Goal: Task Accomplishment & Management: Manage account settings

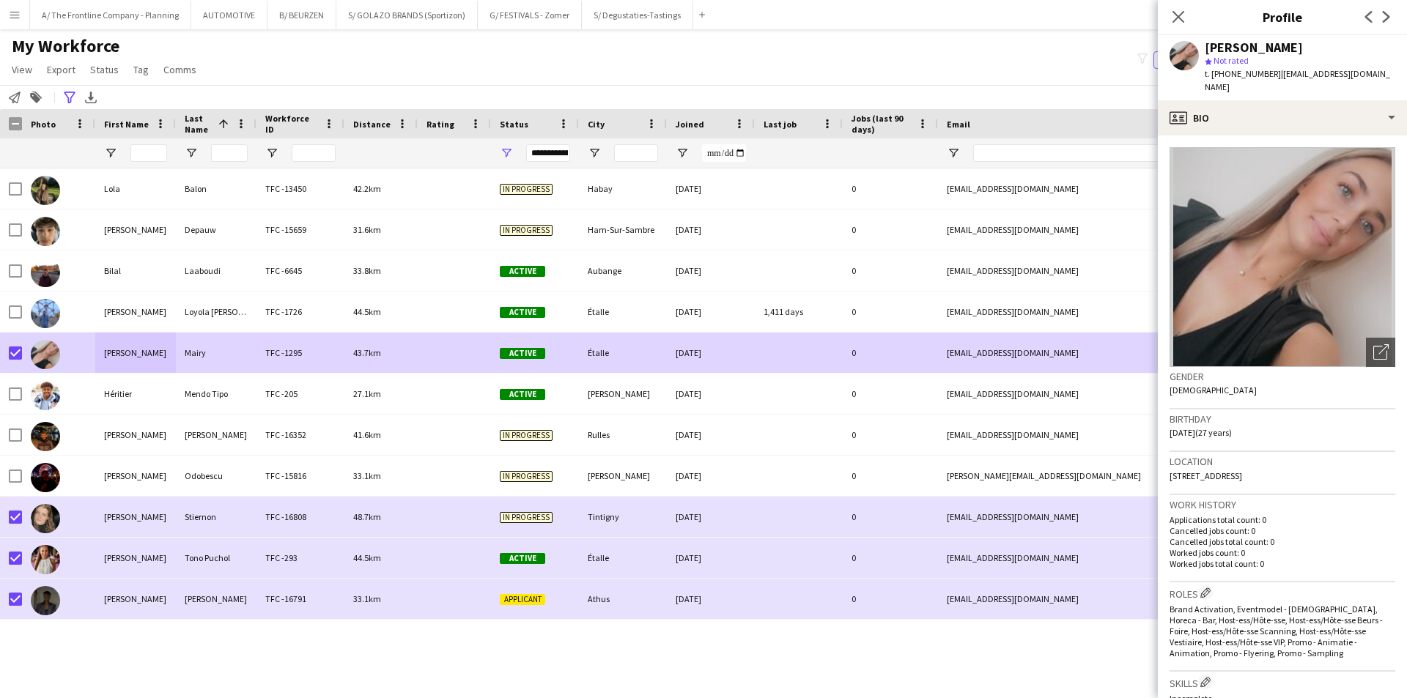
click at [23, 13] on button "Menu" at bounding box center [14, 14] width 29 height 29
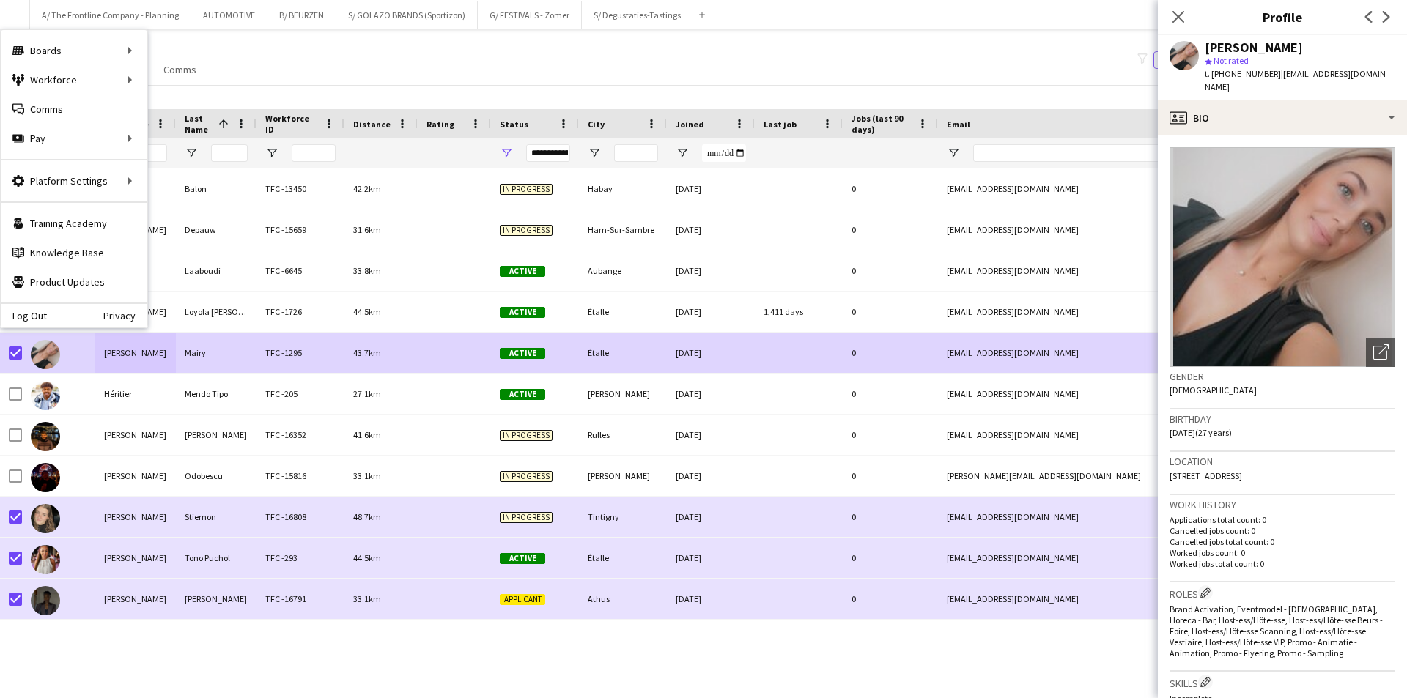
click at [492, 70] on div "My Workforce View Views Default view New view Update view Delete view Edit name…" at bounding box center [703, 60] width 1407 height 50
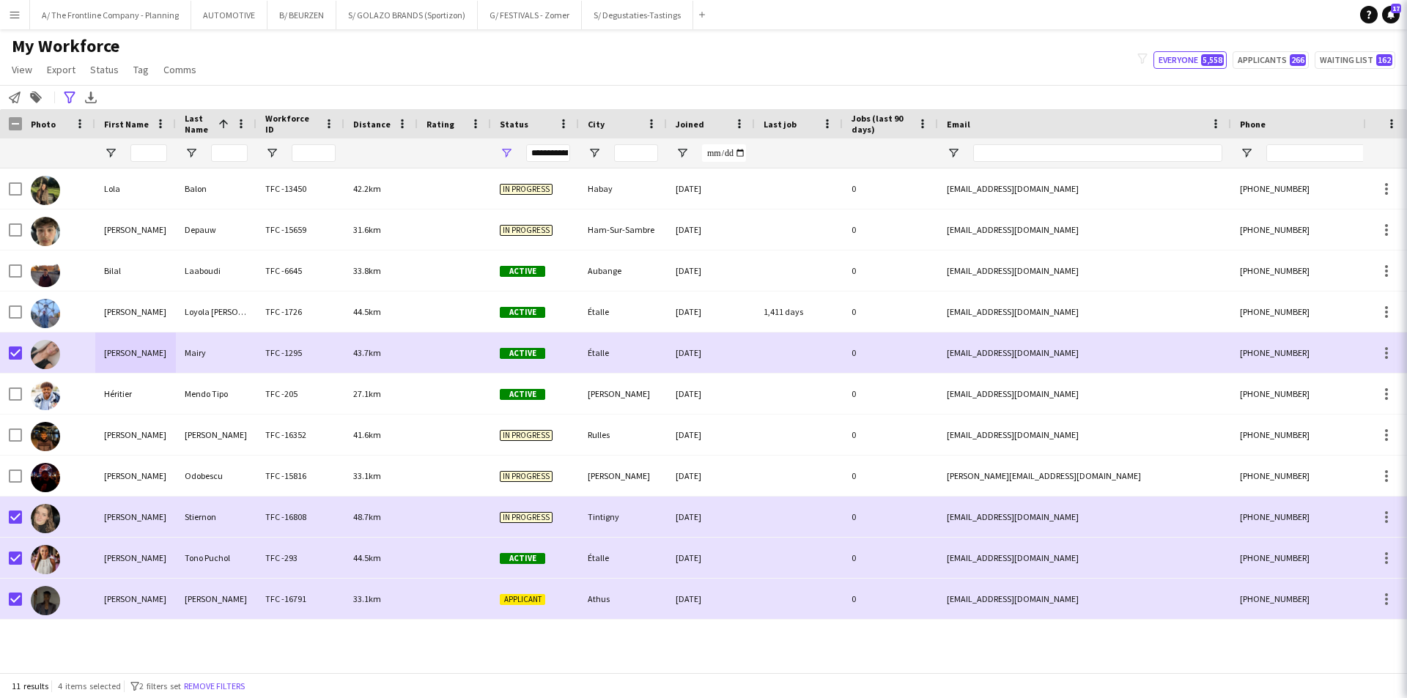
click at [1148, 64] on app-icon "filter-1" at bounding box center [1142, 59] width 10 height 13
click at [1263, 68] on button "Applicants 266" at bounding box center [1271, 60] width 76 height 18
type input "**********"
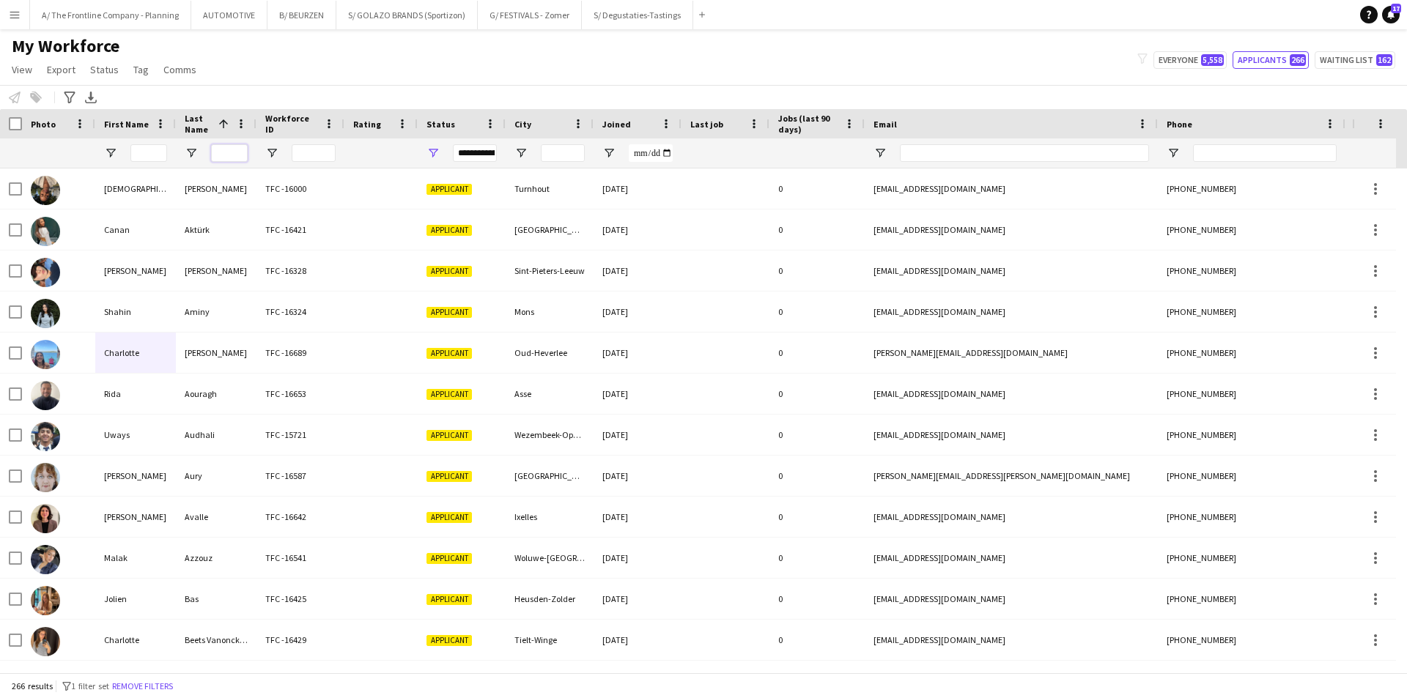
click at [228, 149] on input "Last Name Filter Input" at bounding box center [229, 153] width 37 height 18
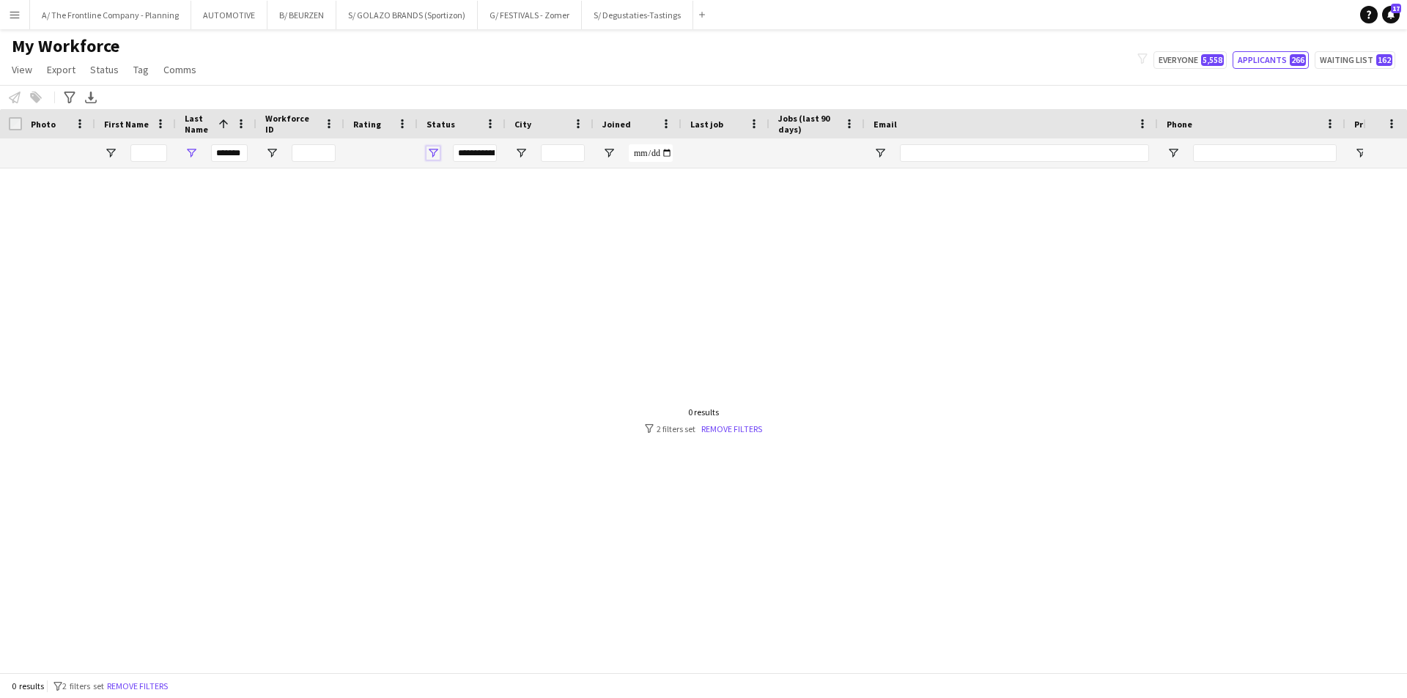
click at [436, 153] on span "Open Filter Menu" at bounding box center [432, 153] width 13 height 13
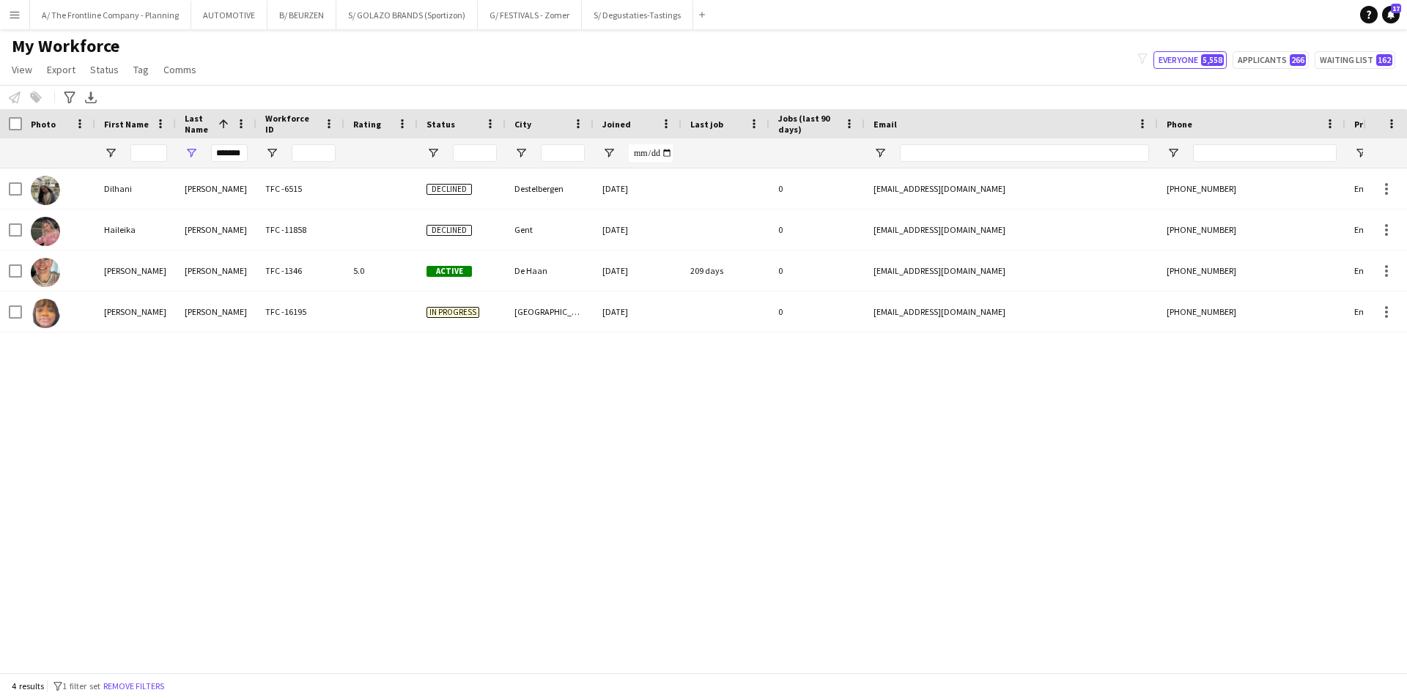
click at [304, 528] on div "Dilhani Lippens TFC -6515 Declined Destelbergen 29-04-2023 0 dilhanilippens@gma…" at bounding box center [681, 415] width 1363 height 493
click at [225, 156] on input "*******" at bounding box center [229, 153] width 37 height 18
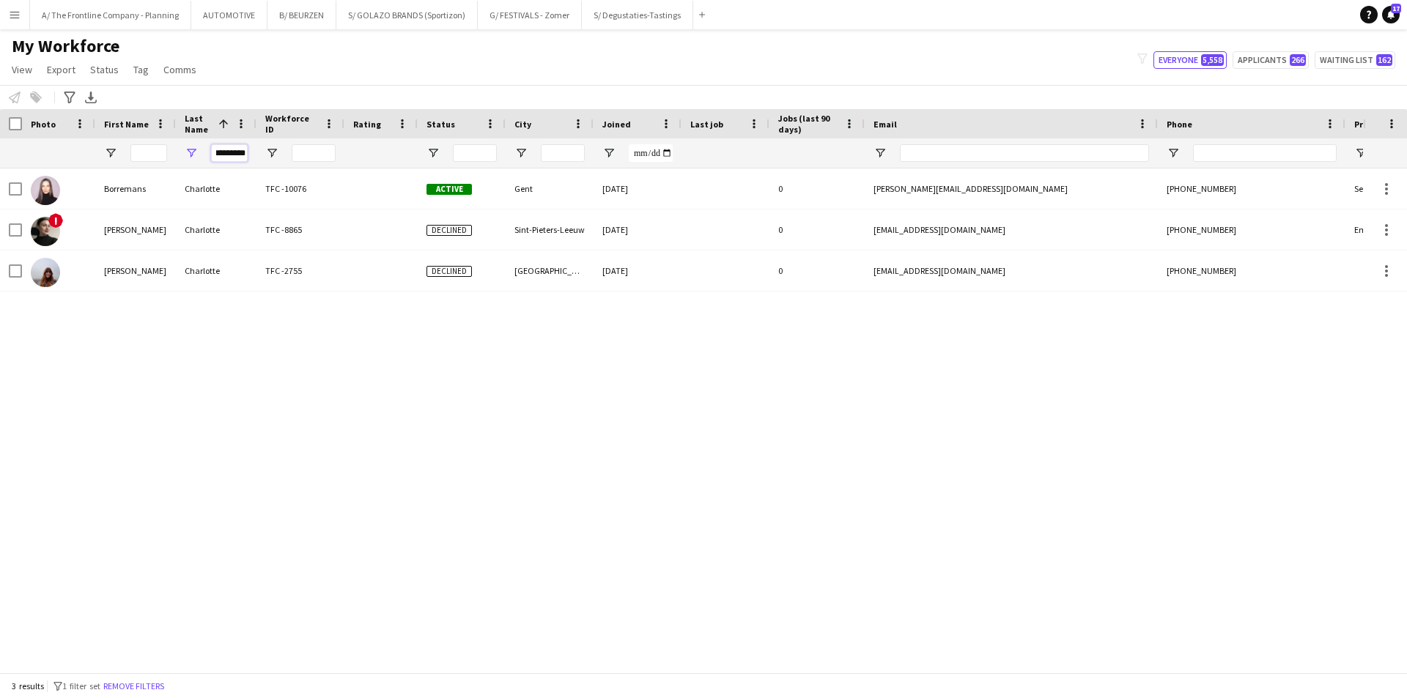
click at [229, 156] on input "*********" at bounding box center [229, 153] width 37 height 18
type input "*******"
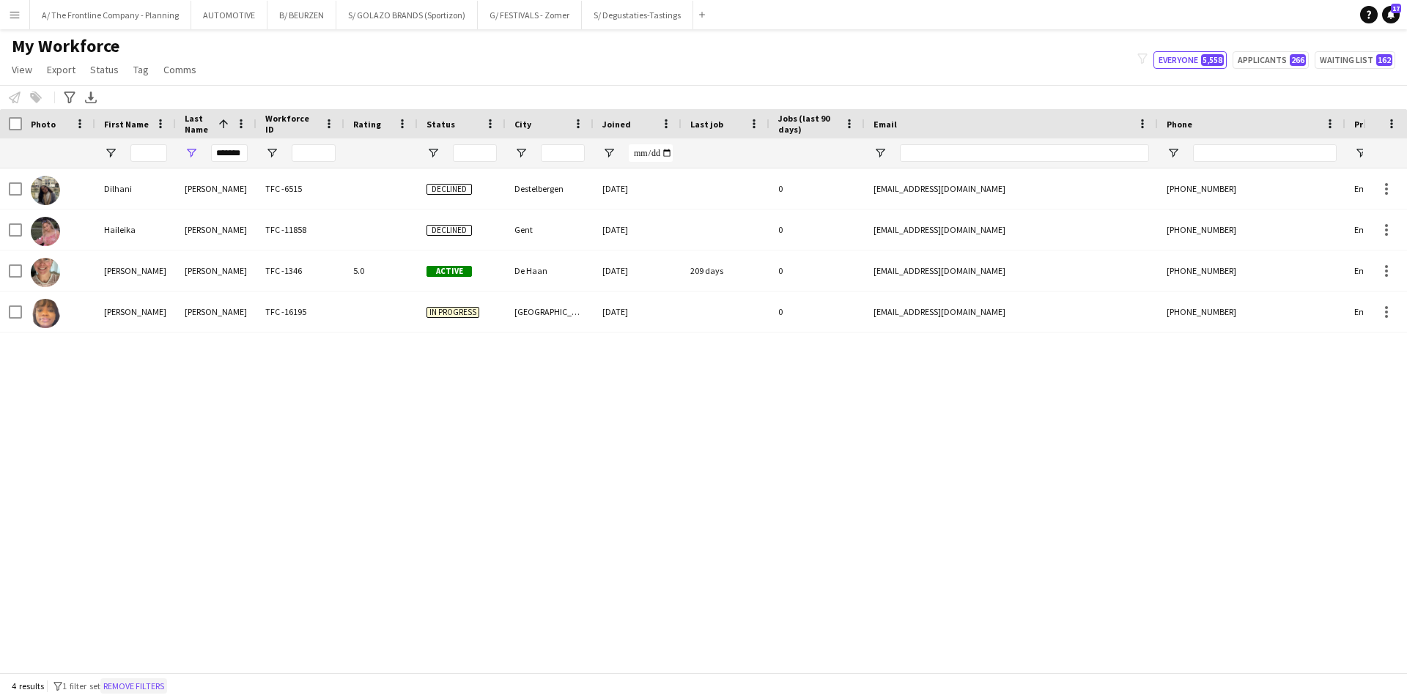
click at [139, 682] on button "Remove filters" at bounding box center [133, 687] width 67 height 16
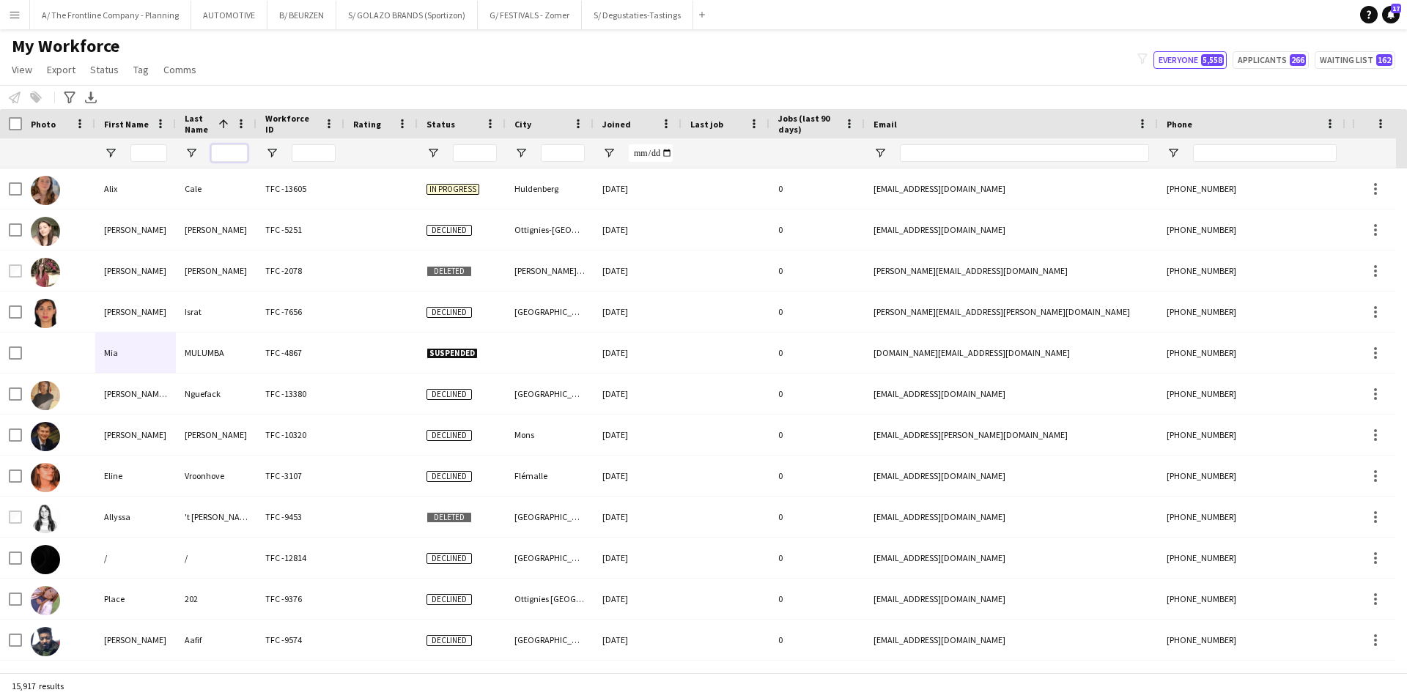
click at [222, 152] on input "Last Name Filter Input" at bounding box center [229, 153] width 37 height 18
type input "*******"
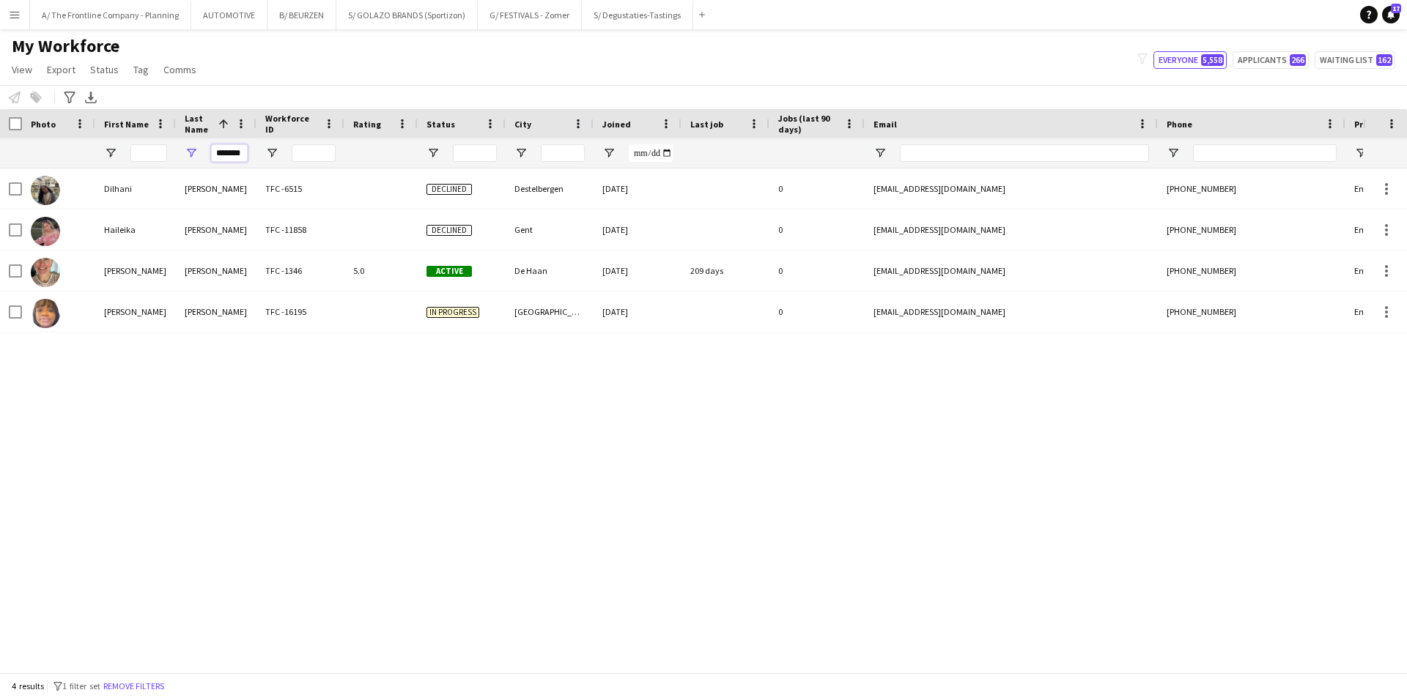
click at [227, 149] on input "*******" at bounding box center [229, 153] width 37 height 18
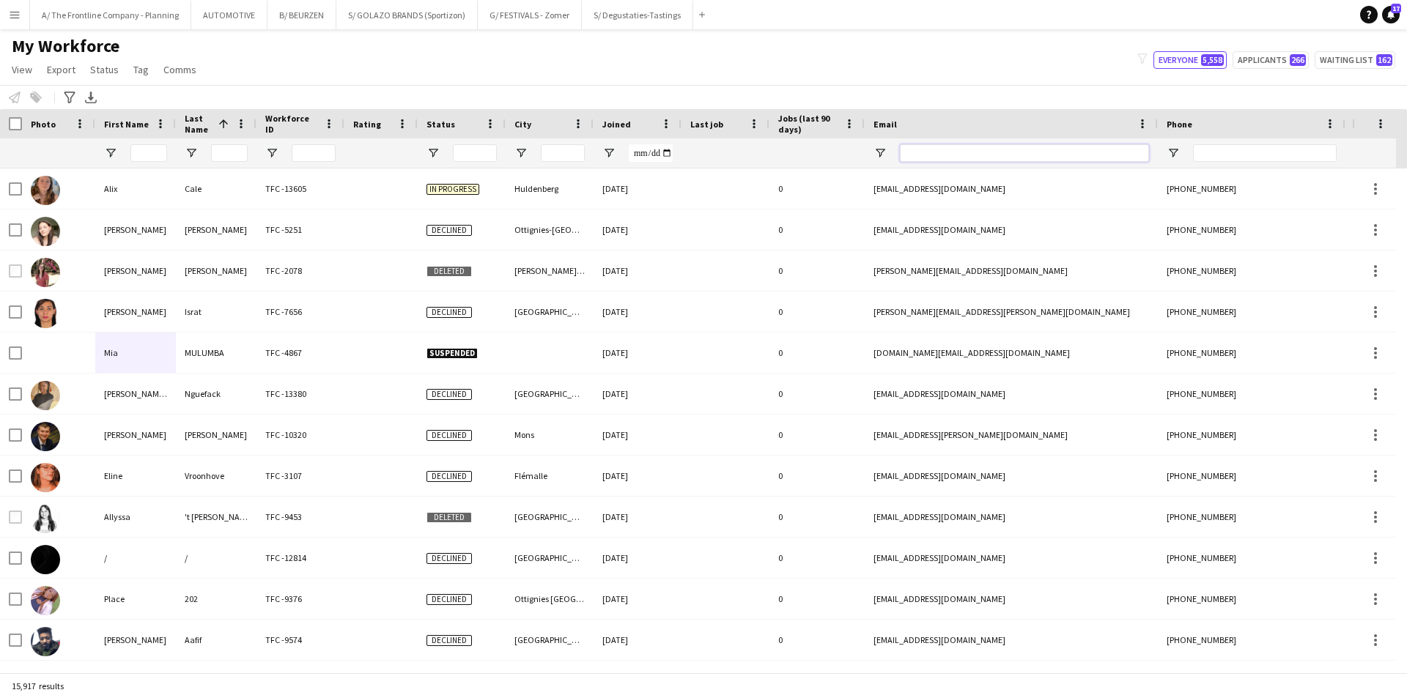
click at [939, 160] on input "Email Filter Input" at bounding box center [1024, 153] width 249 height 18
paste input "**********"
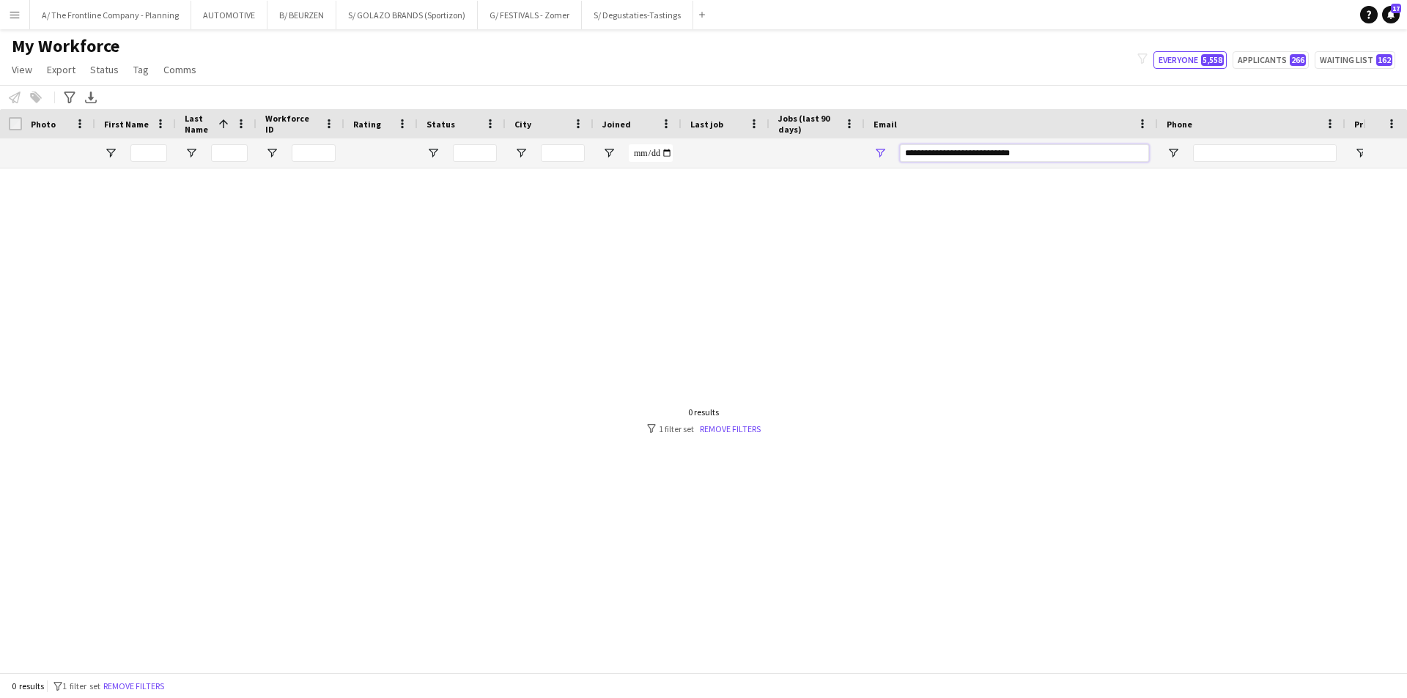
type input "**********"
click at [558, 242] on div at bounding box center [681, 415] width 1363 height 493
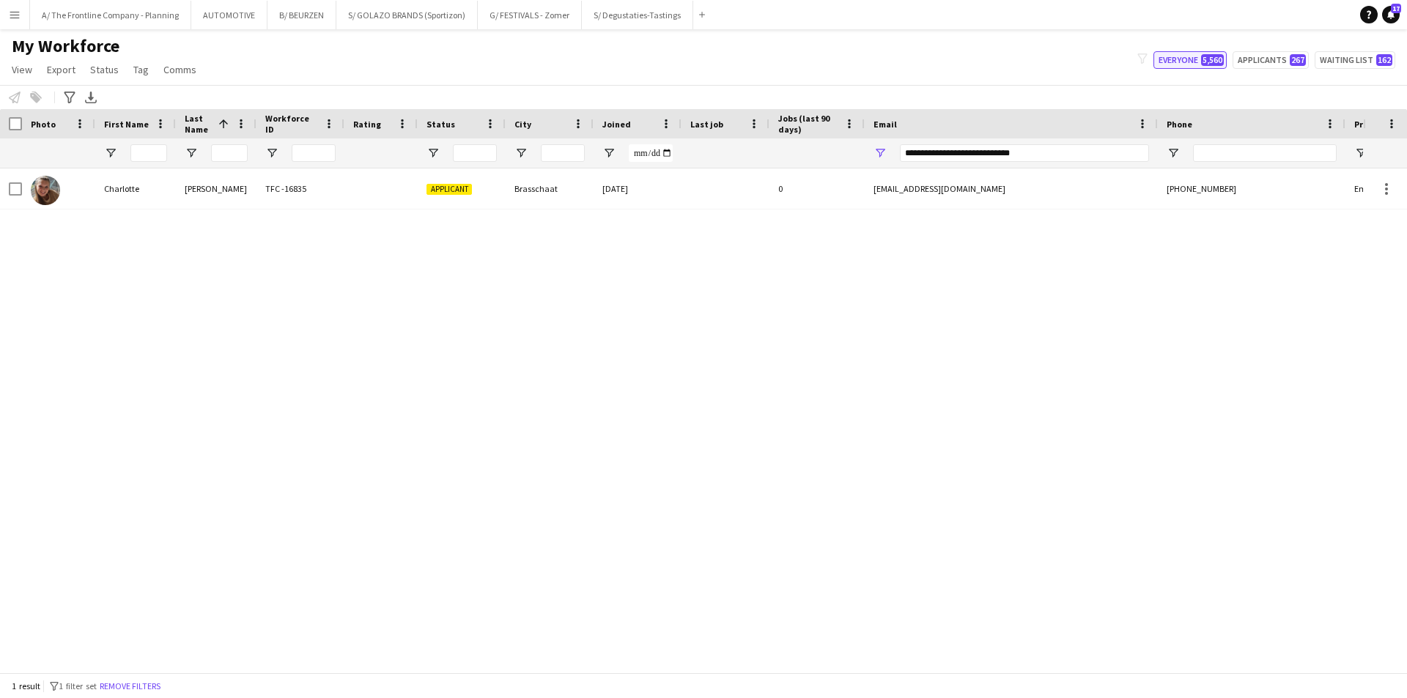
click at [1185, 61] on button "Everyone 5,560" at bounding box center [1189, 60] width 73 height 18
type input "**********"
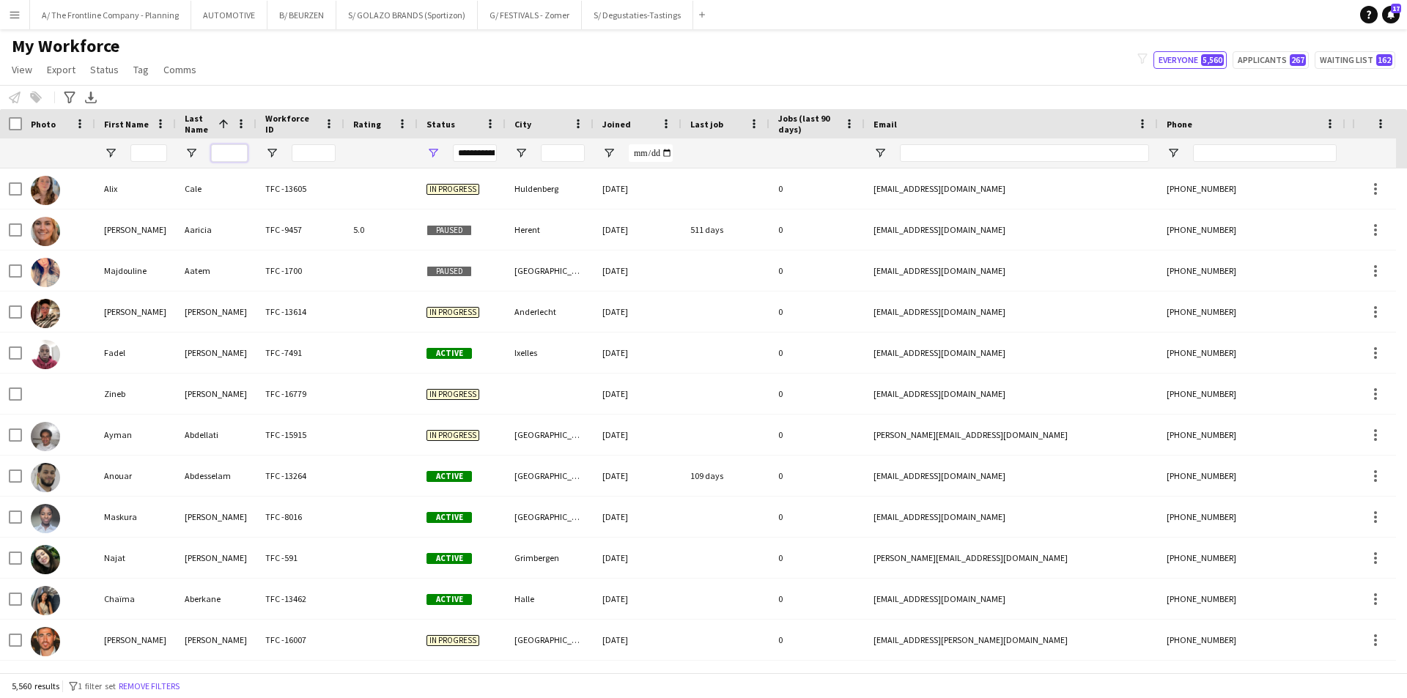
click at [224, 149] on input "Last Name Filter Input" at bounding box center [229, 153] width 37 height 18
type input "*******"
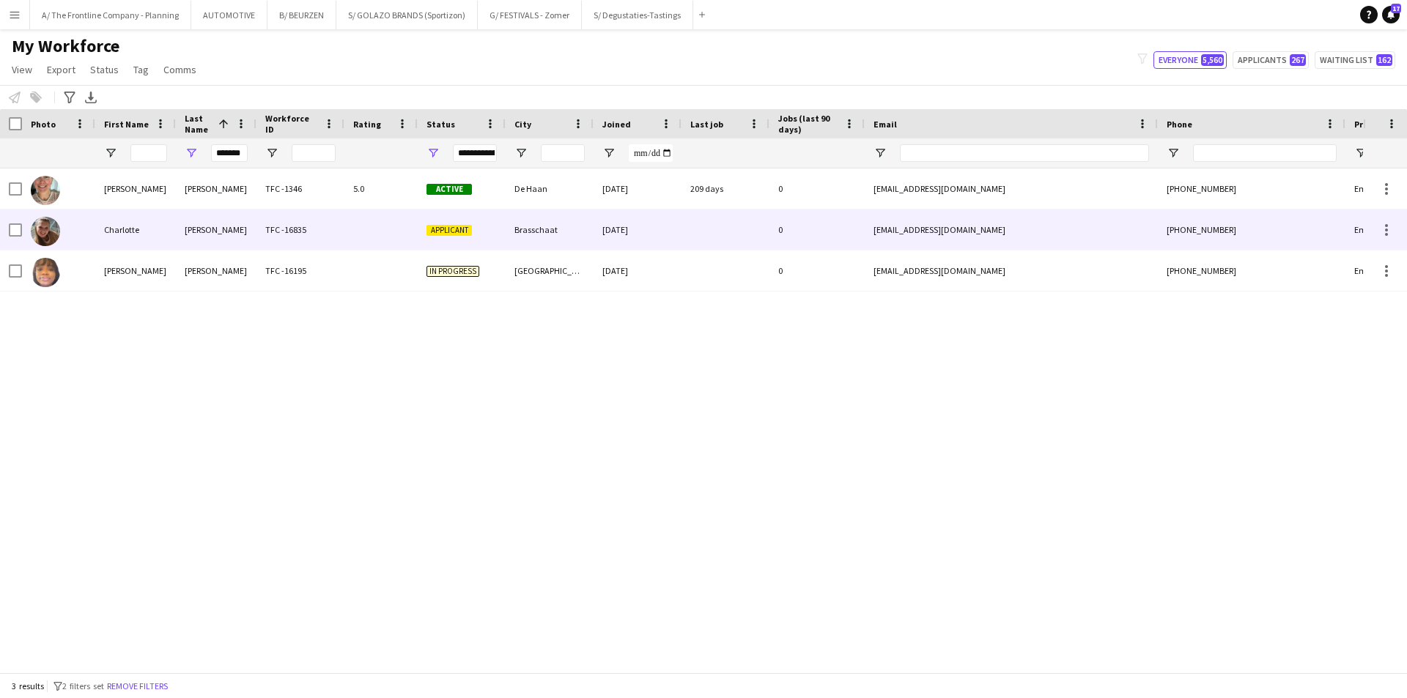
click at [151, 236] on div "Charlotte" at bounding box center [135, 230] width 81 height 40
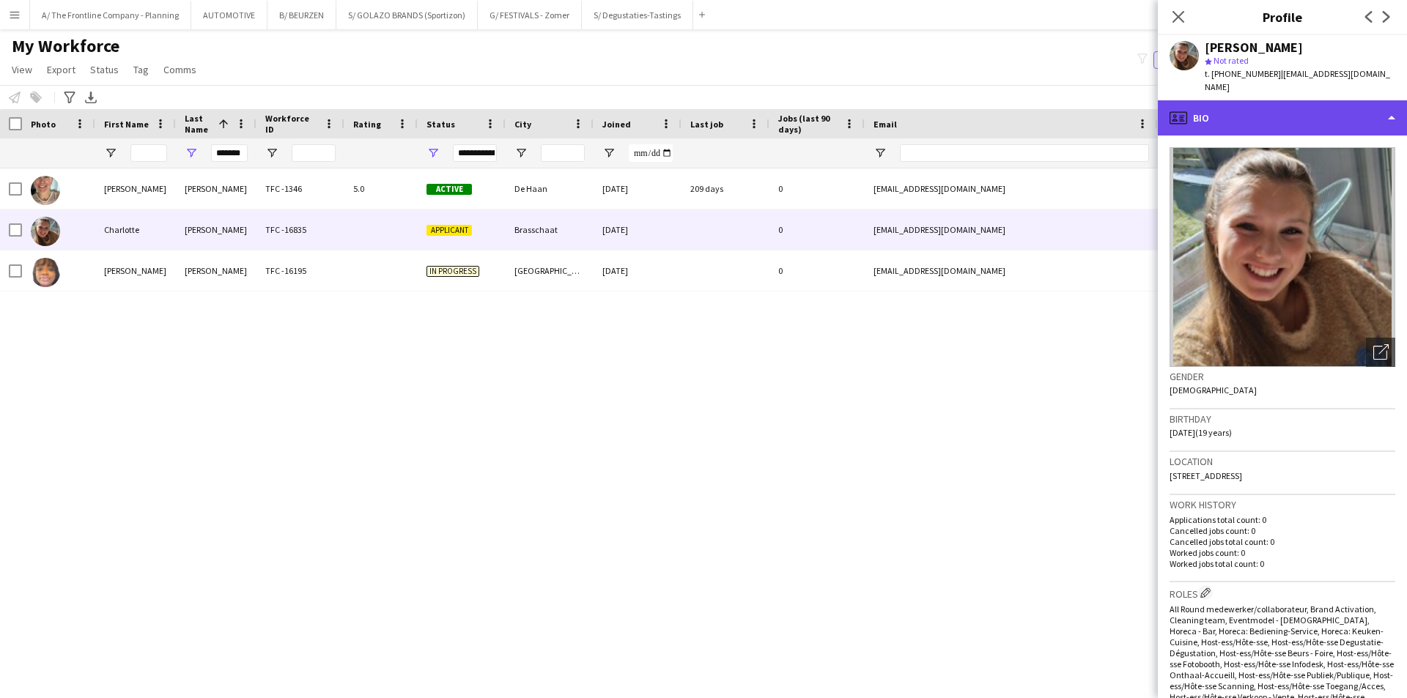
click at [1308, 117] on div "profile Bio" at bounding box center [1282, 117] width 249 height 35
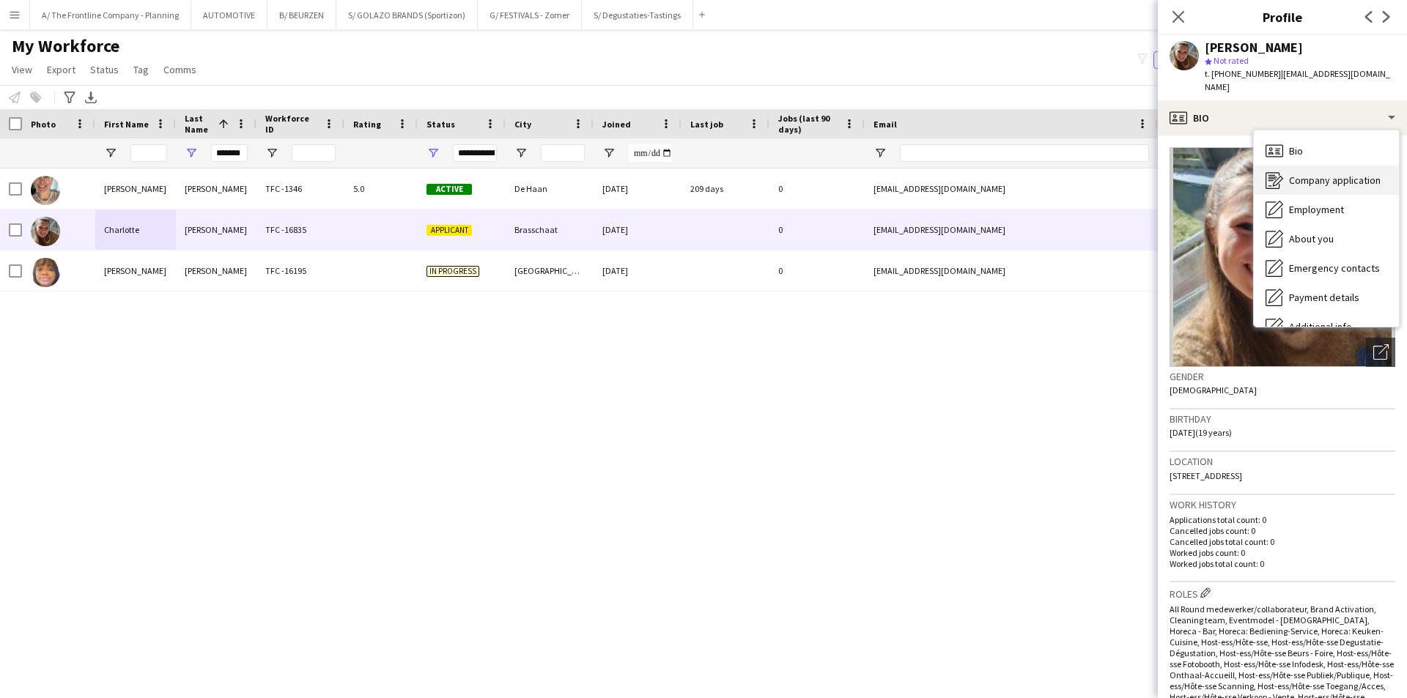
click at [1326, 174] on span "Company application" at bounding box center [1335, 180] width 92 height 13
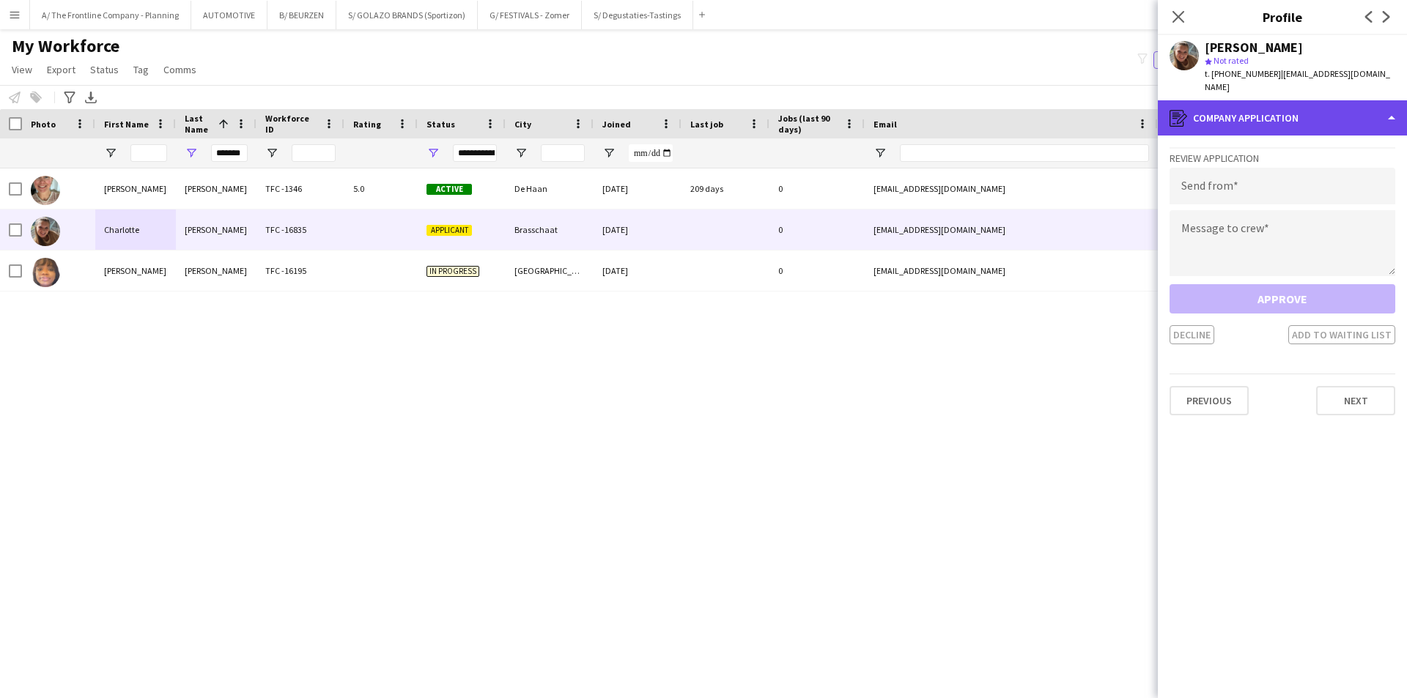
click at [1268, 117] on div "register Company application" at bounding box center [1282, 117] width 249 height 35
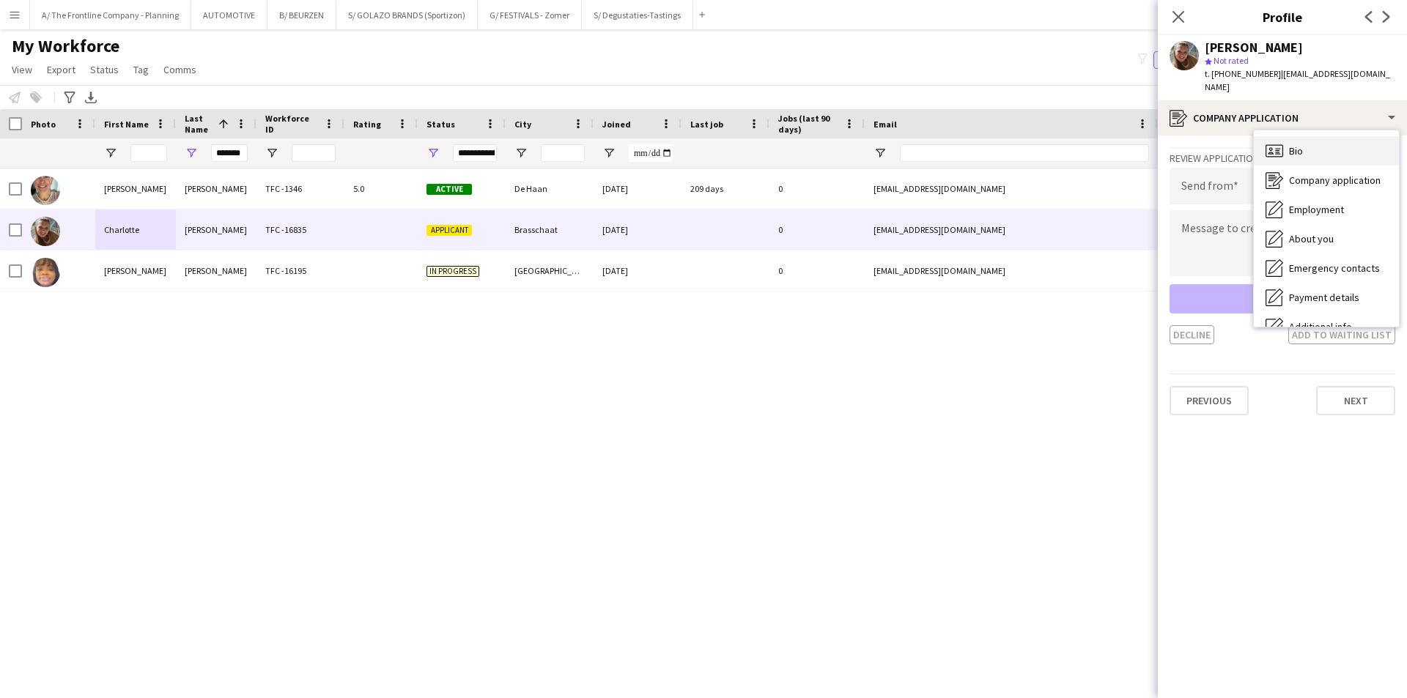
click at [1296, 144] on span "Bio" at bounding box center [1296, 150] width 14 height 13
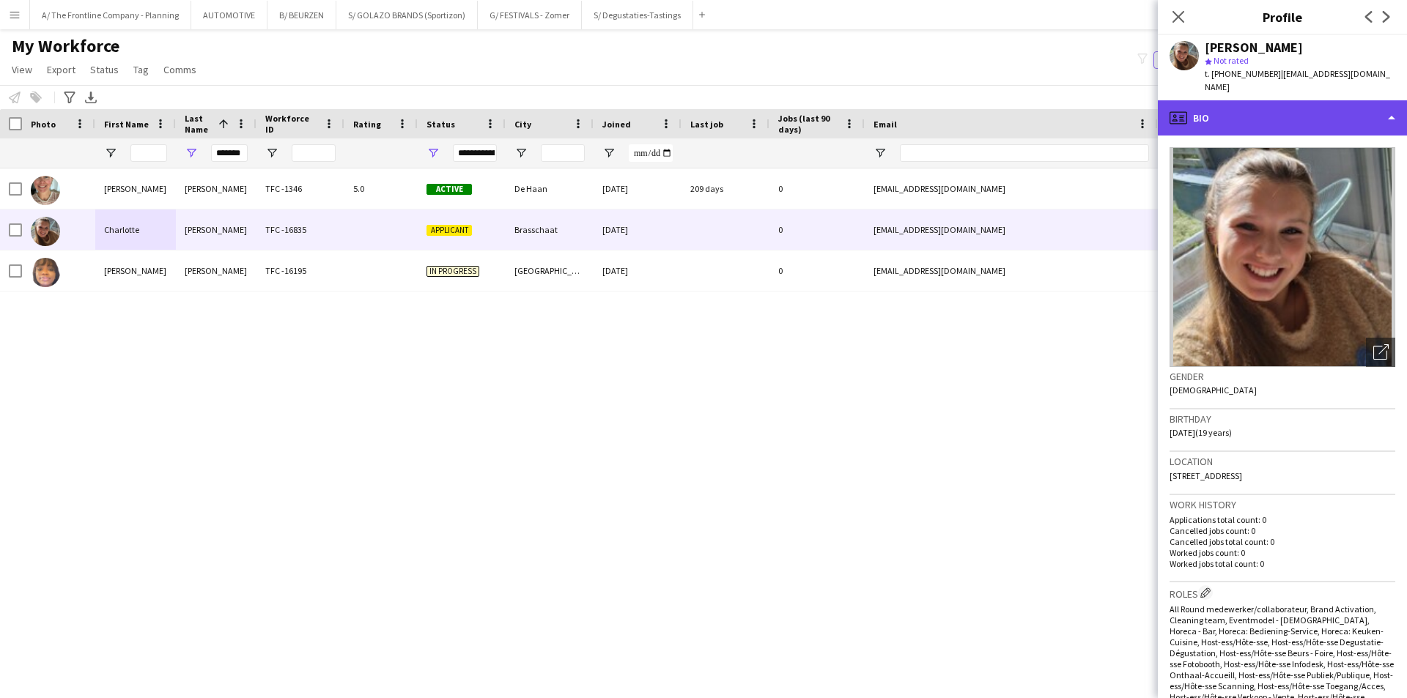
click at [1293, 110] on div "profile Bio" at bounding box center [1282, 117] width 249 height 35
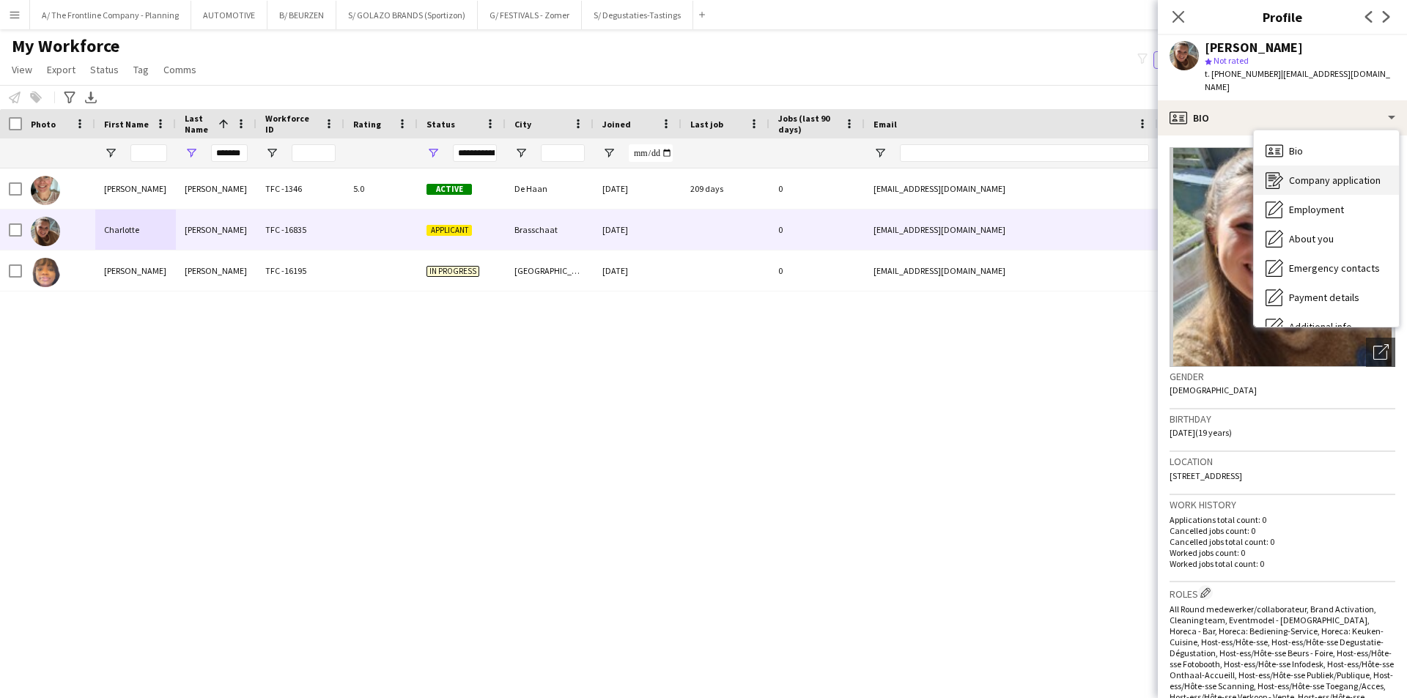
click at [1307, 174] on div "Company application Company application" at bounding box center [1326, 180] width 145 height 29
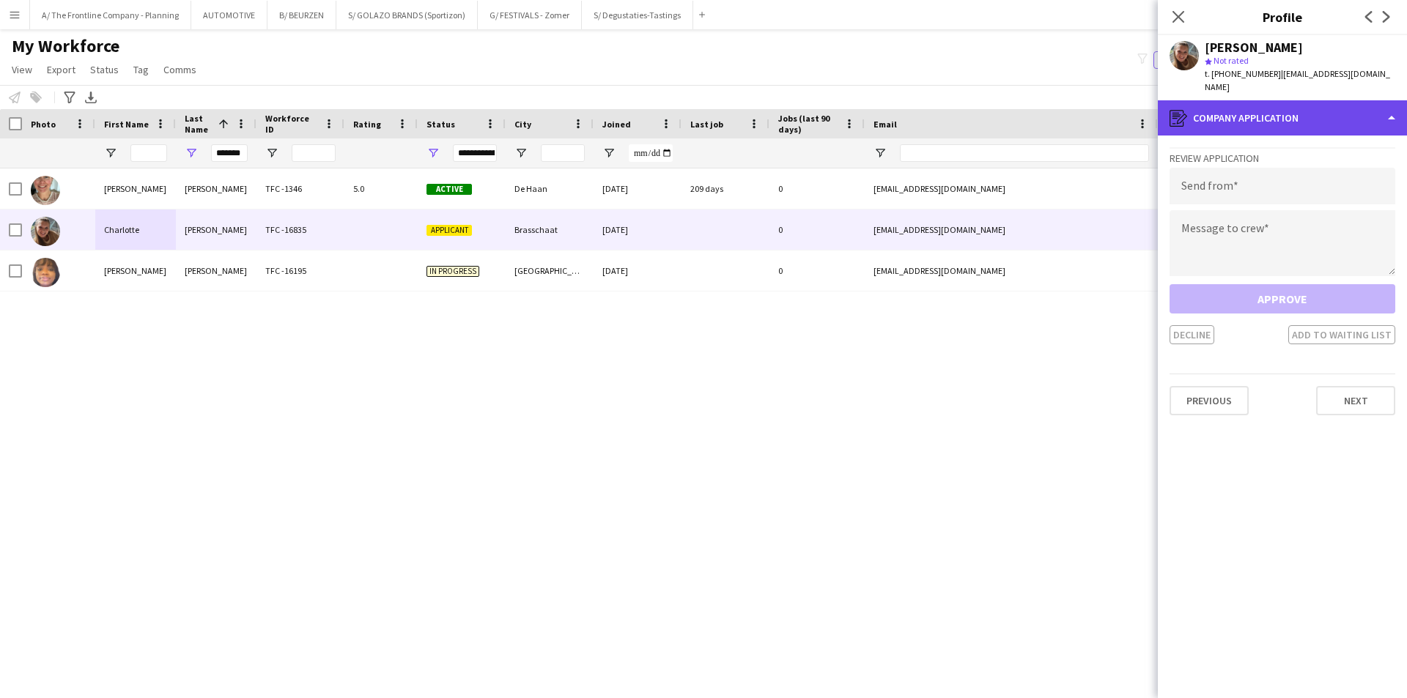
click at [1305, 111] on div "register Company application" at bounding box center [1282, 117] width 249 height 35
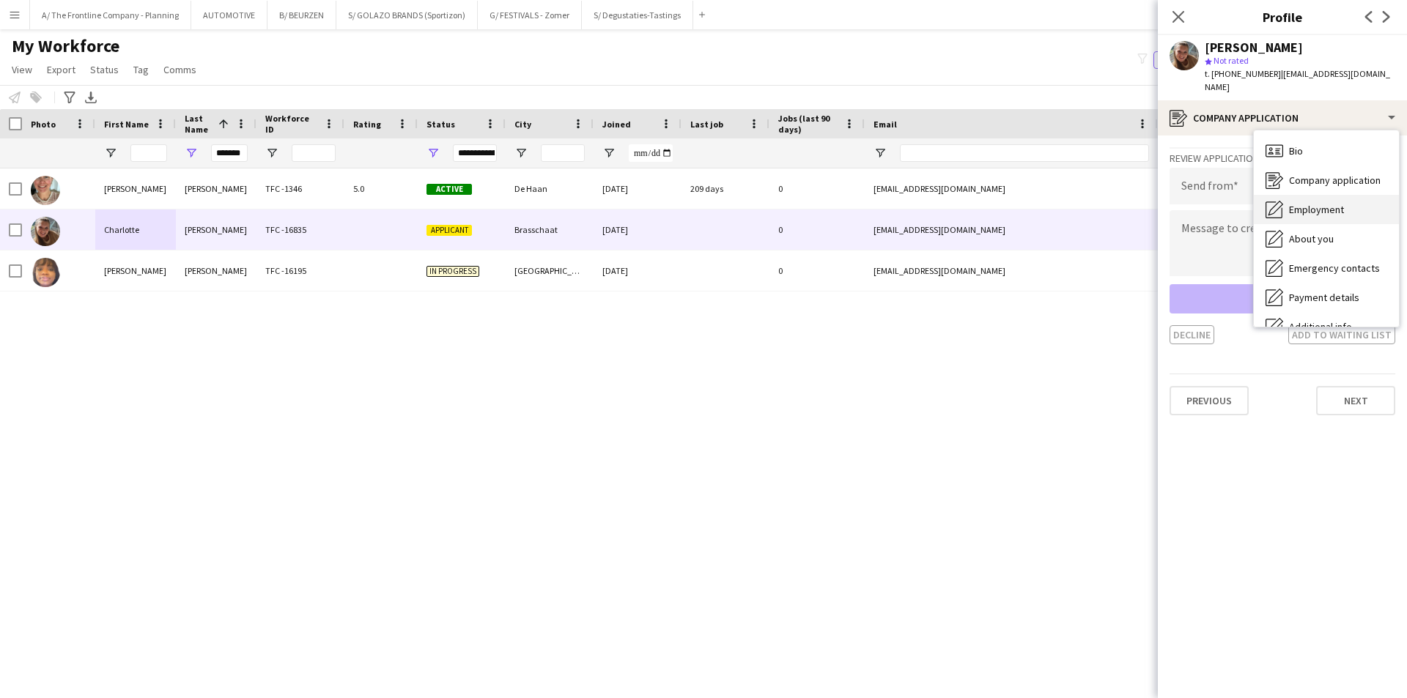
click at [1310, 203] on span "Employment" at bounding box center [1316, 209] width 55 height 13
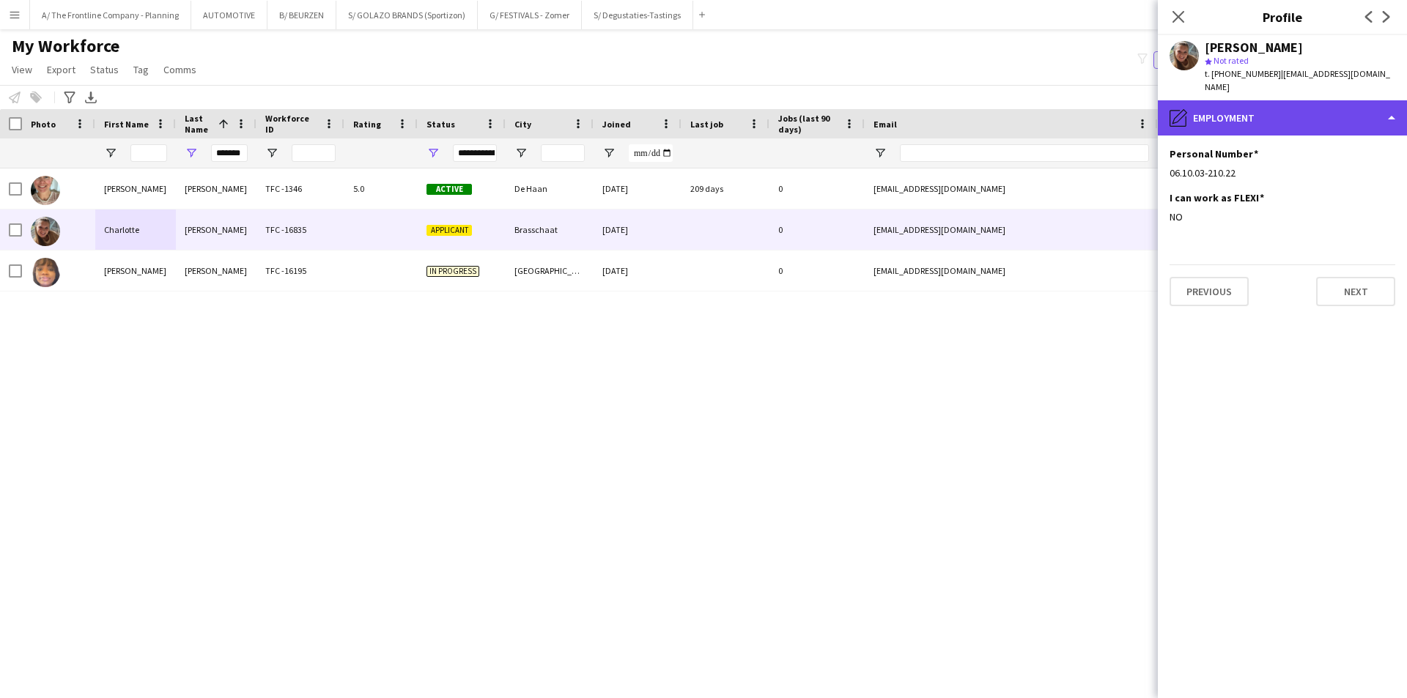
click at [1300, 103] on div "pencil4 Employment" at bounding box center [1282, 117] width 249 height 35
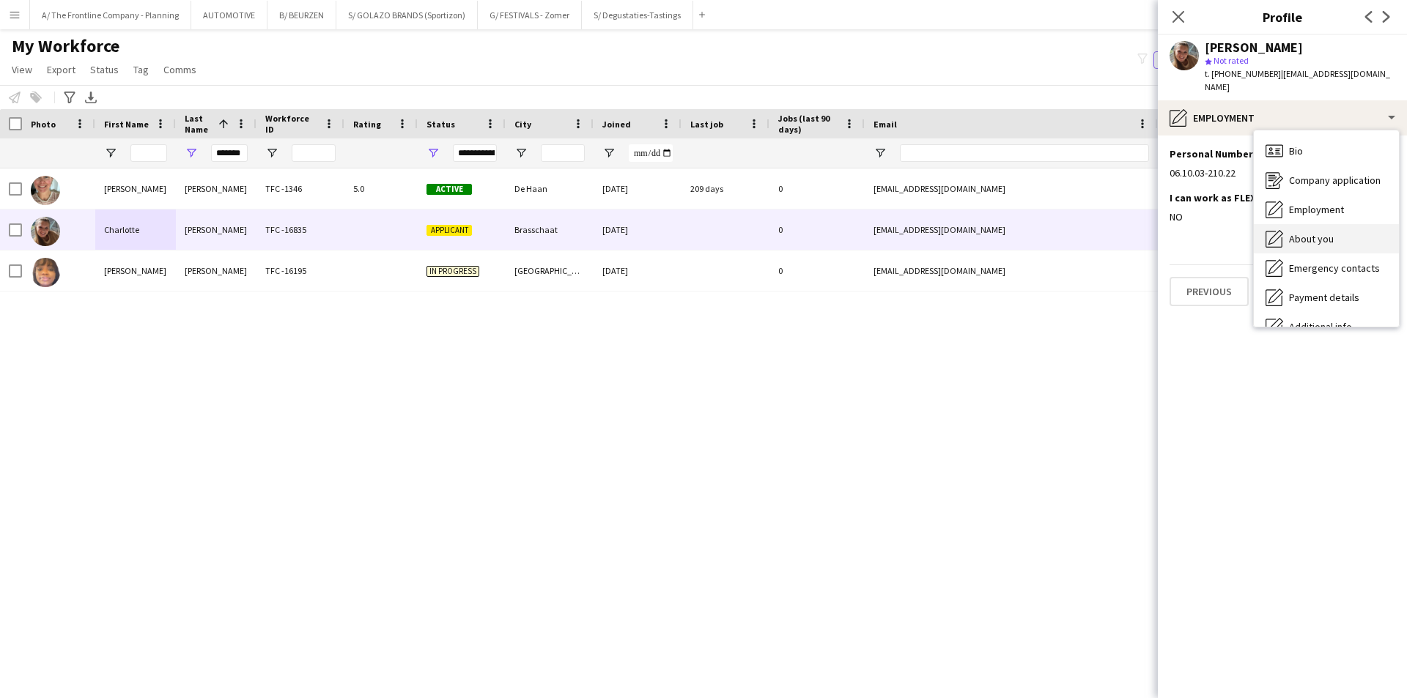
click at [1296, 232] on span "About you" at bounding box center [1311, 238] width 45 height 13
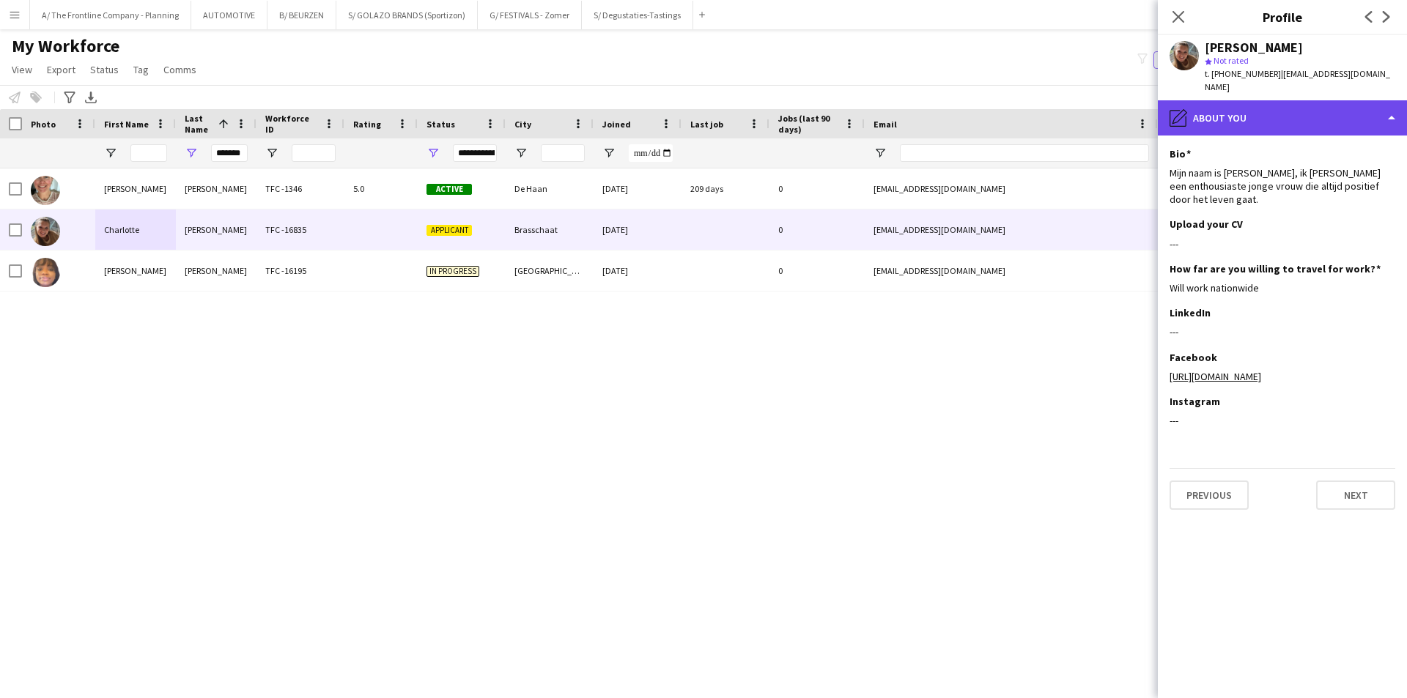
click at [1284, 108] on div "pencil4 About you" at bounding box center [1282, 117] width 249 height 35
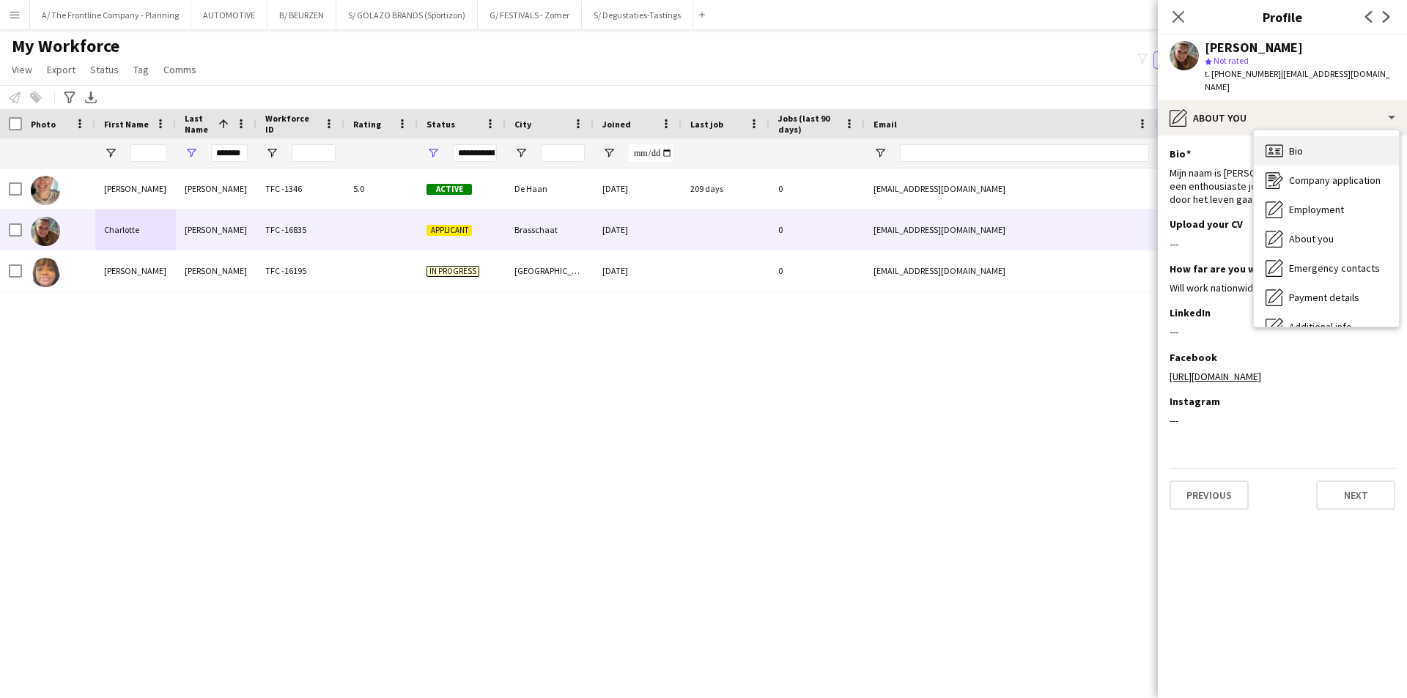
click at [1287, 136] on div "Bio Bio" at bounding box center [1326, 150] width 145 height 29
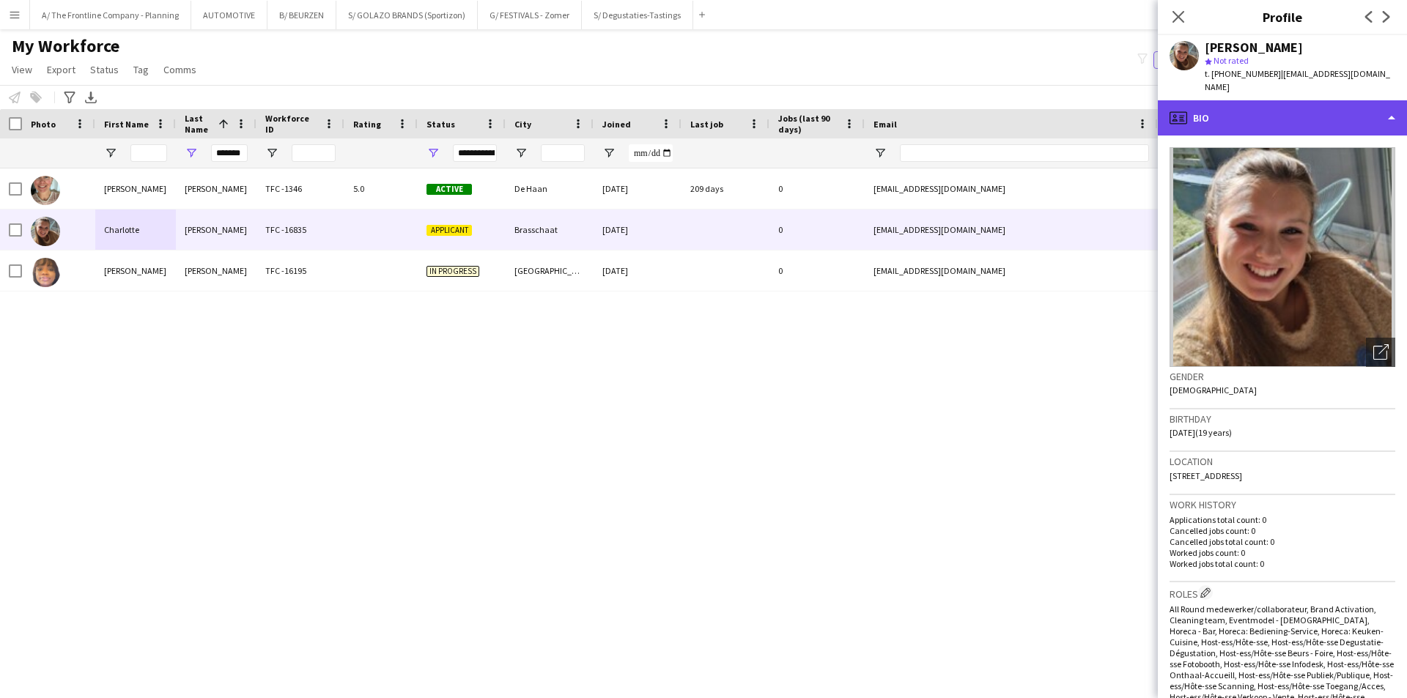
click at [1295, 105] on div "profile Bio" at bounding box center [1282, 117] width 249 height 35
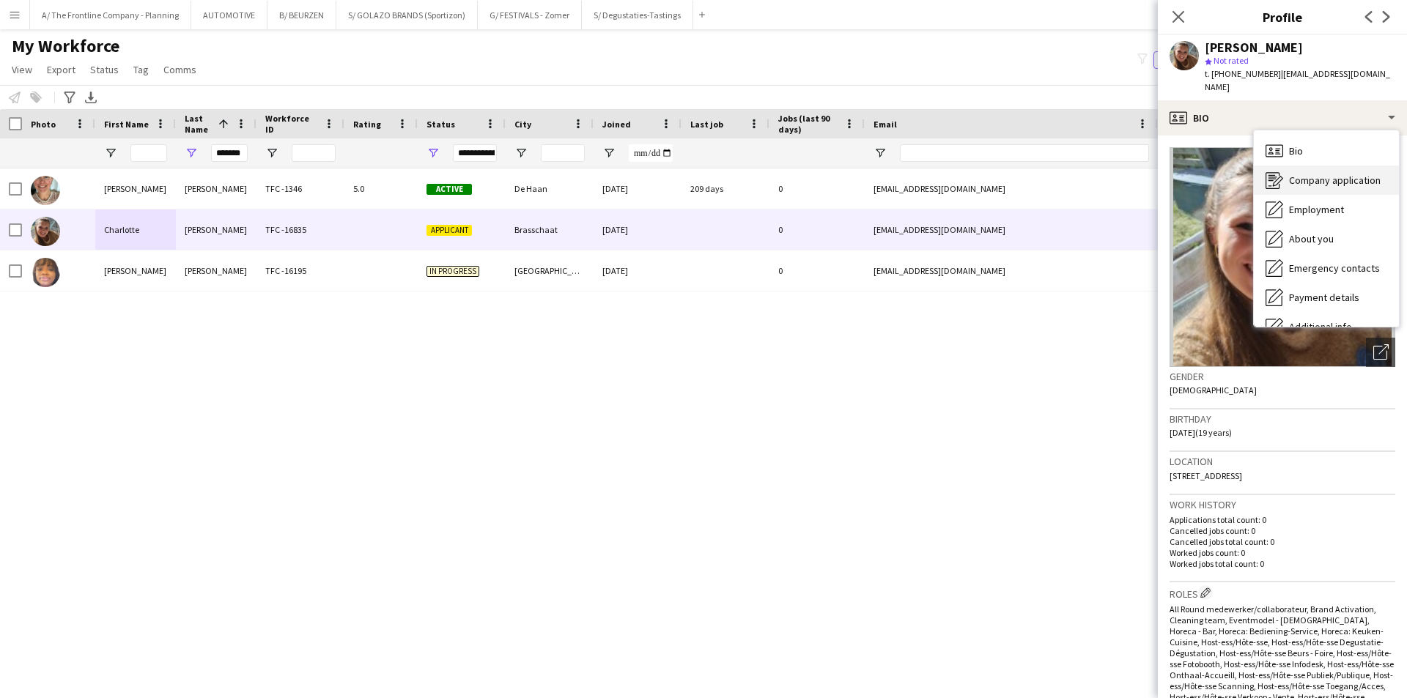
click at [1294, 174] on span "Company application" at bounding box center [1335, 180] width 92 height 13
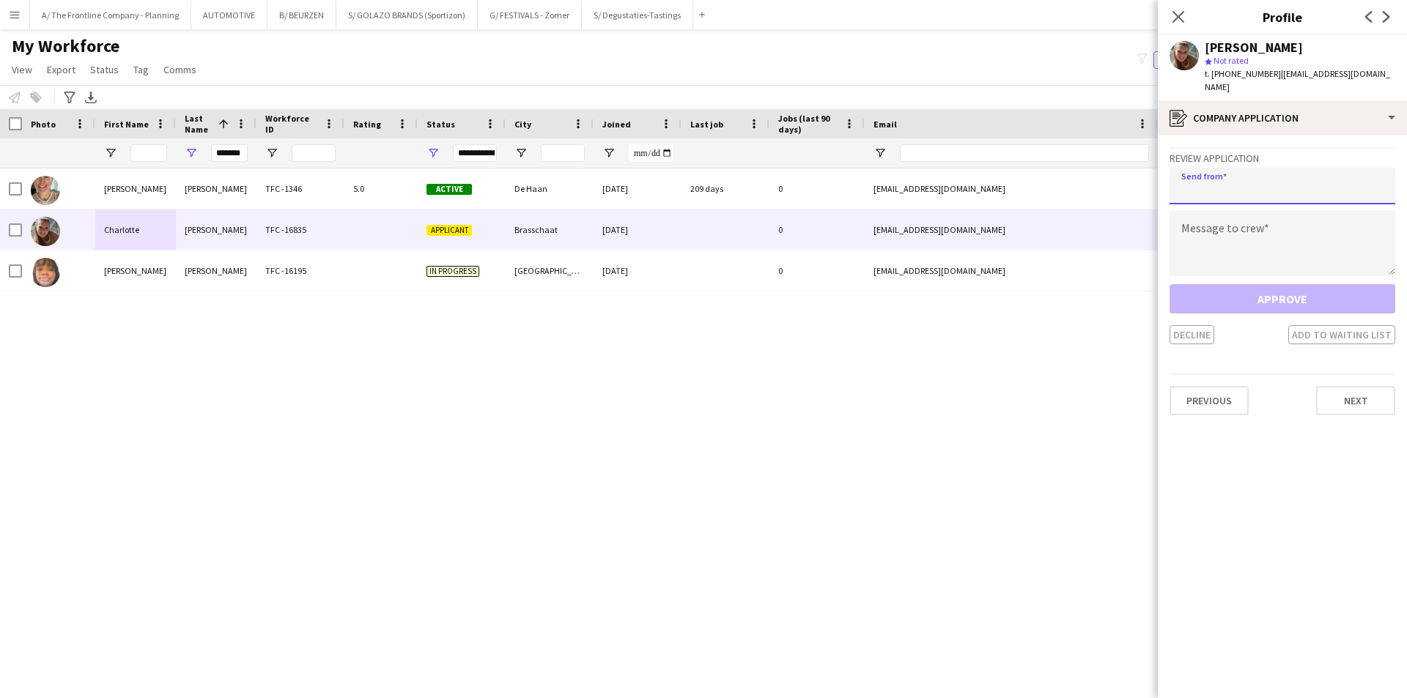
click at [1274, 180] on input "email" at bounding box center [1283, 186] width 226 height 37
type input "**********"
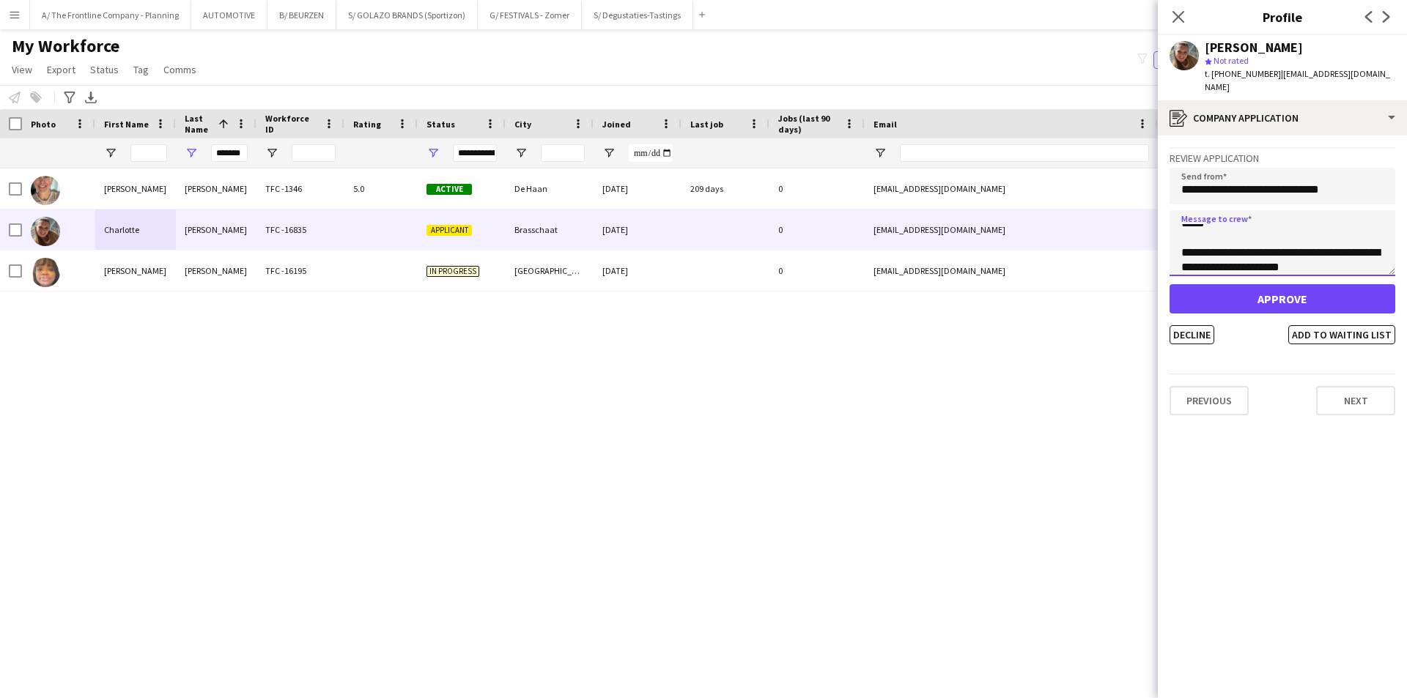
scroll to position [38, 0]
type textarea "**********"
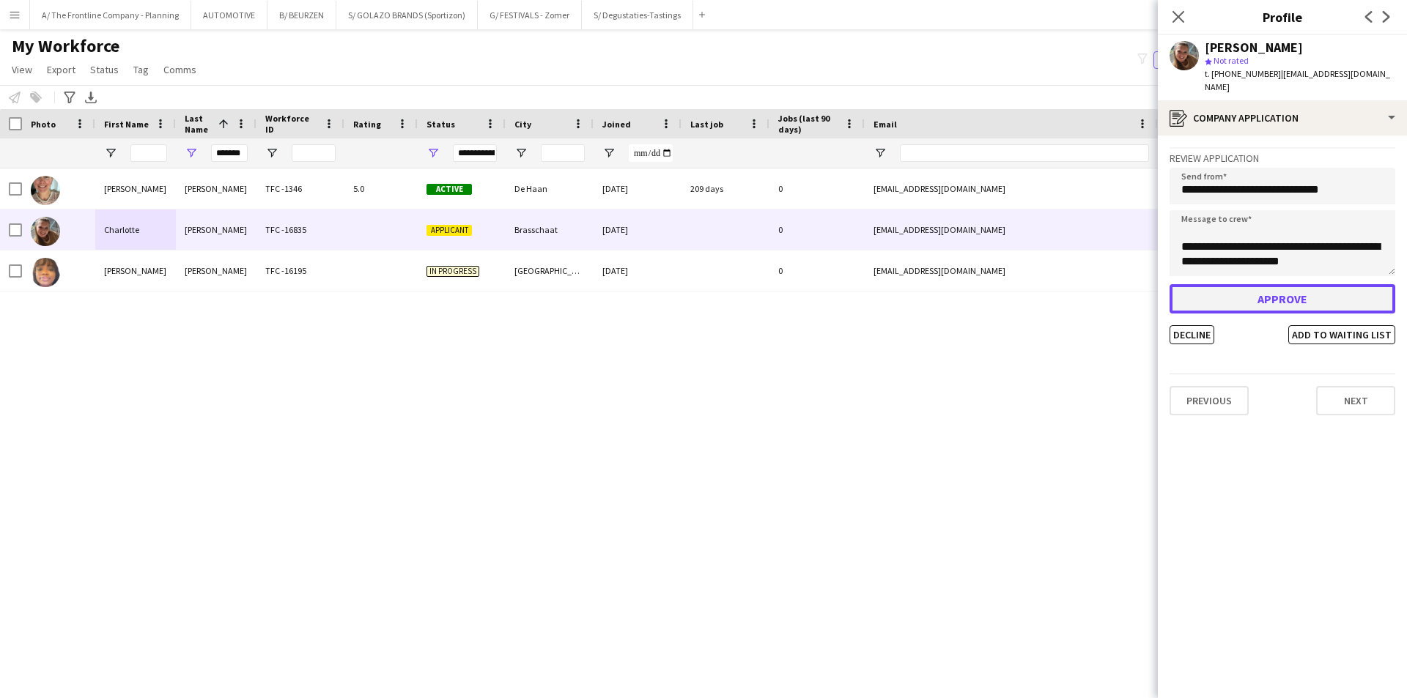
click at [1276, 284] on button "Approve" at bounding box center [1283, 298] width 226 height 29
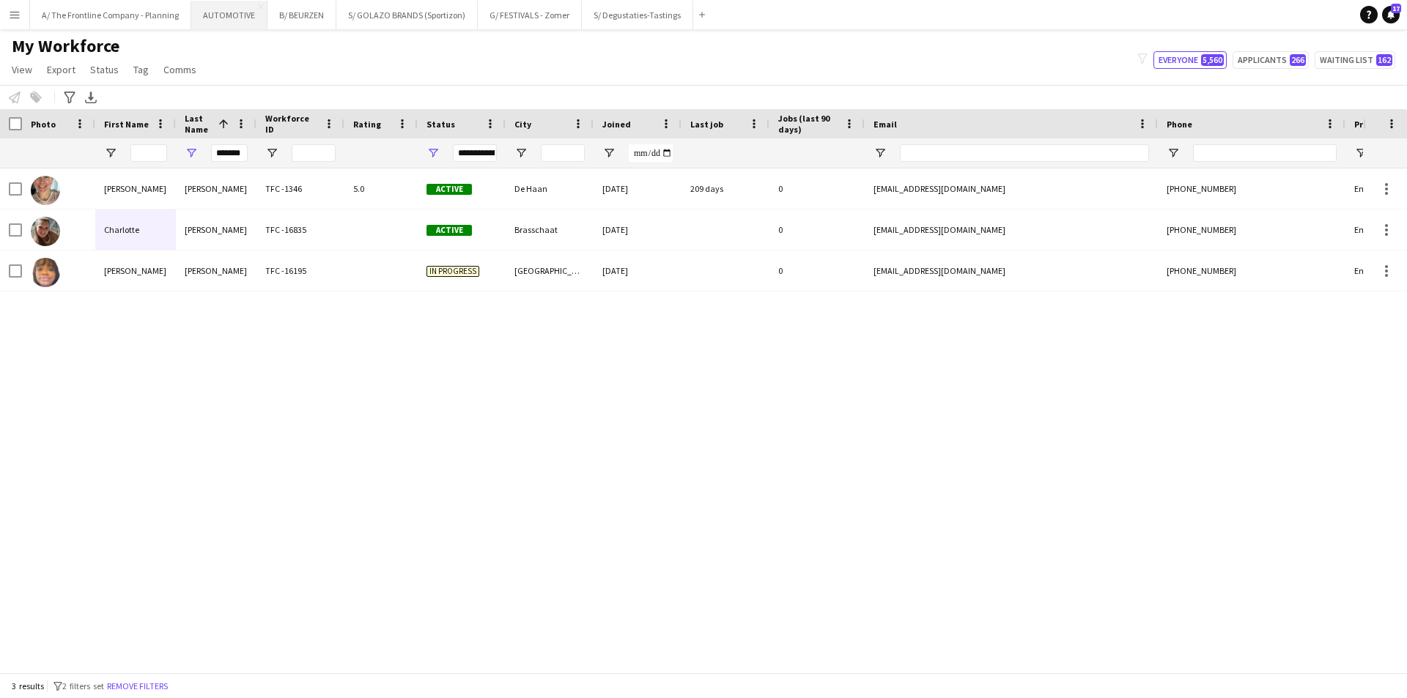
click at [207, 16] on button "AUTOMOTIVE Close" at bounding box center [229, 15] width 76 height 29
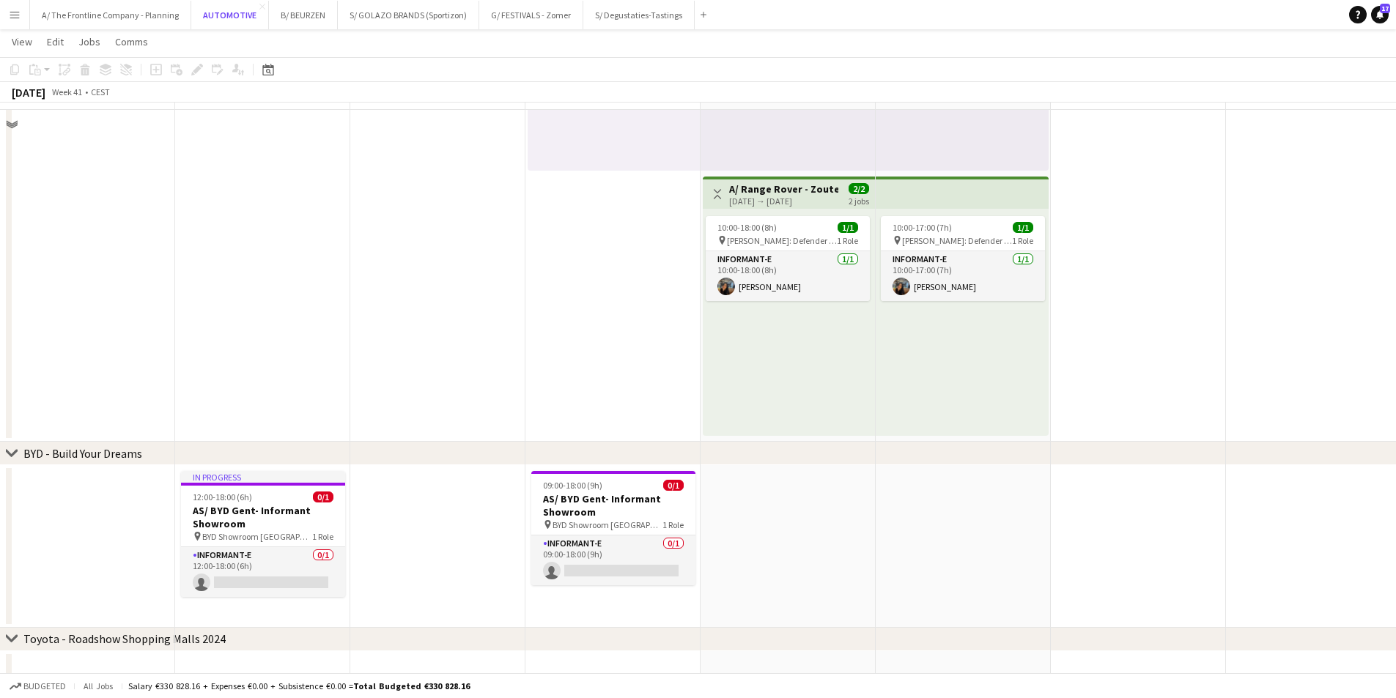
scroll to position [1076, 0]
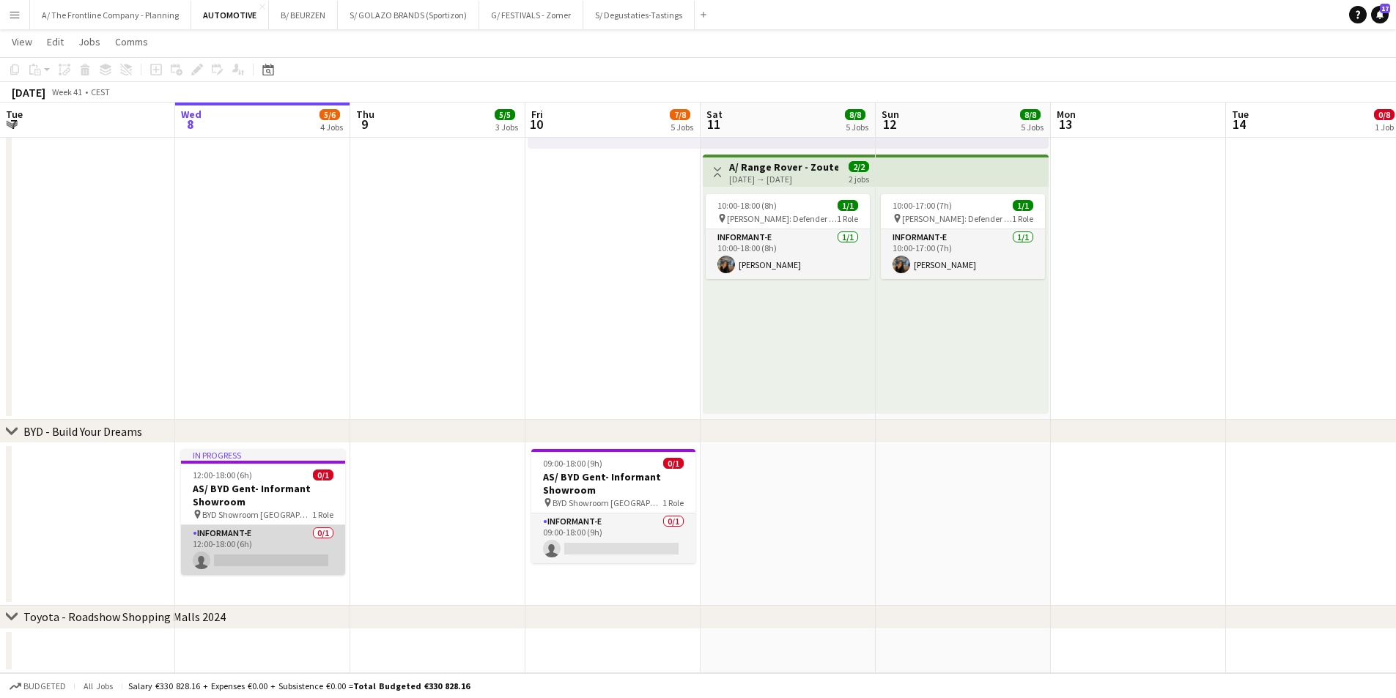
drag, startPoint x: 237, startPoint y: 540, endPoint x: 240, endPoint y: 549, distance: 9.3
click at [239, 549] on app-card-role "Informant-e 0/1 12:00-18:00 (6h) single-neutral-actions" at bounding box center [263, 550] width 164 height 50
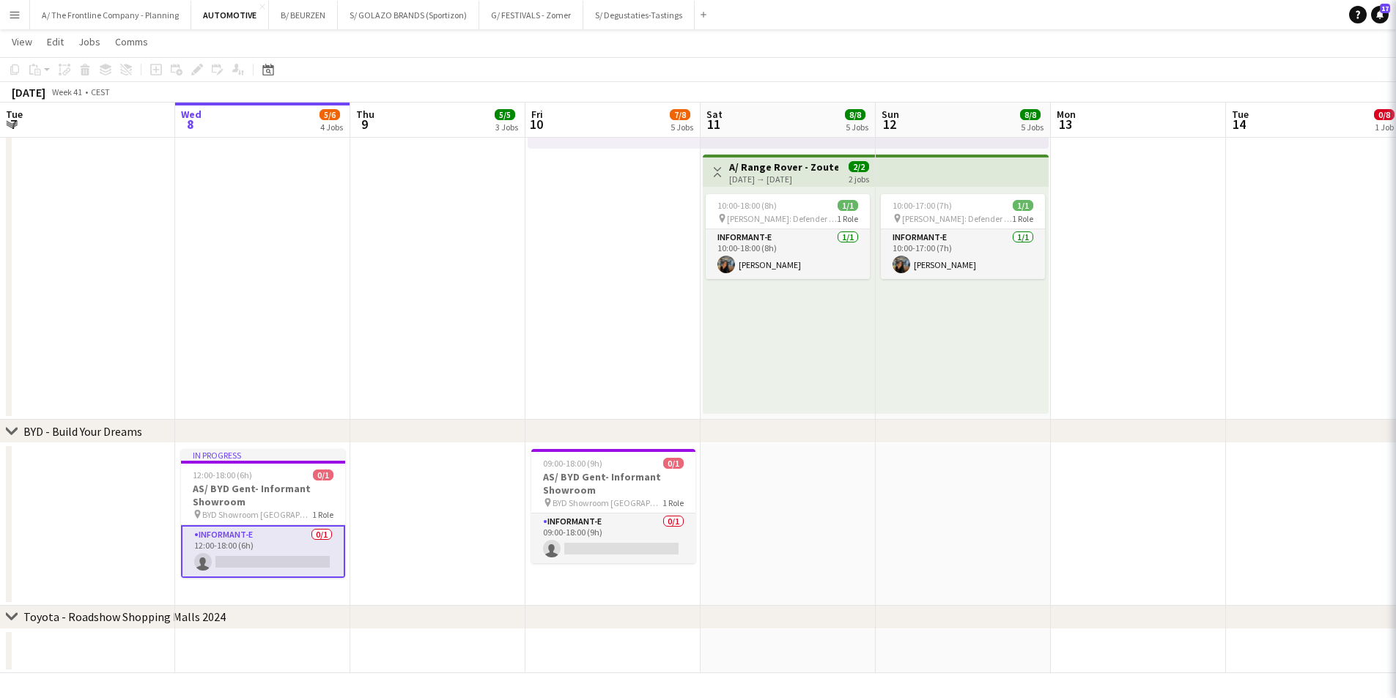
scroll to position [0, 348]
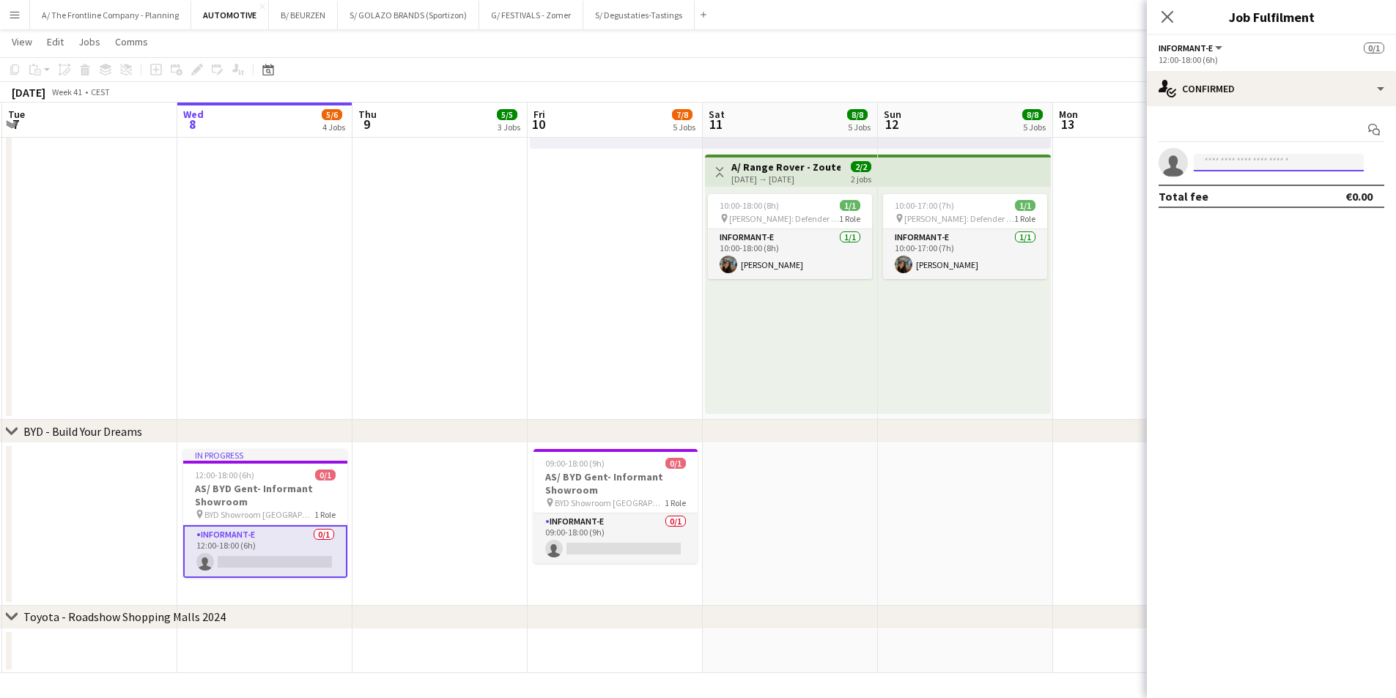
click at [1262, 164] on input at bounding box center [1279, 163] width 170 height 18
type input "*****"
click at [1222, 207] on span "[PHONE_NUMBER]" at bounding box center [1278, 208] width 147 height 12
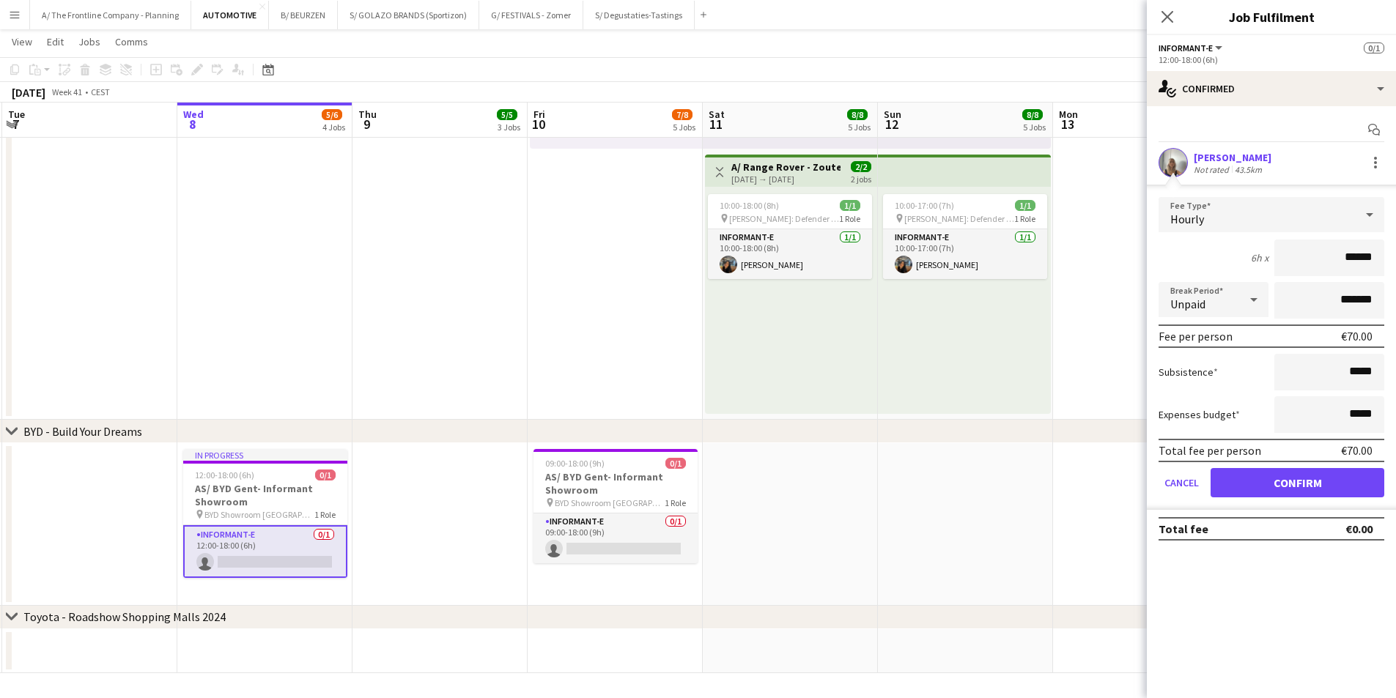
click at [1233, 168] on div "43.5km" at bounding box center [1248, 169] width 33 height 11
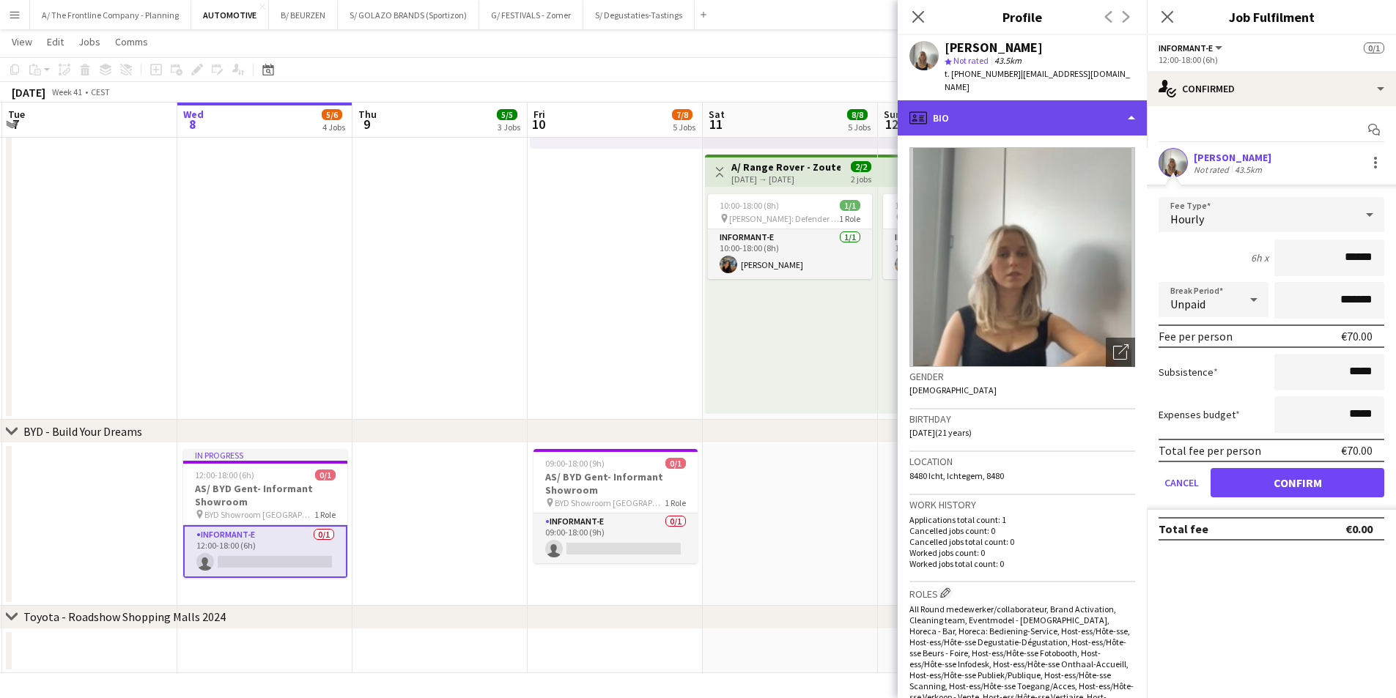
click at [1056, 106] on div "profile Bio" at bounding box center [1022, 117] width 249 height 35
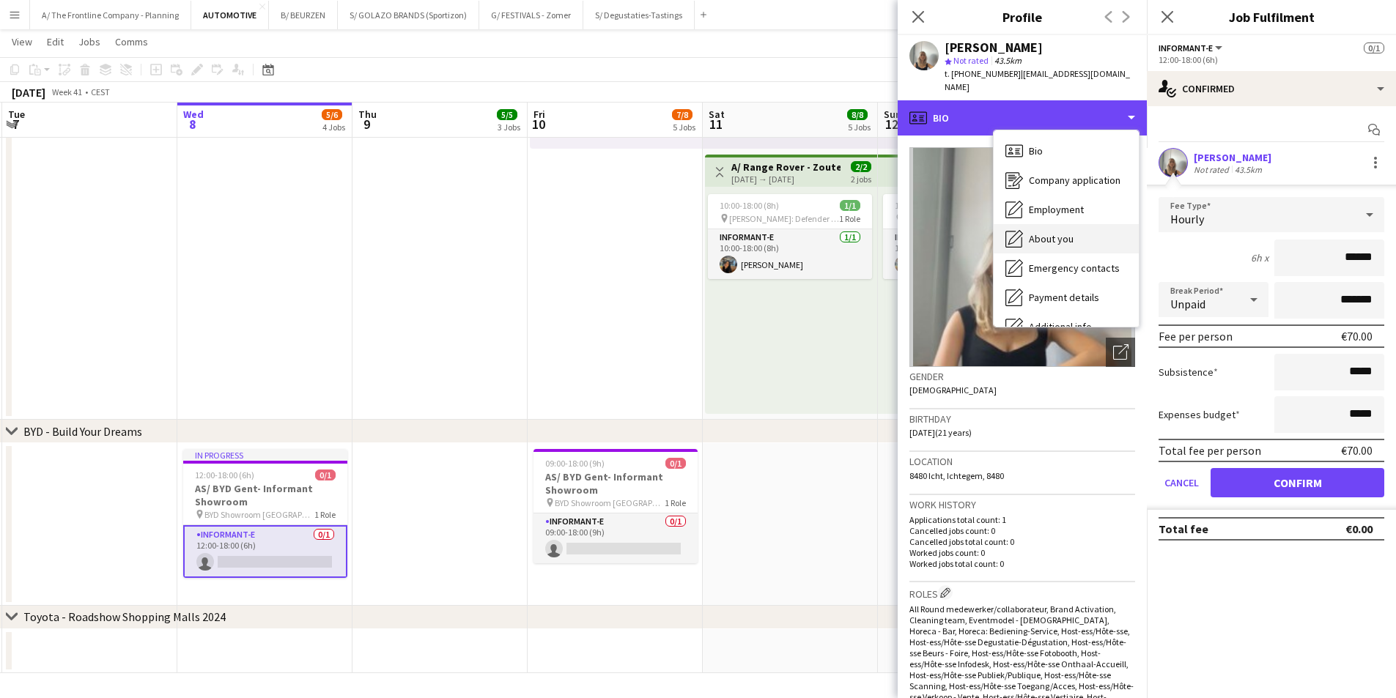
scroll to position [108, 0]
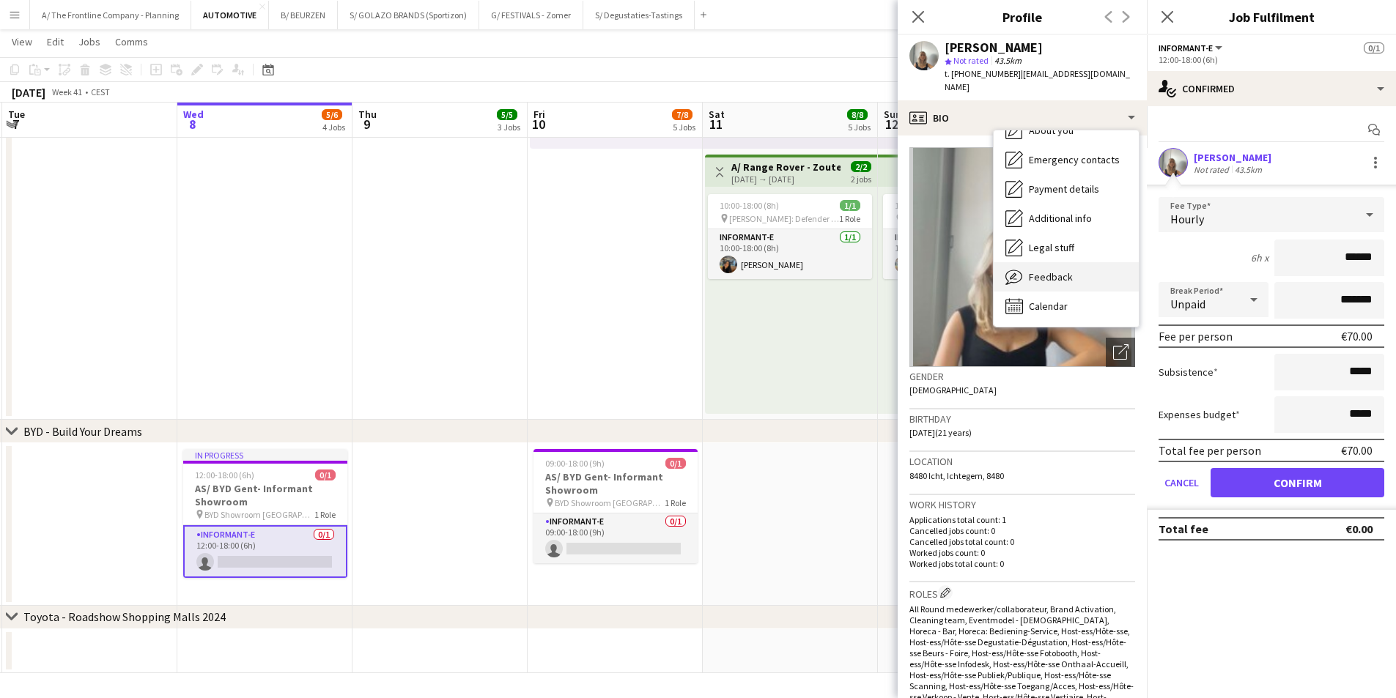
click at [1047, 270] on span "Feedback" at bounding box center [1051, 276] width 44 height 13
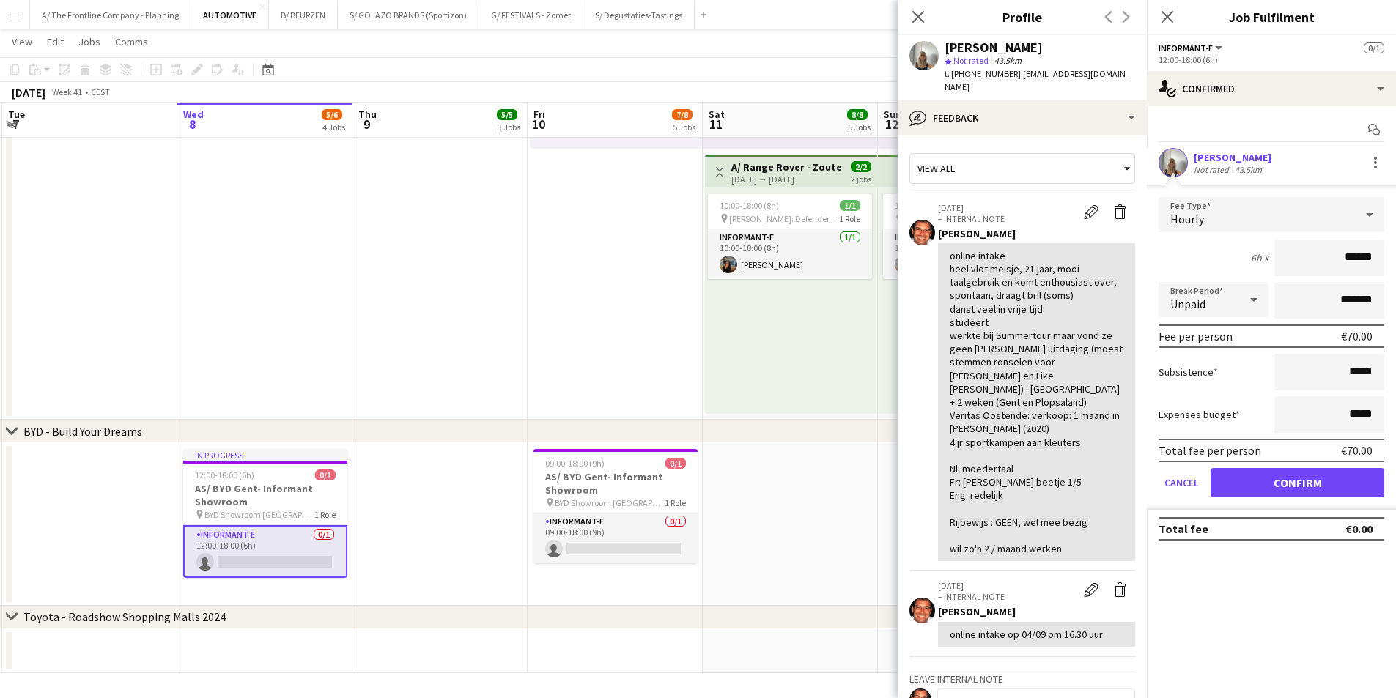
click at [427, 484] on app-date-cell at bounding box center [439, 524] width 175 height 163
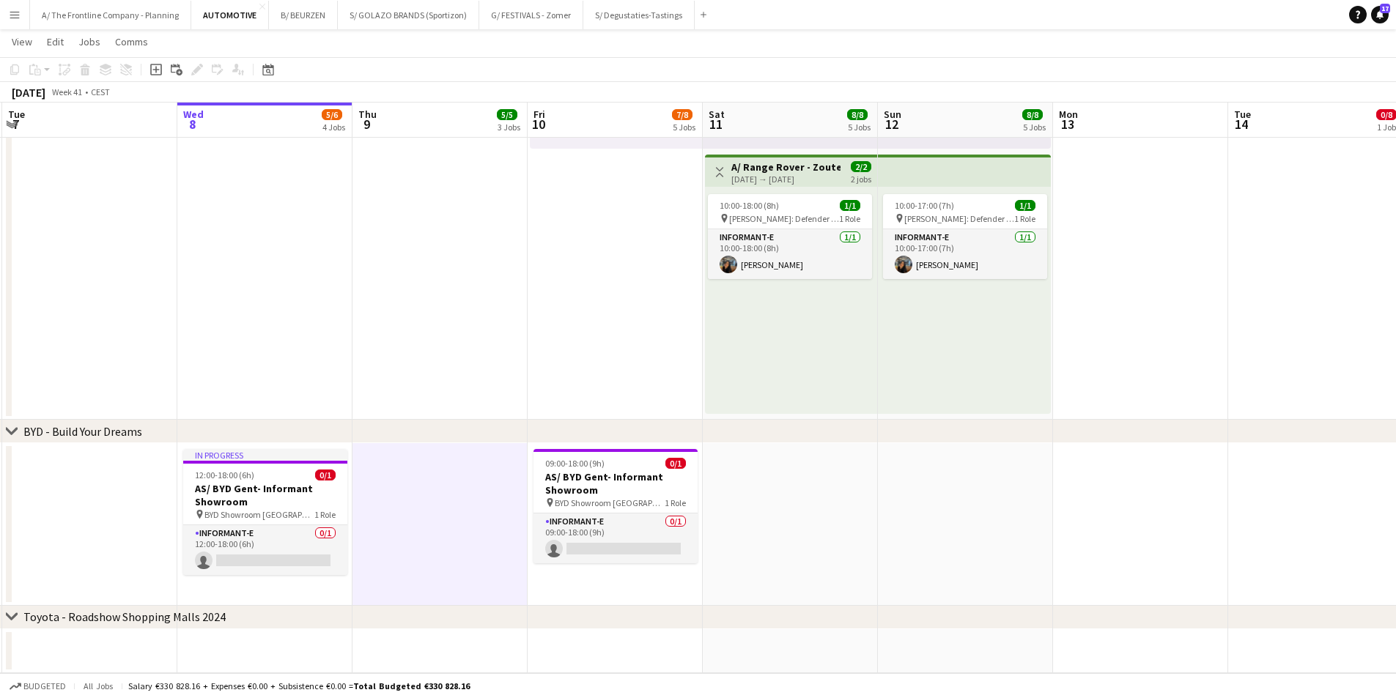
click at [370, 526] on app-date-cell at bounding box center [439, 524] width 175 height 163
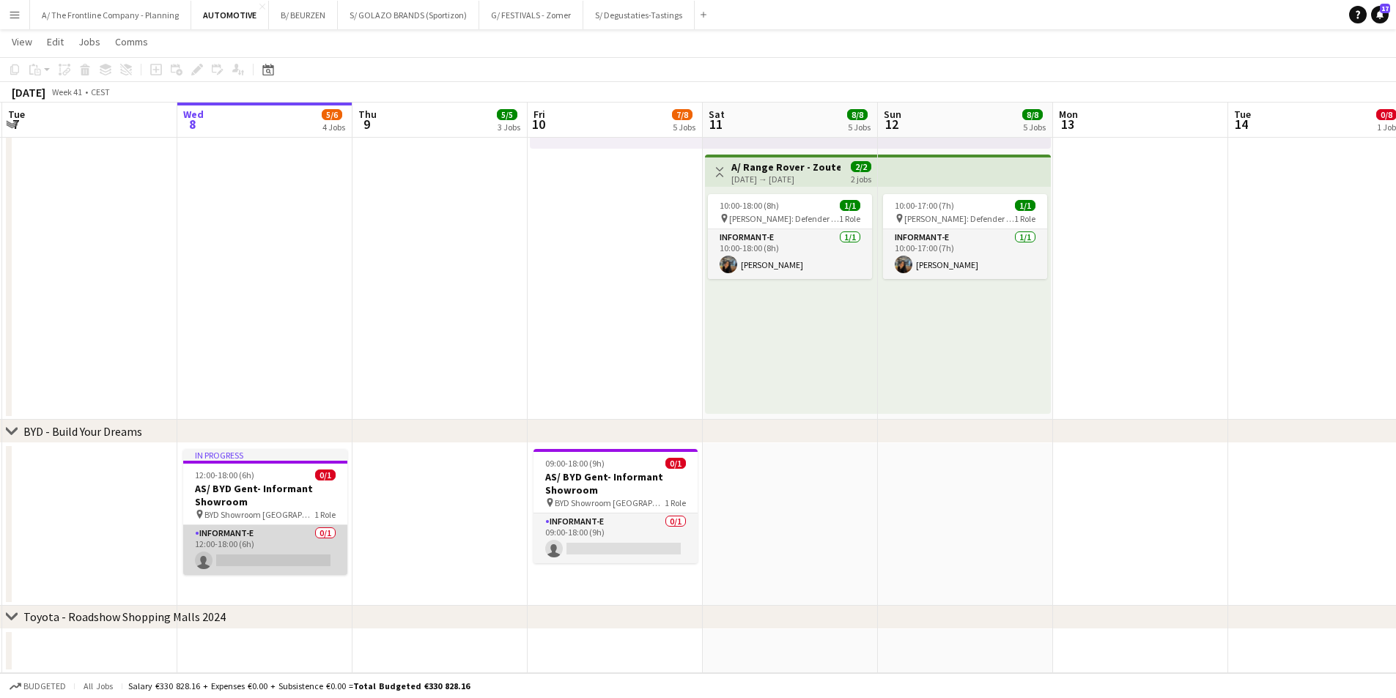
click at [265, 550] on app-card-role "Informant-e 0/1 12:00-18:00 (6h) single-neutral-actions" at bounding box center [265, 550] width 164 height 50
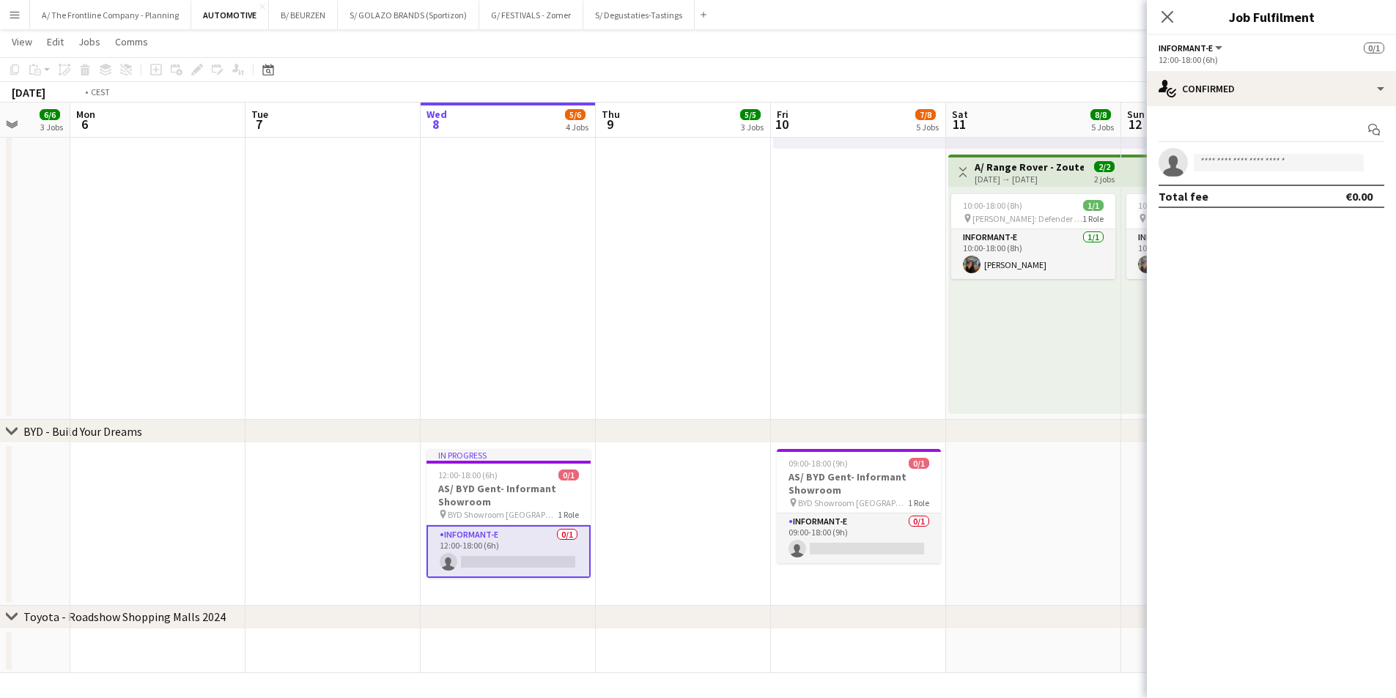
drag, startPoint x: 145, startPoint y: 535, endPoint x: 451, endPoint y: 507, distance: 307.6
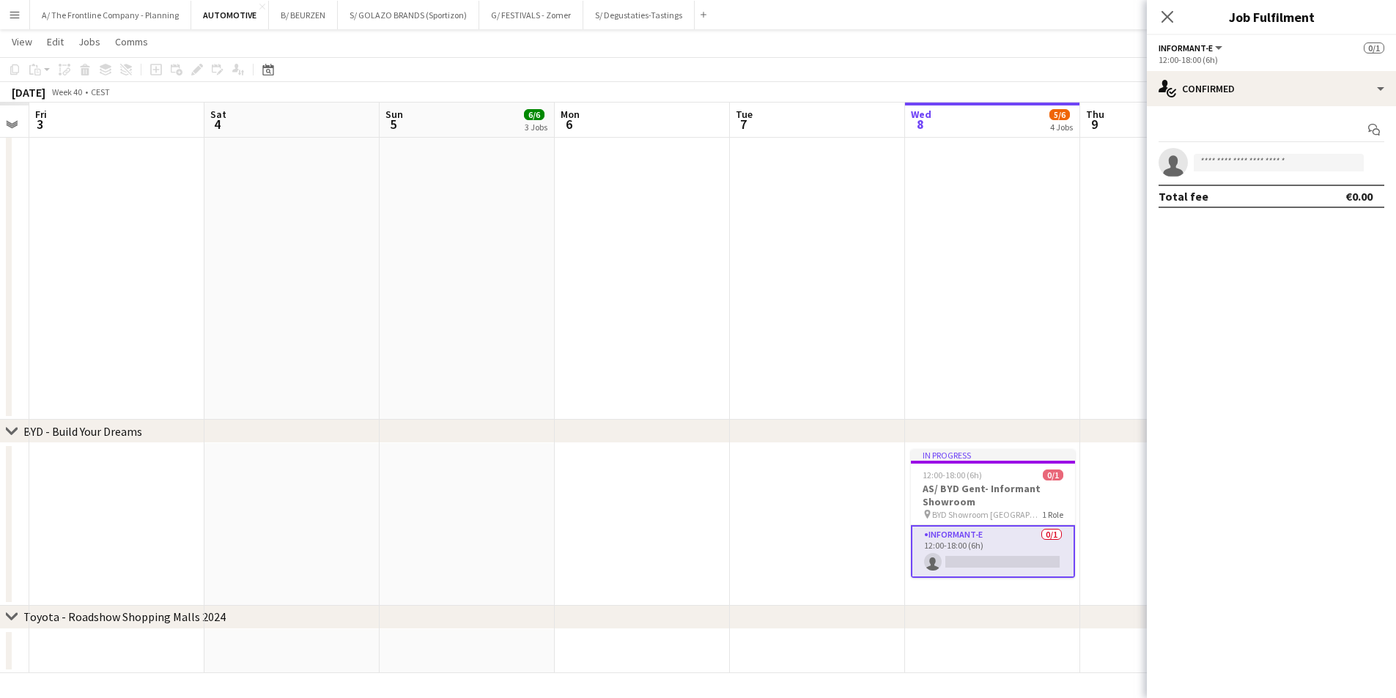
drag, startPoint x: 157, startPoint y: 512, endPoint x: 783, endPoint y: 484, distance: 626.4
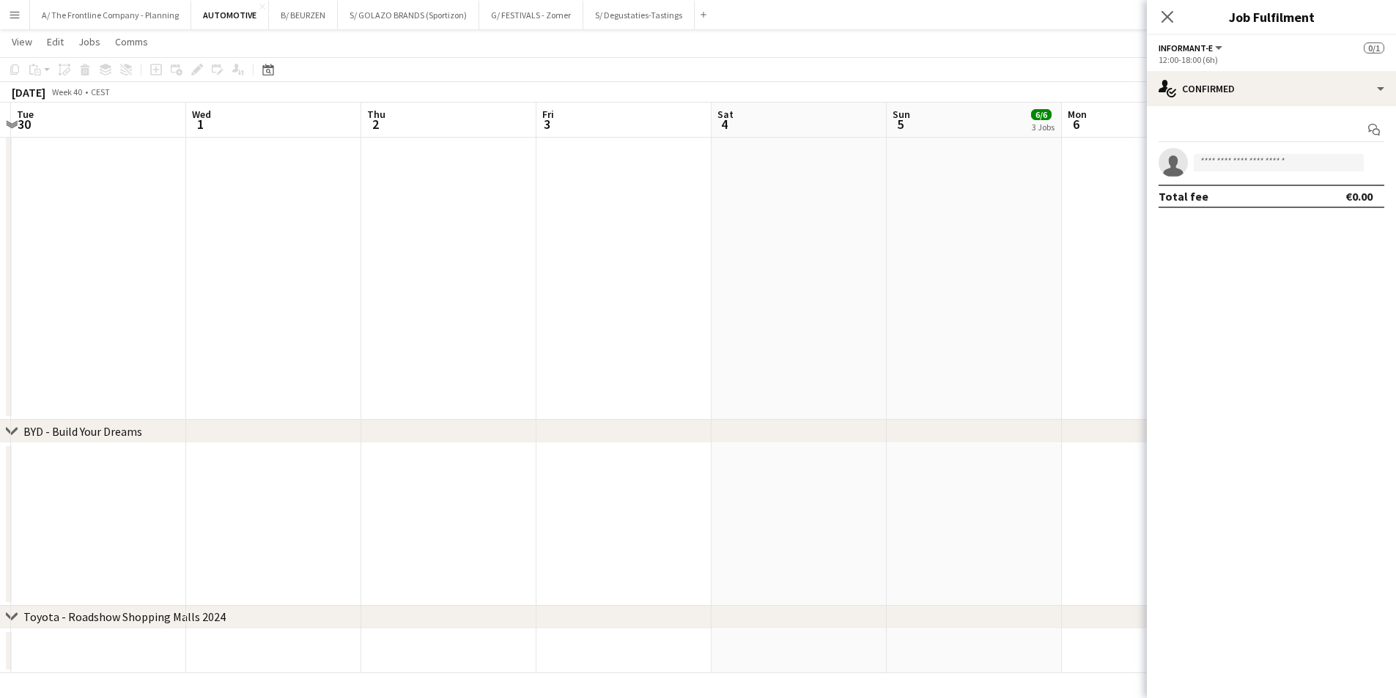
drag, startPoint x: 306, startPoint y: 514, endPoint x: 599, endPoint y: 509, distance: 293.9
drag, startPoint x: 355, startPoint y: 500, endPoint x: 665, endPoint y: 496, distance: 310.0
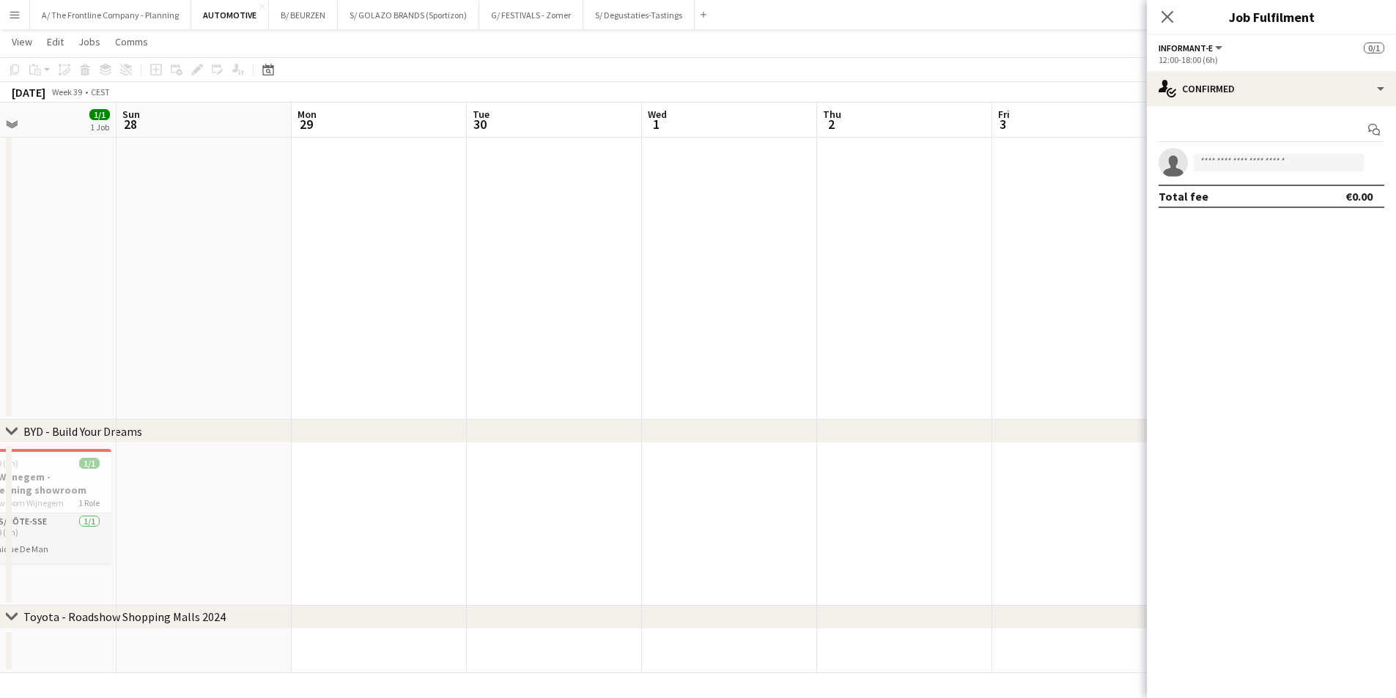
scroll to position [0, 322]
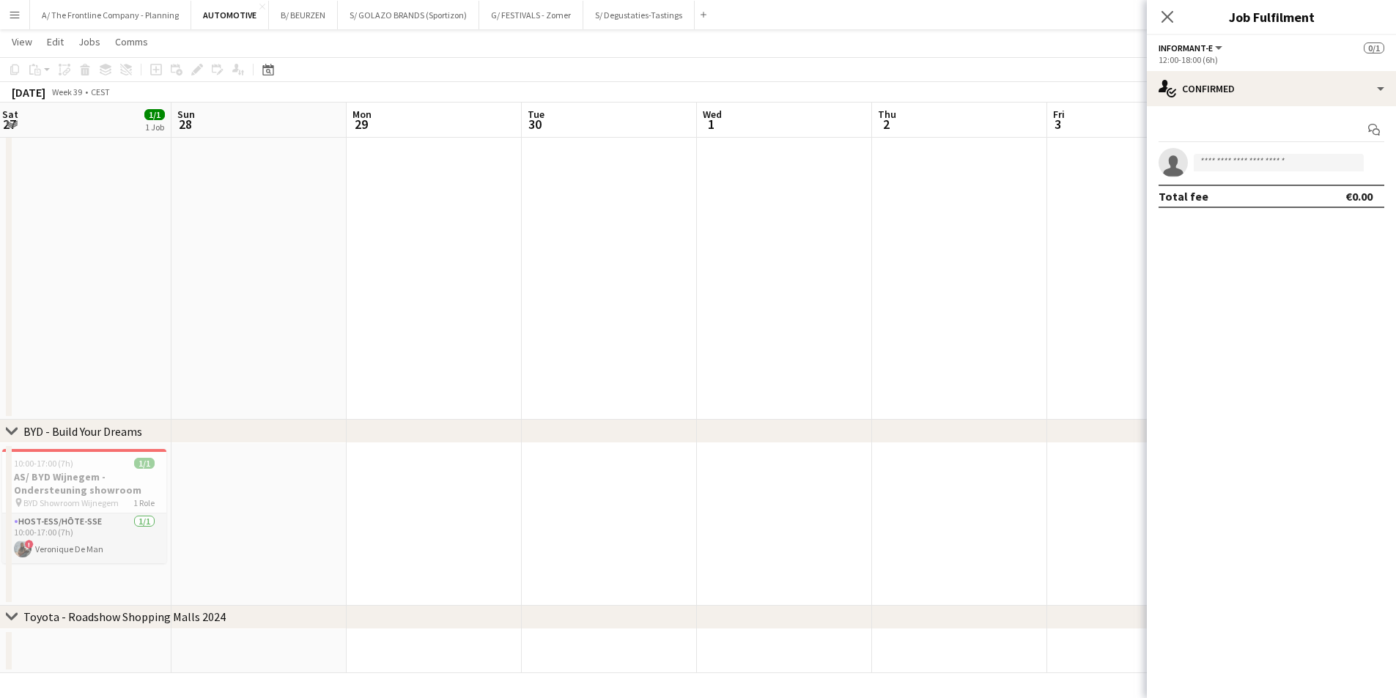
drag, startPoint x: 313, startPoint y: 514, endPoint x: 701, endPoint y: 504, distance: 388.5
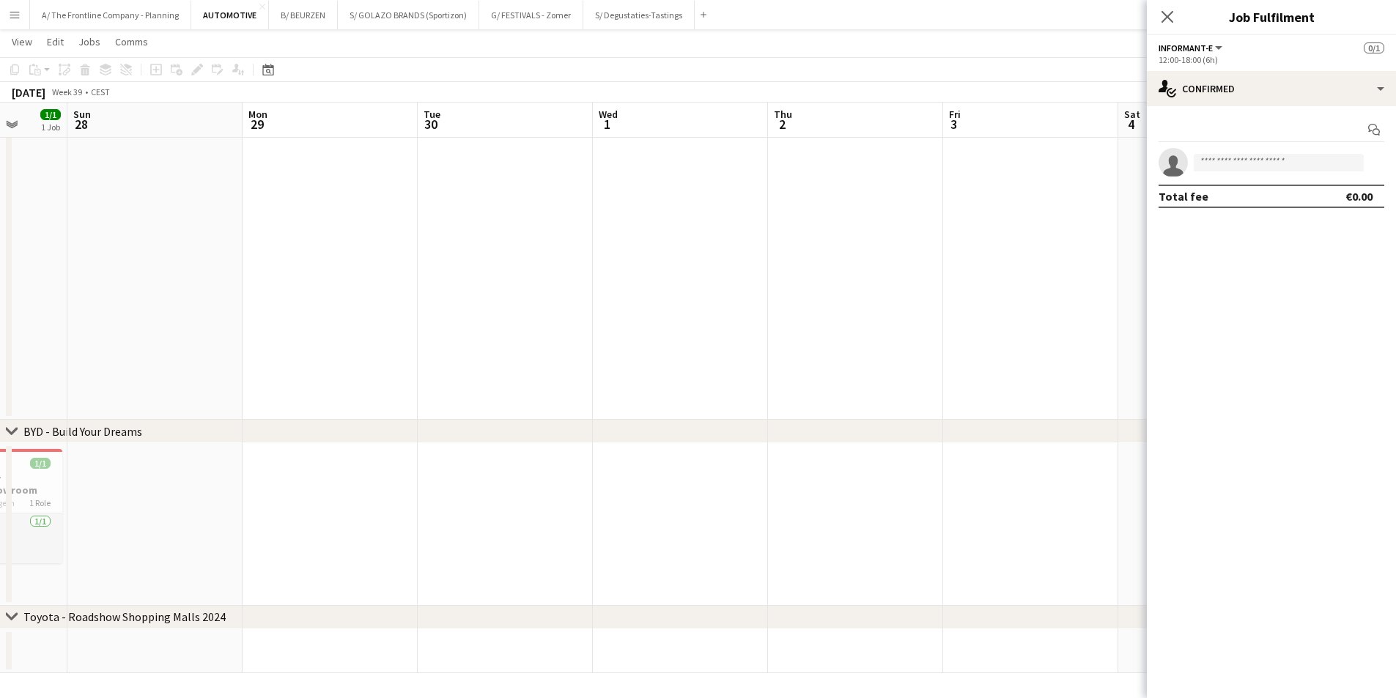
drag, startPoint x: 648, startPoint y: 530, endPoint x: 232, endPoint y: 509, distance: 416.0
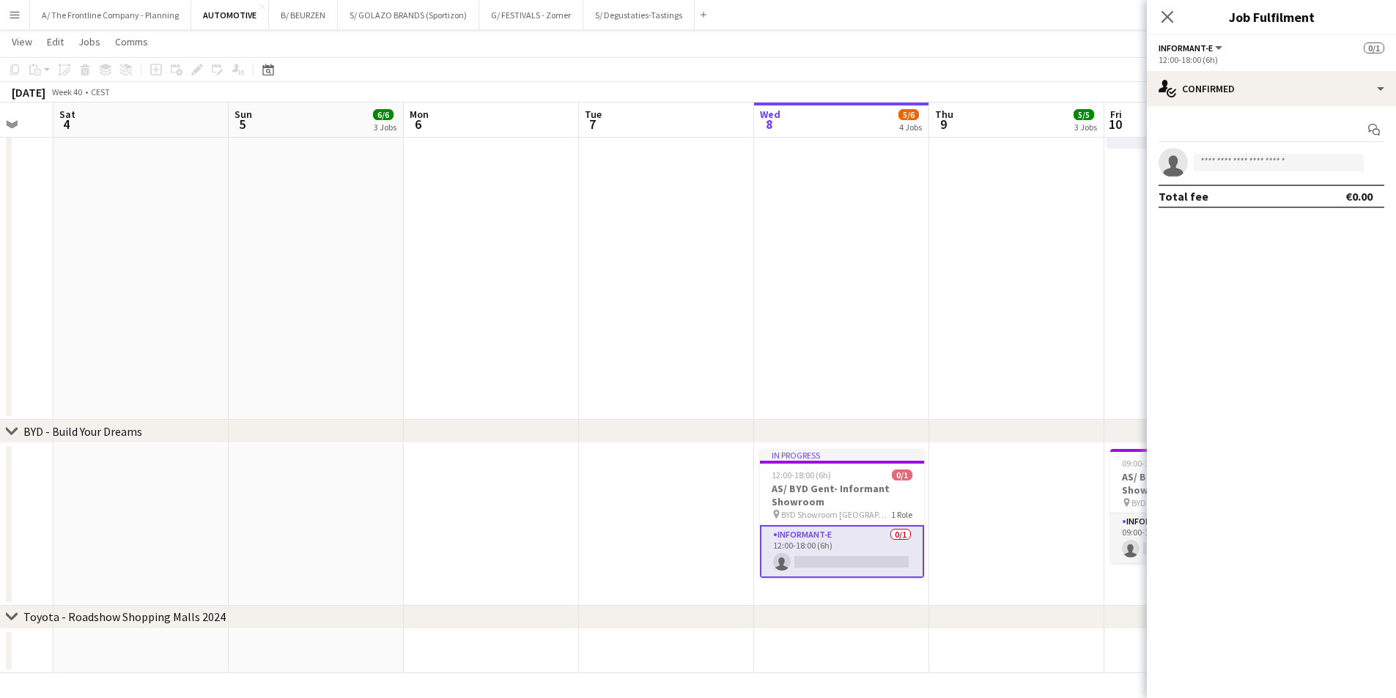
drag, startPoint x: 758, startPoint y: 537, endPoint x: 362, endPoint y: 506, distance: 396.9
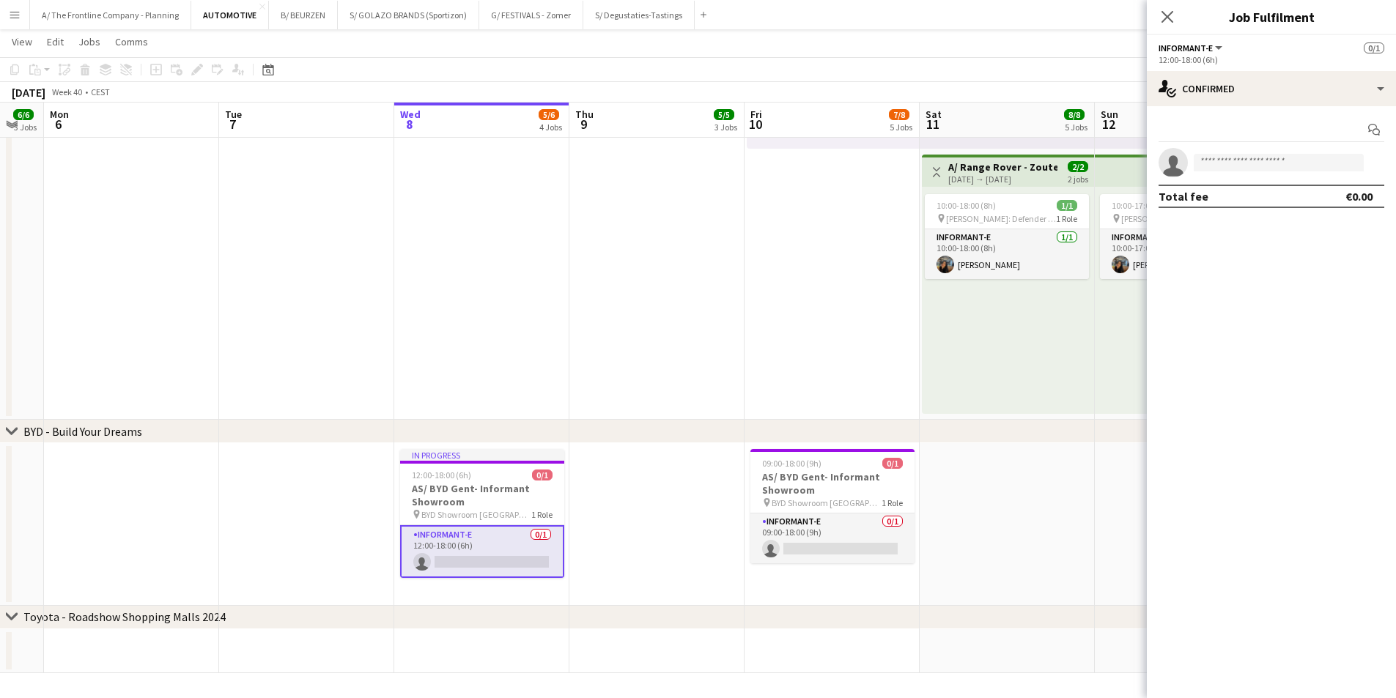
click at [595, 481] on app-date-cell at bounding box center [656, 524] width 175 height 163
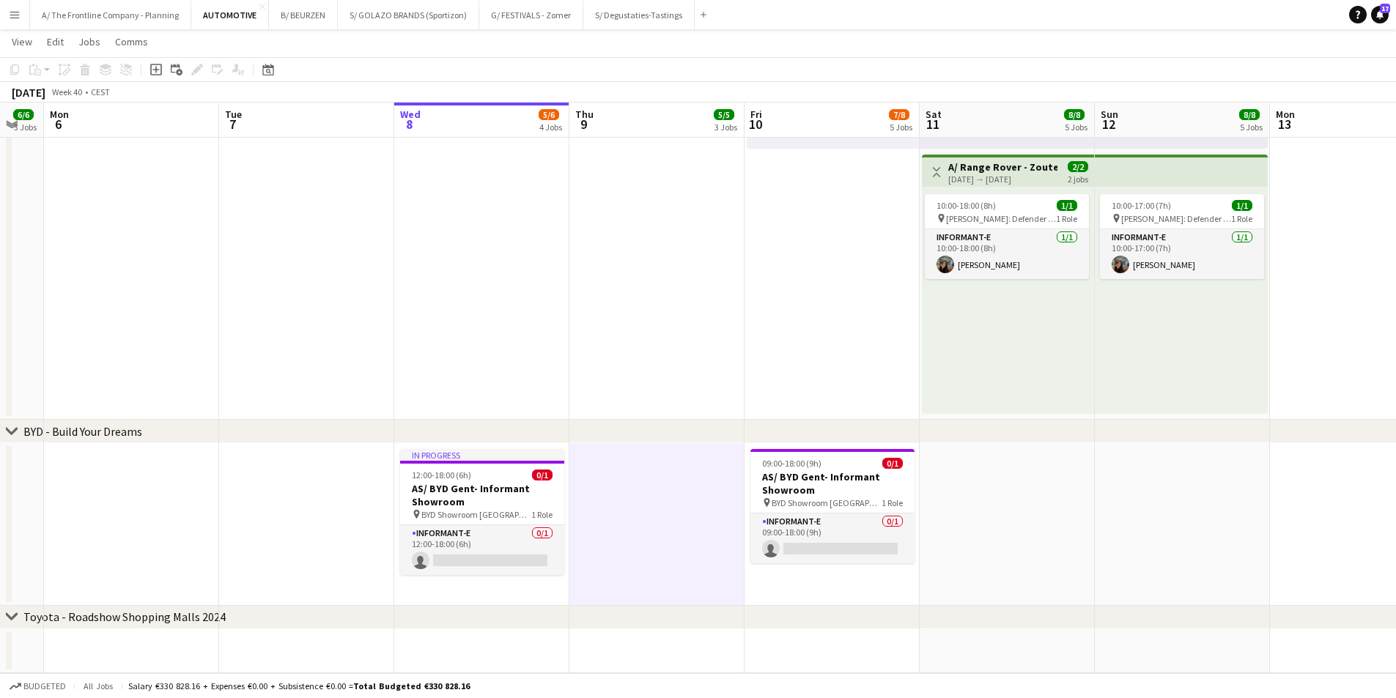
click at [460, 582] on app-date-cell "In progress 12:00-18:00 (6h) 0/1 AS/ BYD Gent- Informant Showroom pin BYD Showr…" at bounding box center [481, 524] width 175 height 163
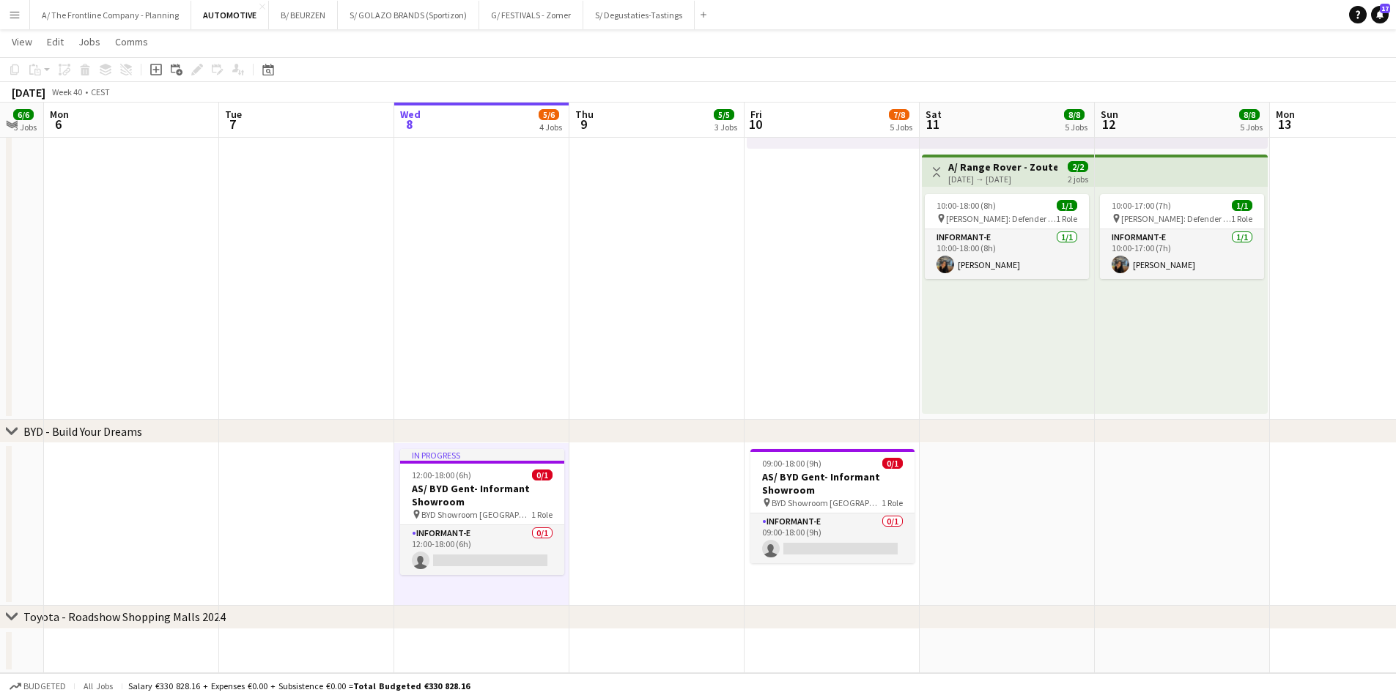
click at [626, 525] on app-date-cell at bounding box center [656, 524] width 175 height 163
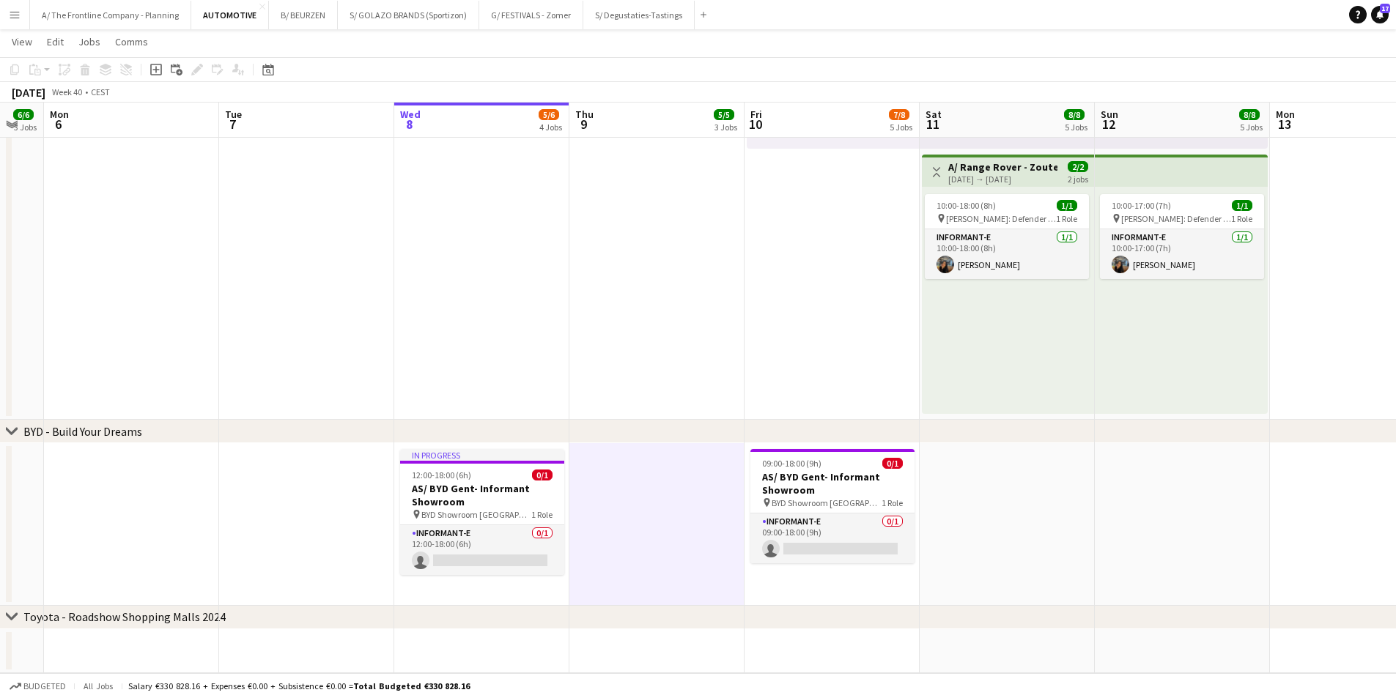
click at [467, 591] on app-date-cell "In progress 12:00-18:00 (6h) 0/1 AS/ BYD Gent- Informant Showroom pin BYD Showr…" at bounding box center [481, 524] width 175 height 163
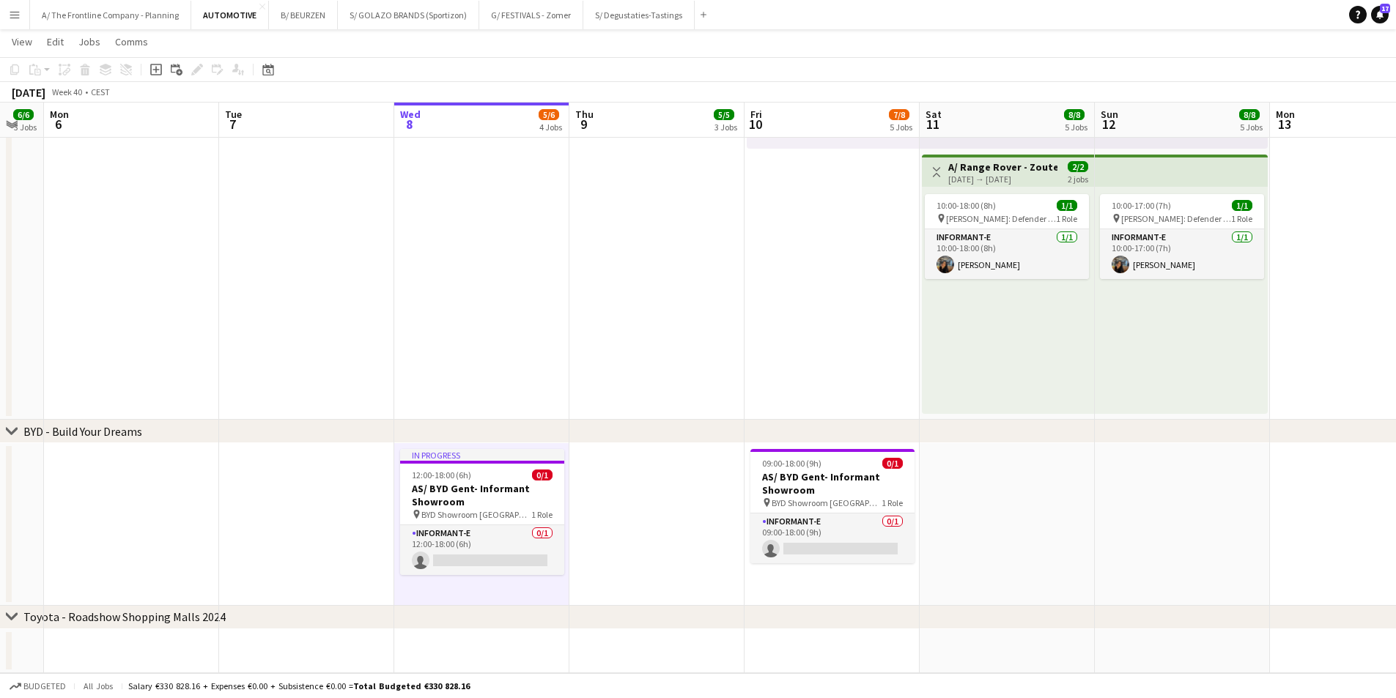
click at [639, 570] on app-date-cell at bounding box center [656, 524] width 175 height 163
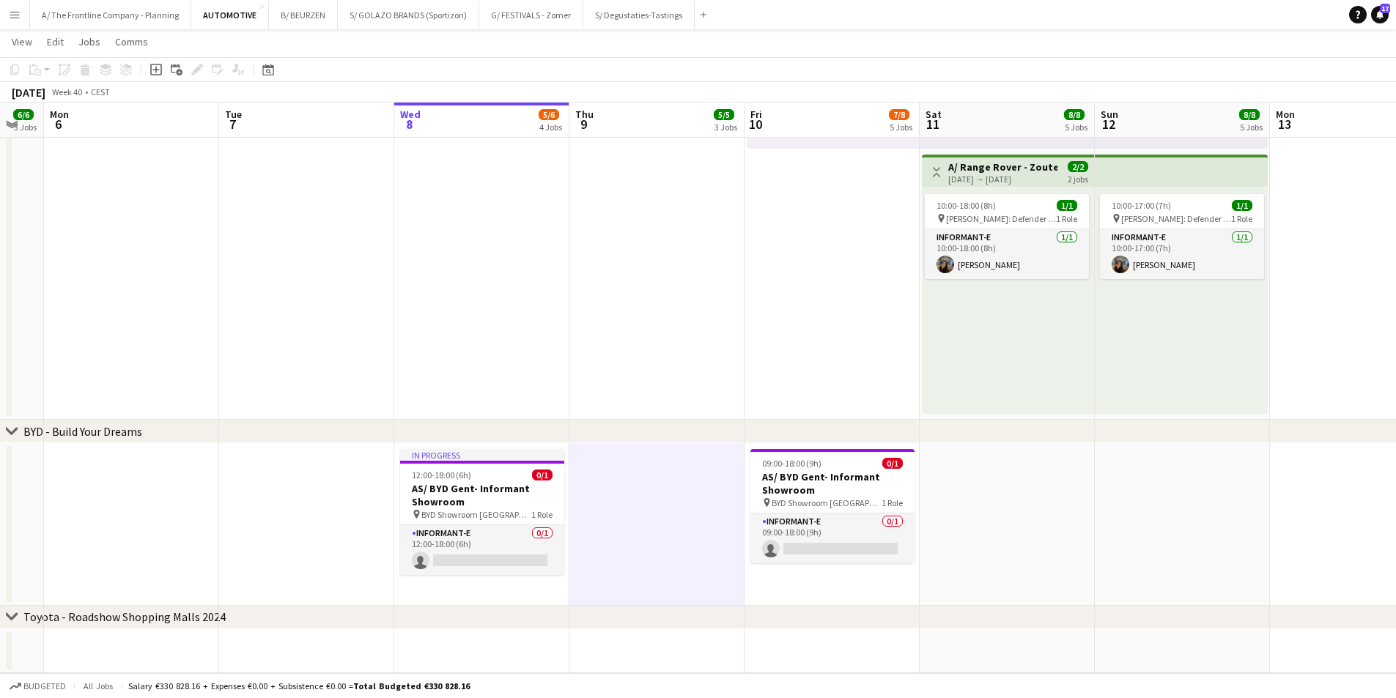
click at [489, 585] on app-date-cell "In progress 12:00-18:00 (6h) 0/1 AS/ BYD Gent- Informant Showroom pin BYD Showr…" at bounding box center [481, 524] width 175 height 163
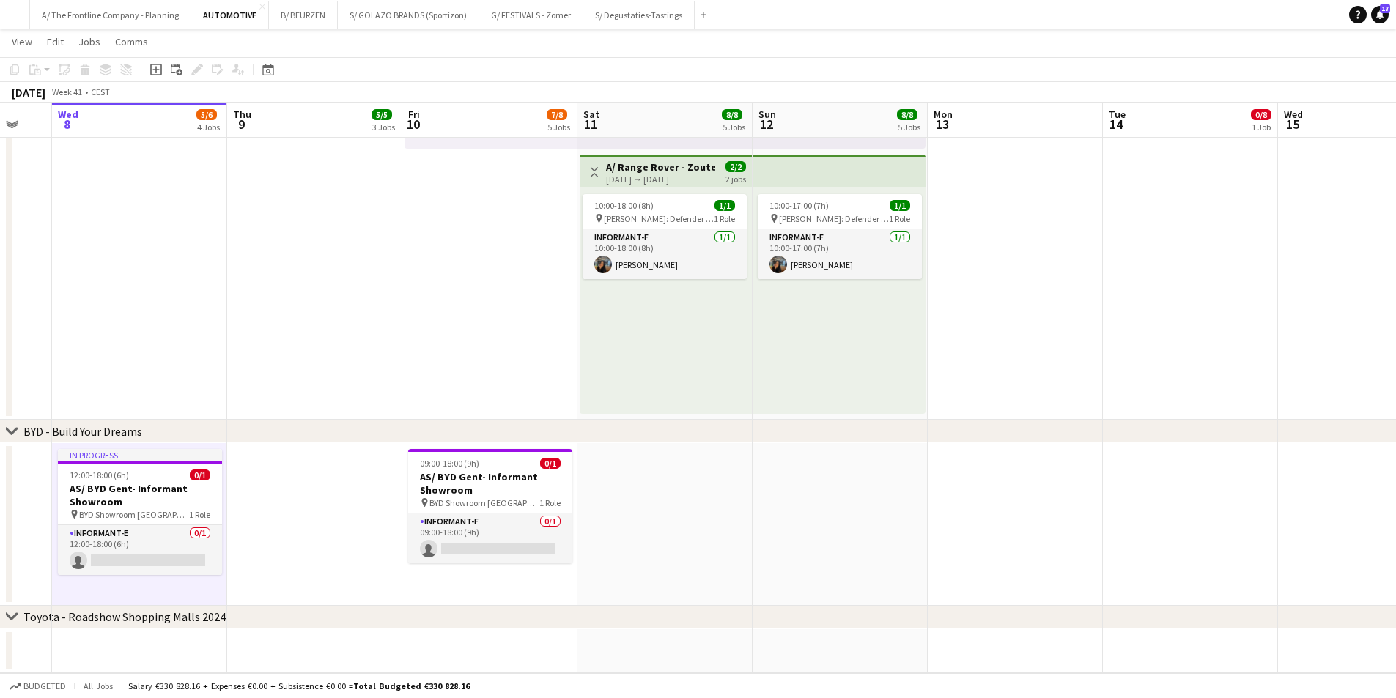
drag, startPoint x: 372, startPoint y: 503, endPoint x: 377, endPoint y: 495, distance: 10.2
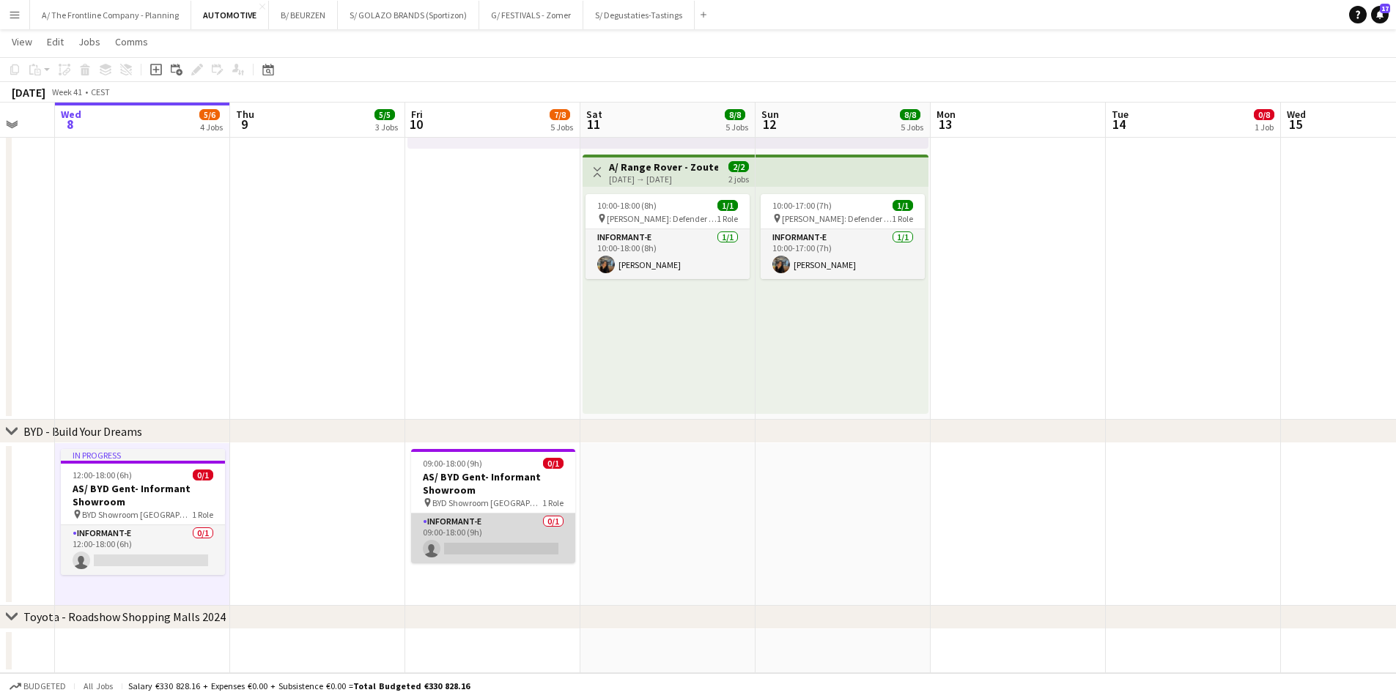
click at [528, 541] on app-card-role "Informant-e 0/1 09:00-18:00 (9h) single-neutral-actions" at bounding box center [493, 539] width 164 height 50
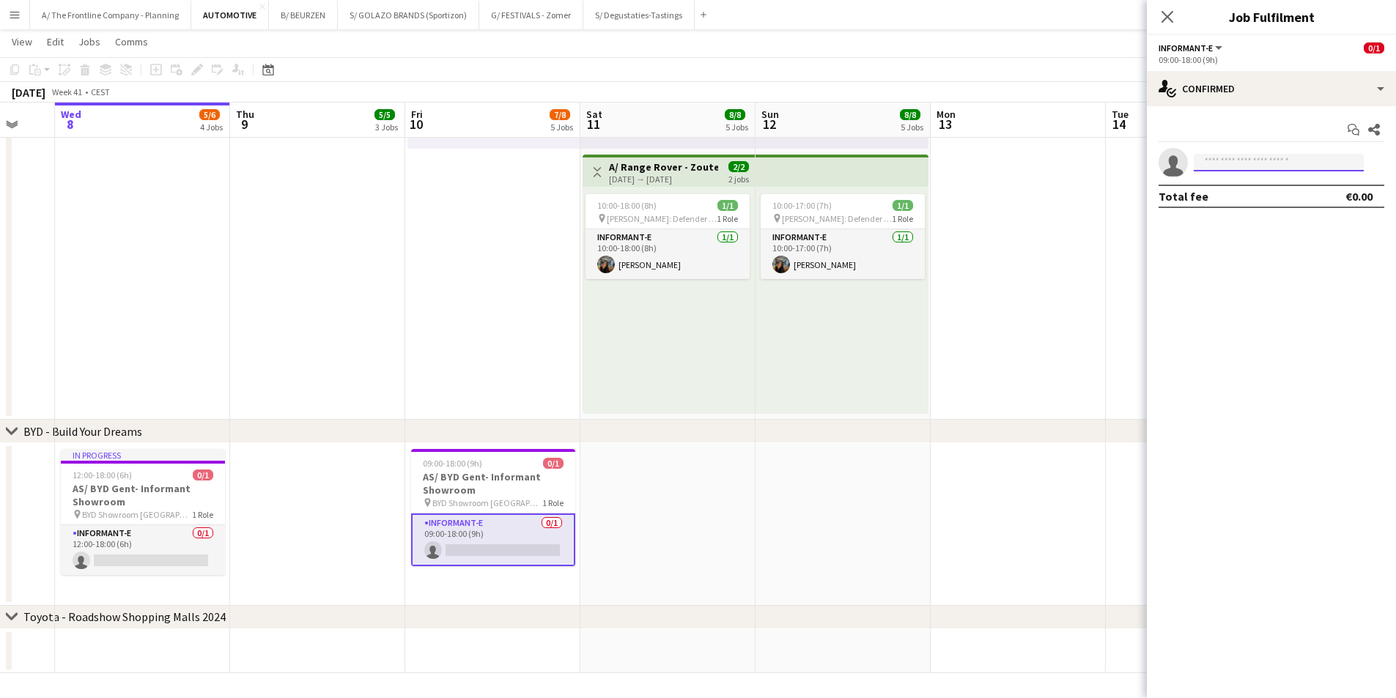
click at [1255, 163] on input at bounding box center [1279, 163] width 170 height 18
type input "**********"
click at [1220, 187] on span "[PERSON_NAME]" at bounding box center [1247, 183] width 84 height 12
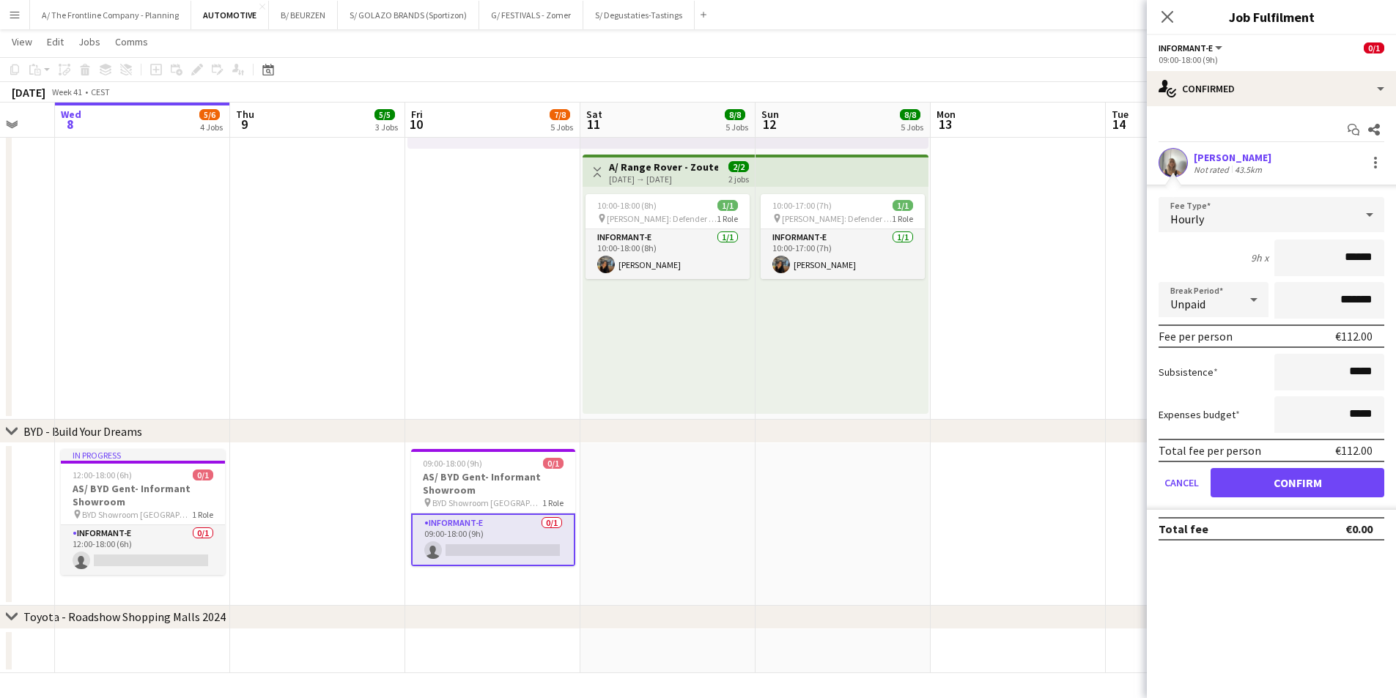
click at [1227, 158] on div "[PERSON_NAME]" at bounding box center [1233, 157] width 78 height 13
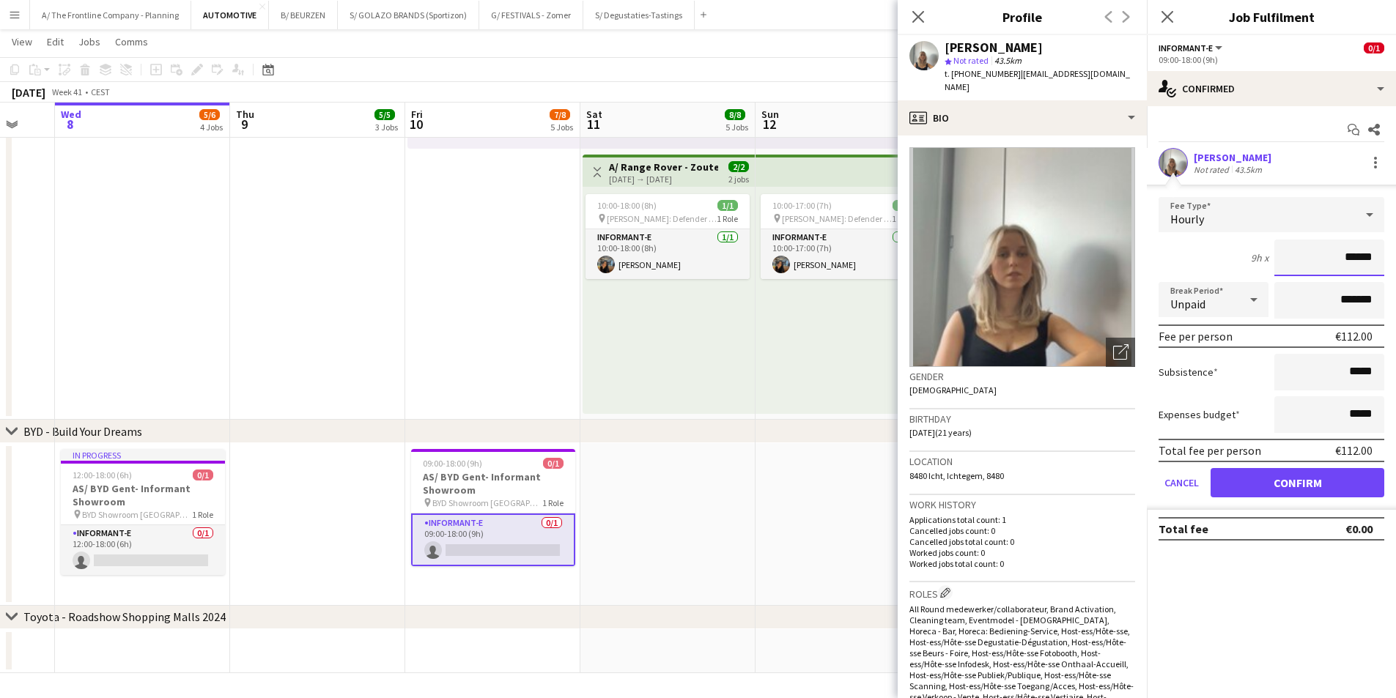
drag, startPoint x: 1328, startPoint y: 259, endPoint x: 1406, endPoint y: 259, distance: 78.4
type input "******"
click button "Confirm" at bounding box center [1298, 482] width 174 height 29
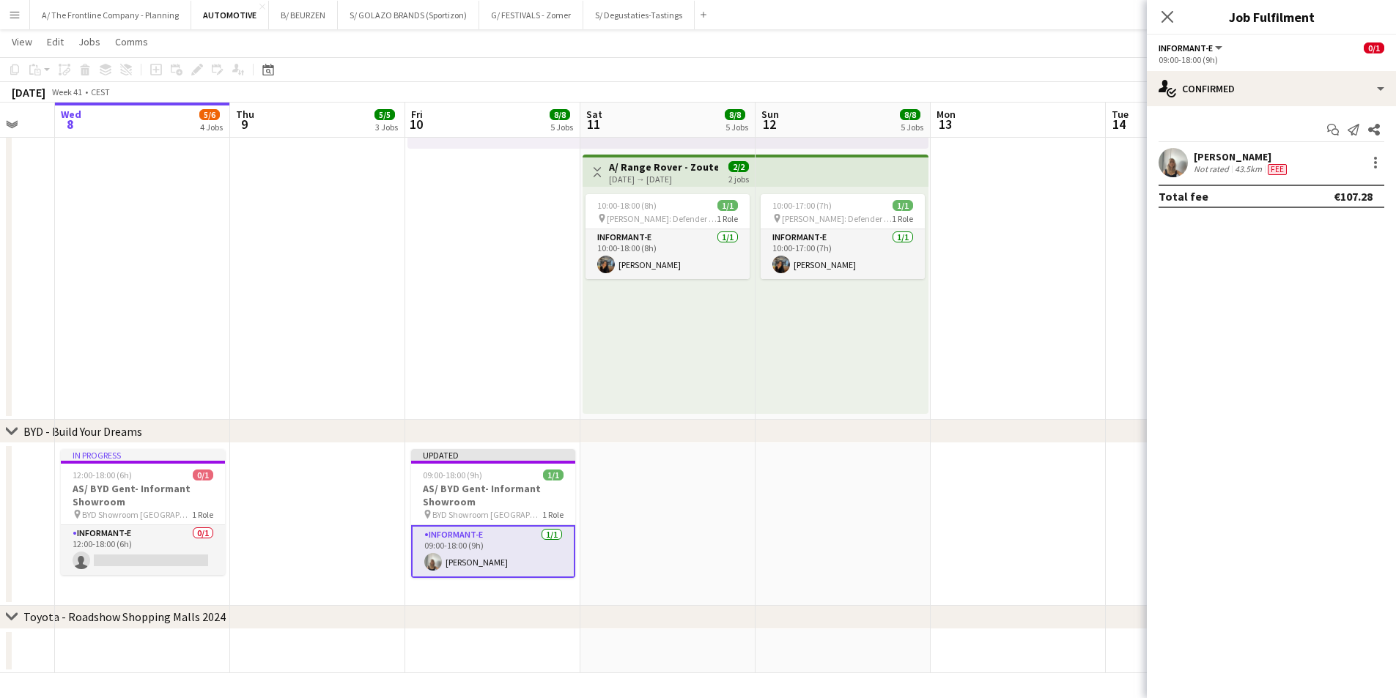
click at [789, 527] on app-date-cell at bounding box center [843, 524] width 175 height 163
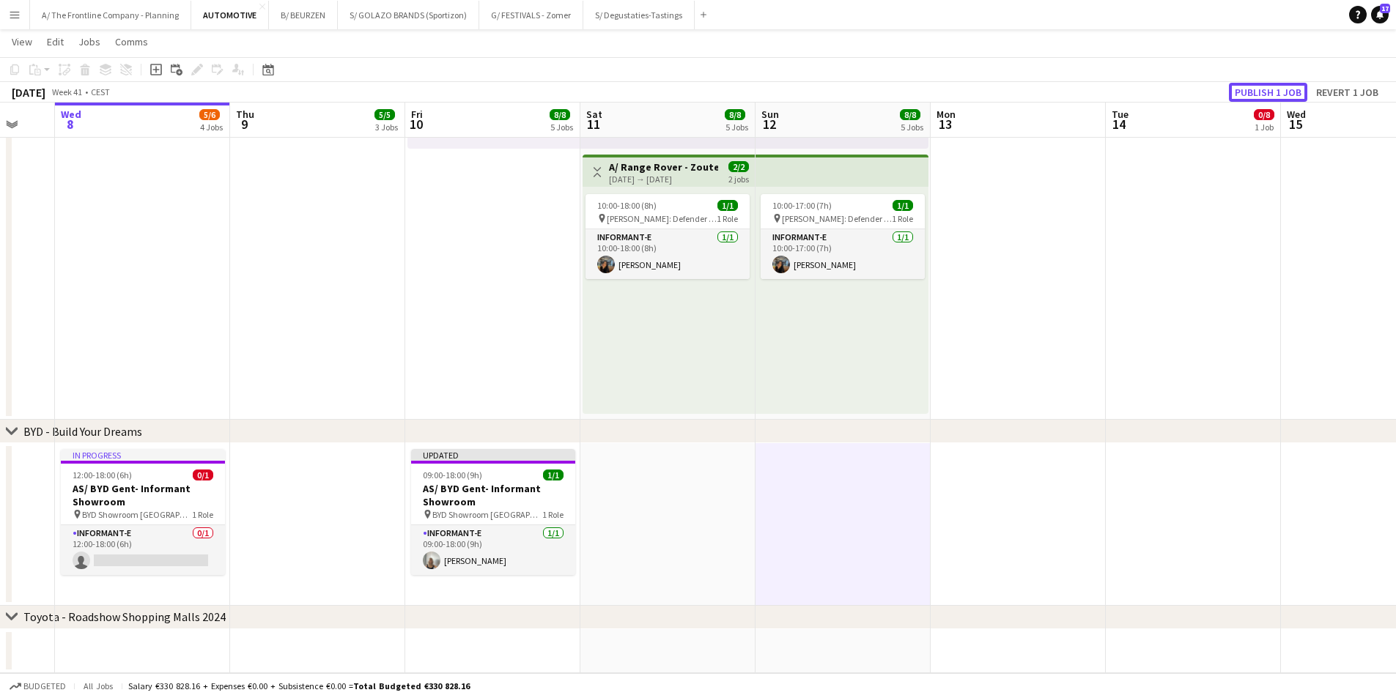
click at [1250, 92] on button "Publish 1 job" at bounding box center [1268, 92] width 78 height 19
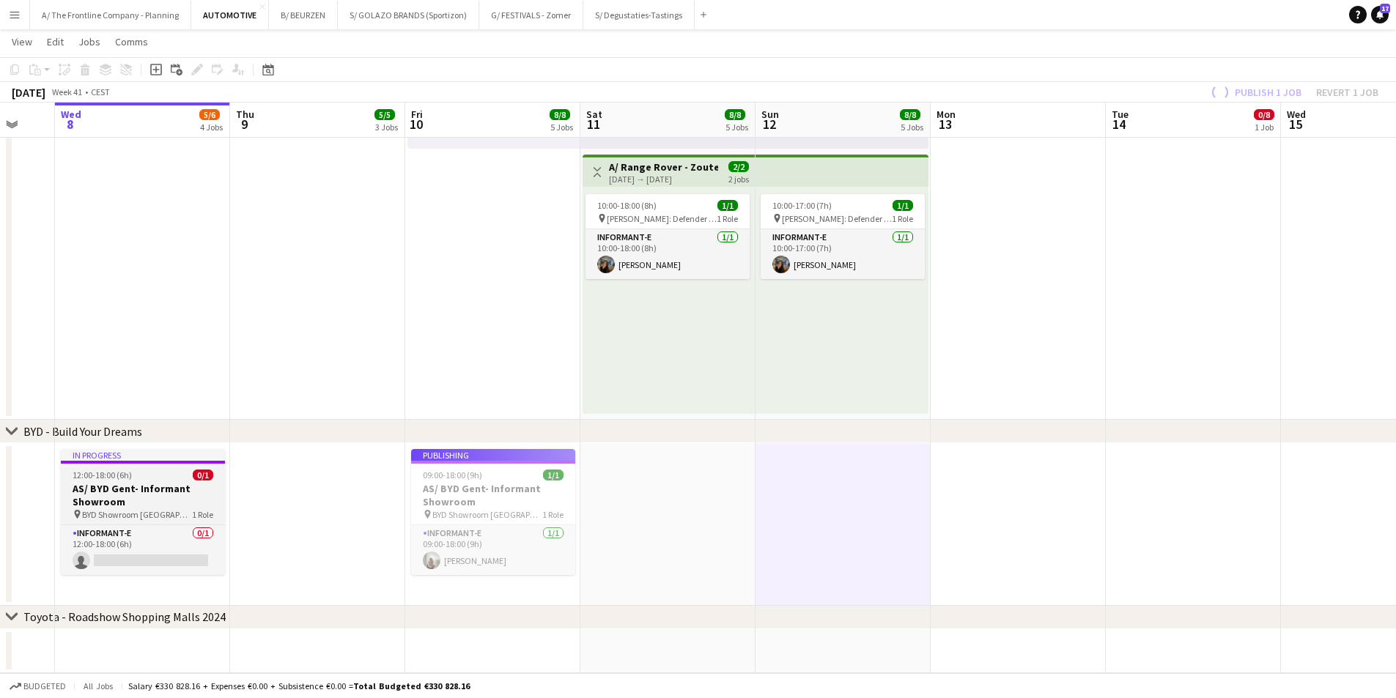
click at [141, 490] on h3 "AS/ BYD Gent- Informant Showroom" at bounding box center [143, 495] width 164 height 26
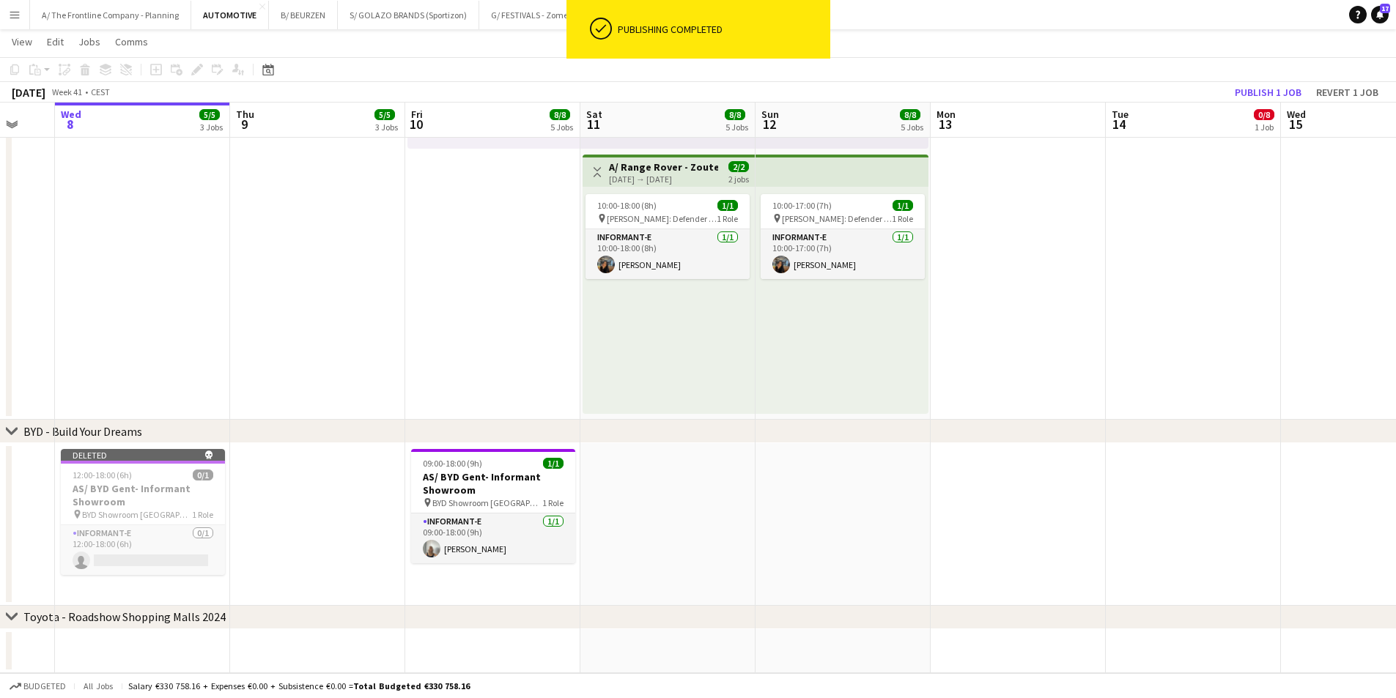
click at [1267, 76] on app-toolbar "Copy Paste Paste Ctrl+V Paste with crew Ctrl+Shift+V Paste linked Job [GEOGRAPH…" at bounding box center [698, 69] width 1396 height 25
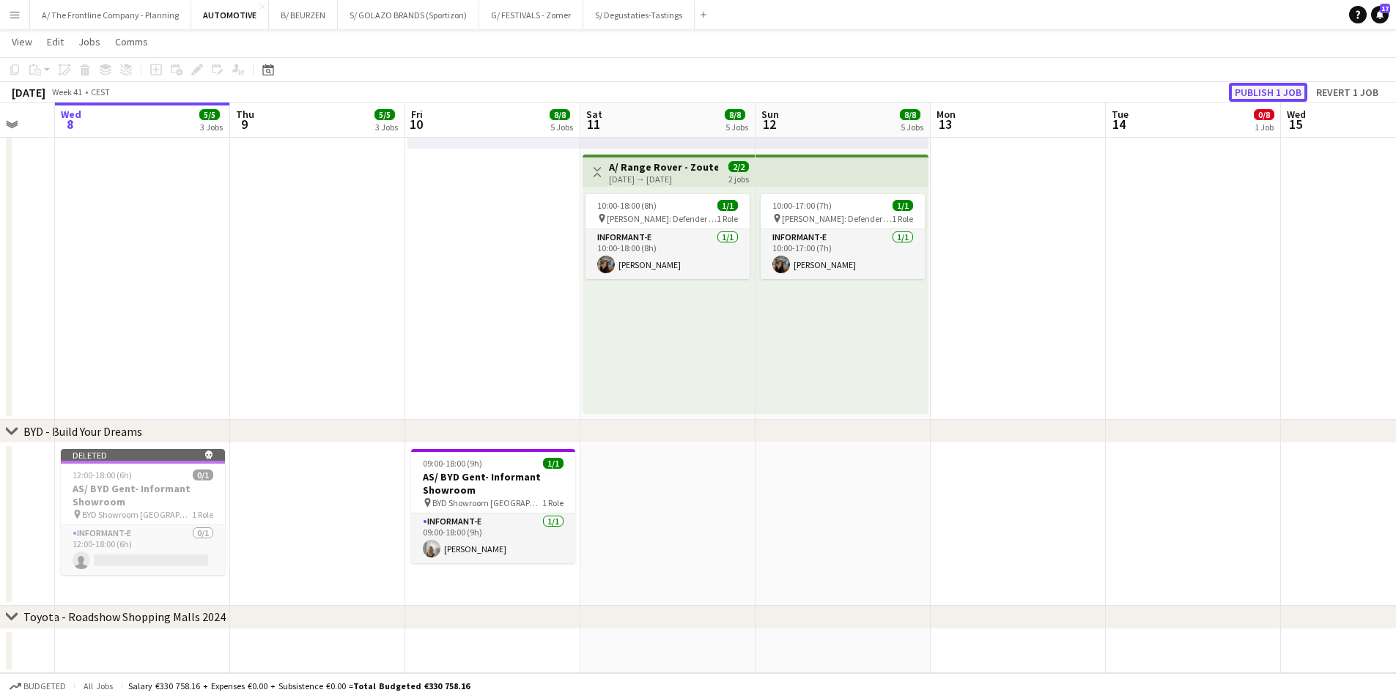
click at [1269, 84] on button "Publish 1 job" at bounding box center [1268, 92] width 78 height 19
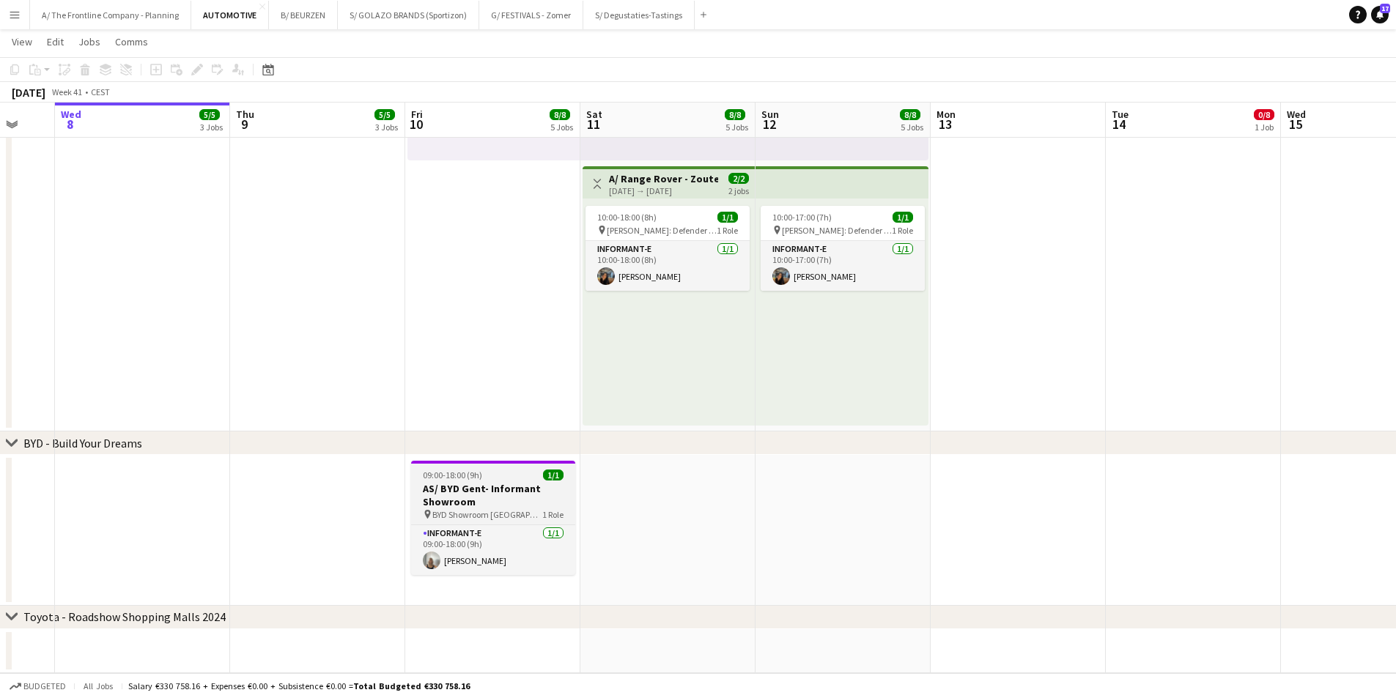
click at [470, 484] on app-job-card "09:00-18:00 (9h) 1/1 AS/ BYD Gent- Informant Showroom pin BYD Showroom [PERSON_…" at bounding box center [493, 518] width 164 height 114
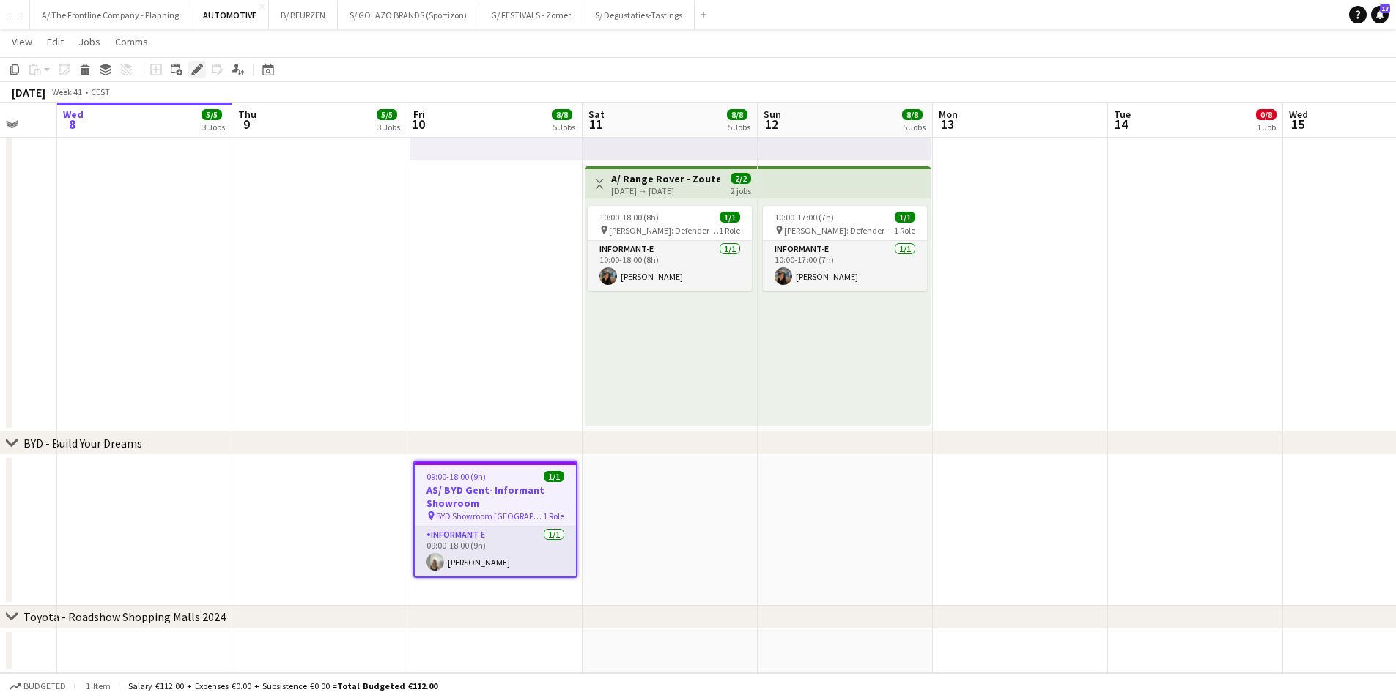
click at [196, 72] on icon at bounding box center [197, 70] width 8 height 8
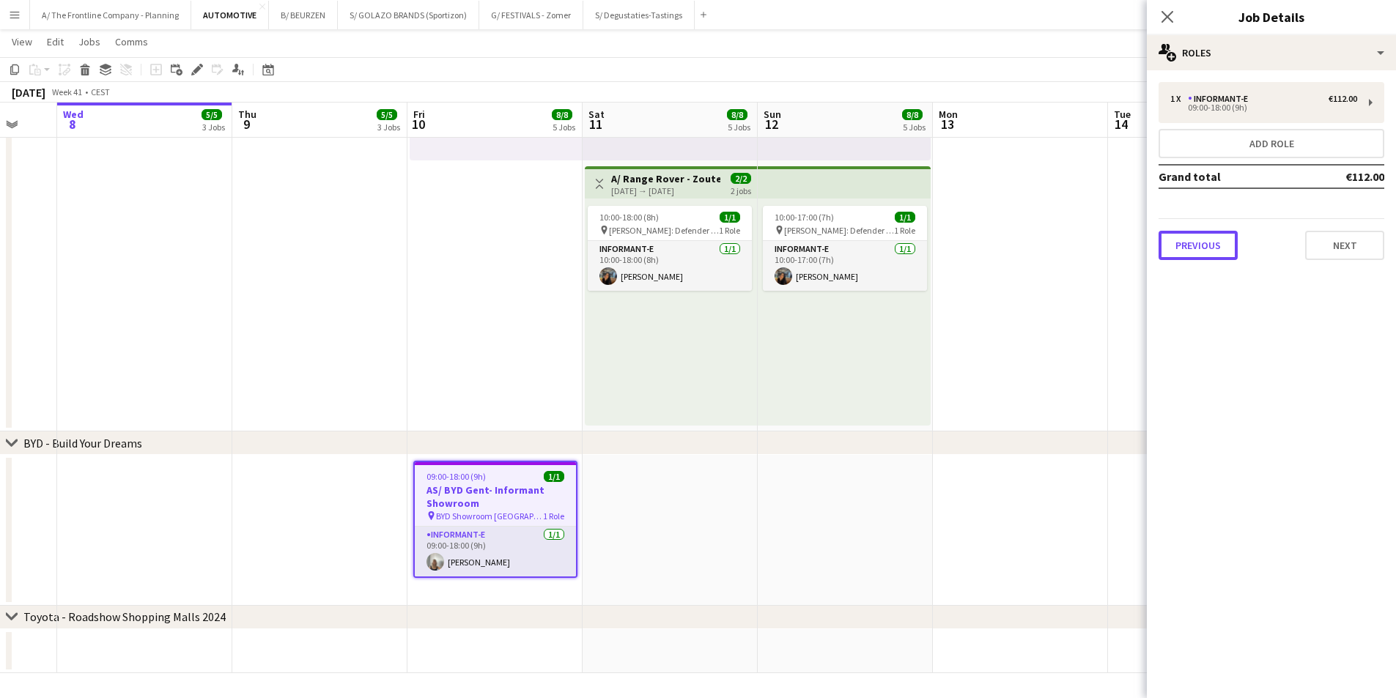
click at [1195, 243] on button "Previous" at bounding box center [1198, 245] width 79 height 29
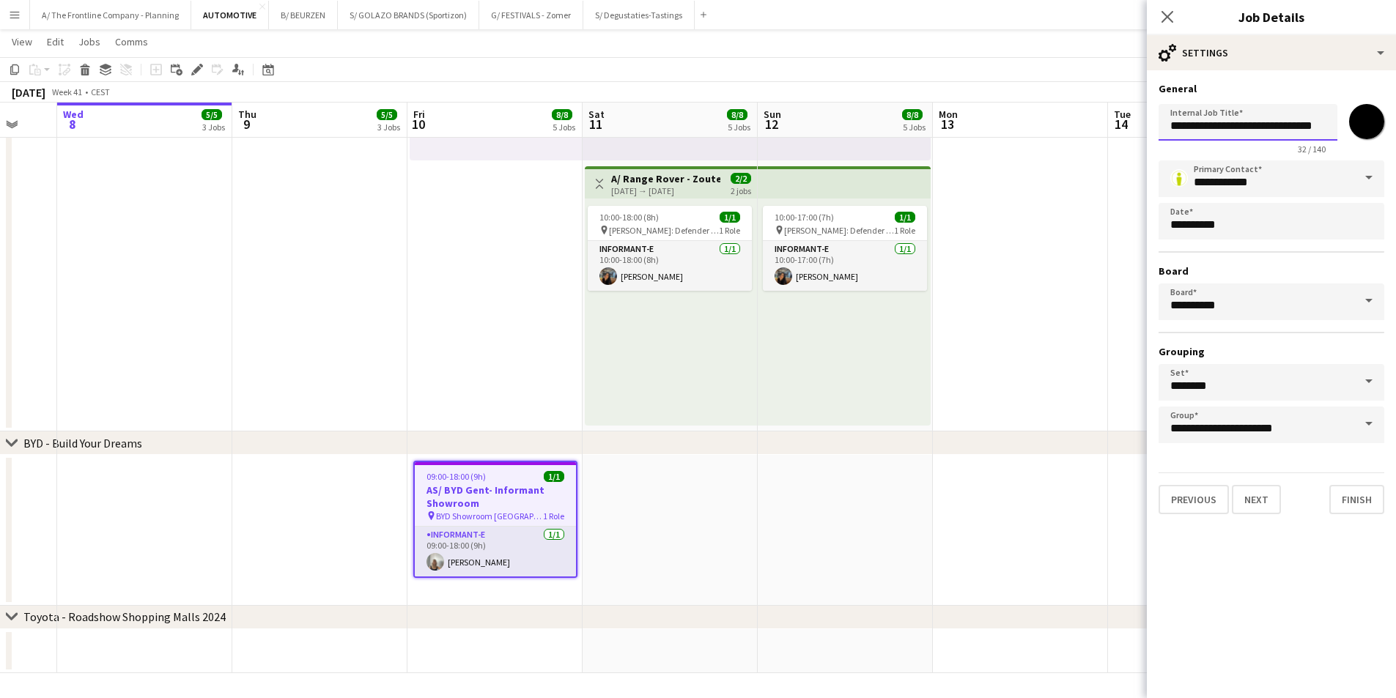
click at [1214, 127] on input "**********" at bounding box center [1248, 122] width 179 height 37
click at [134, 538] on app-date-cell at bounding box center [144, 530] width 175 height 151
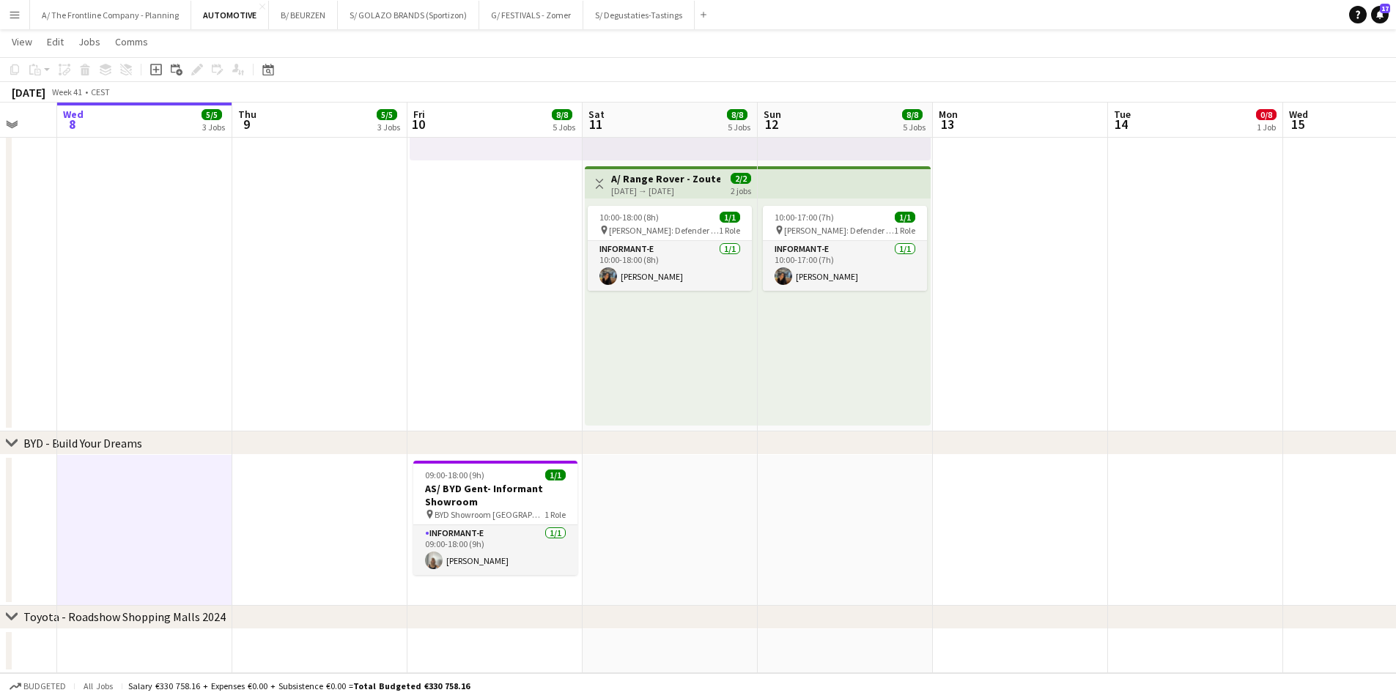
click at [285, 518] on app-date-cell at bounding box center [319, 530] width 175 height 151
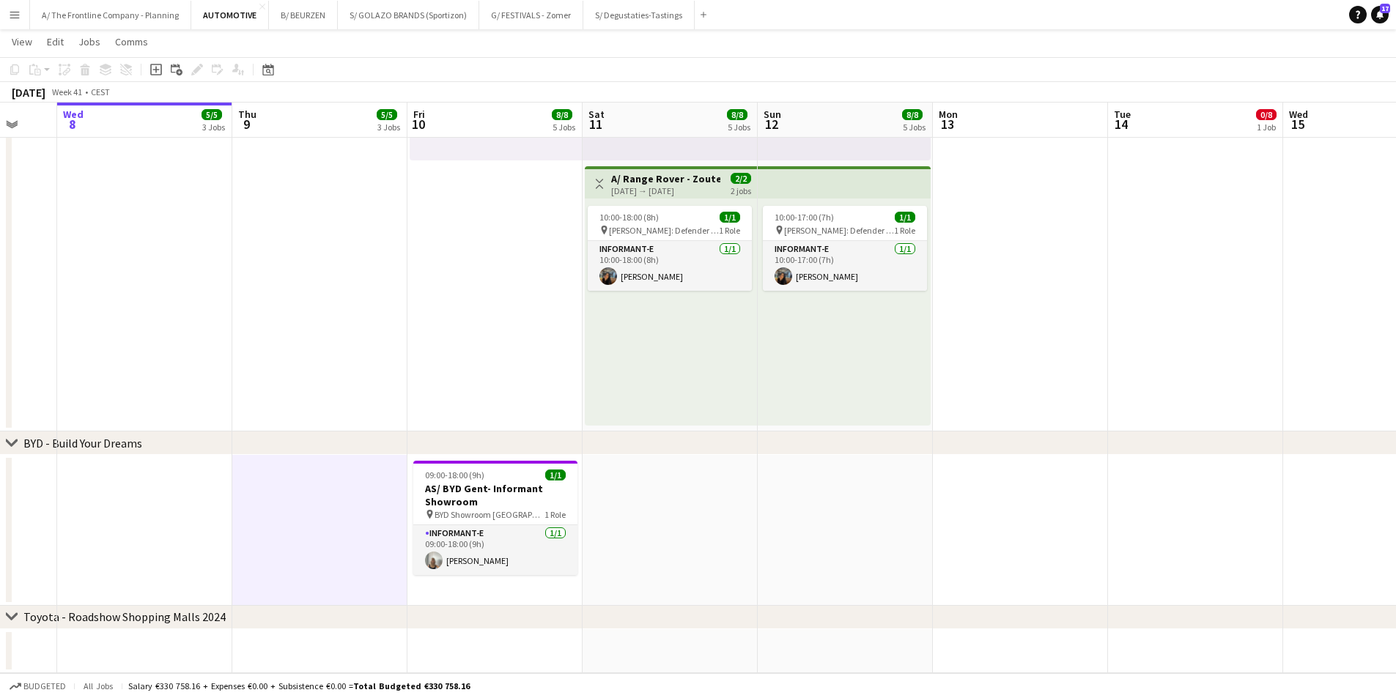
click at [195, 507] on app-date-cell at bounding box center [144, 530] width 175 height 151
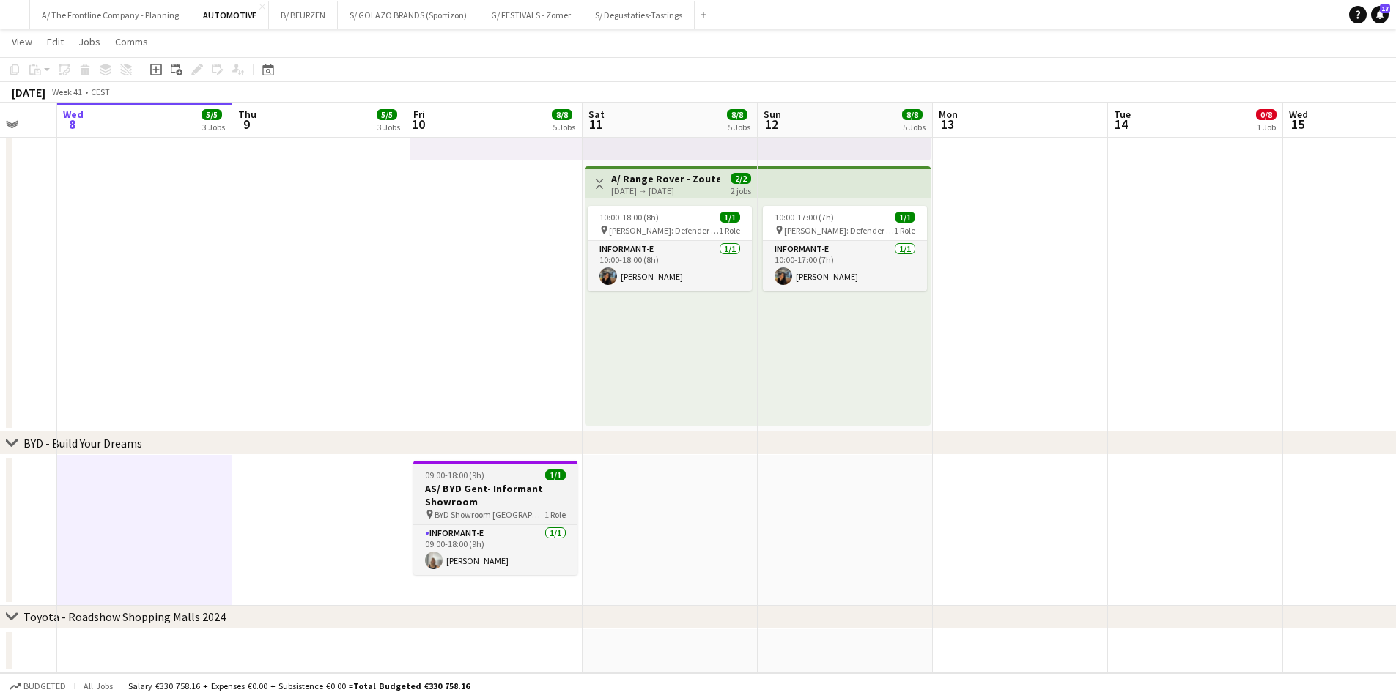
click at [484, 486] on h3 "AS/ BYD Gent- Informant Showroom" at bounding box center [495, 495] width 164 height 26
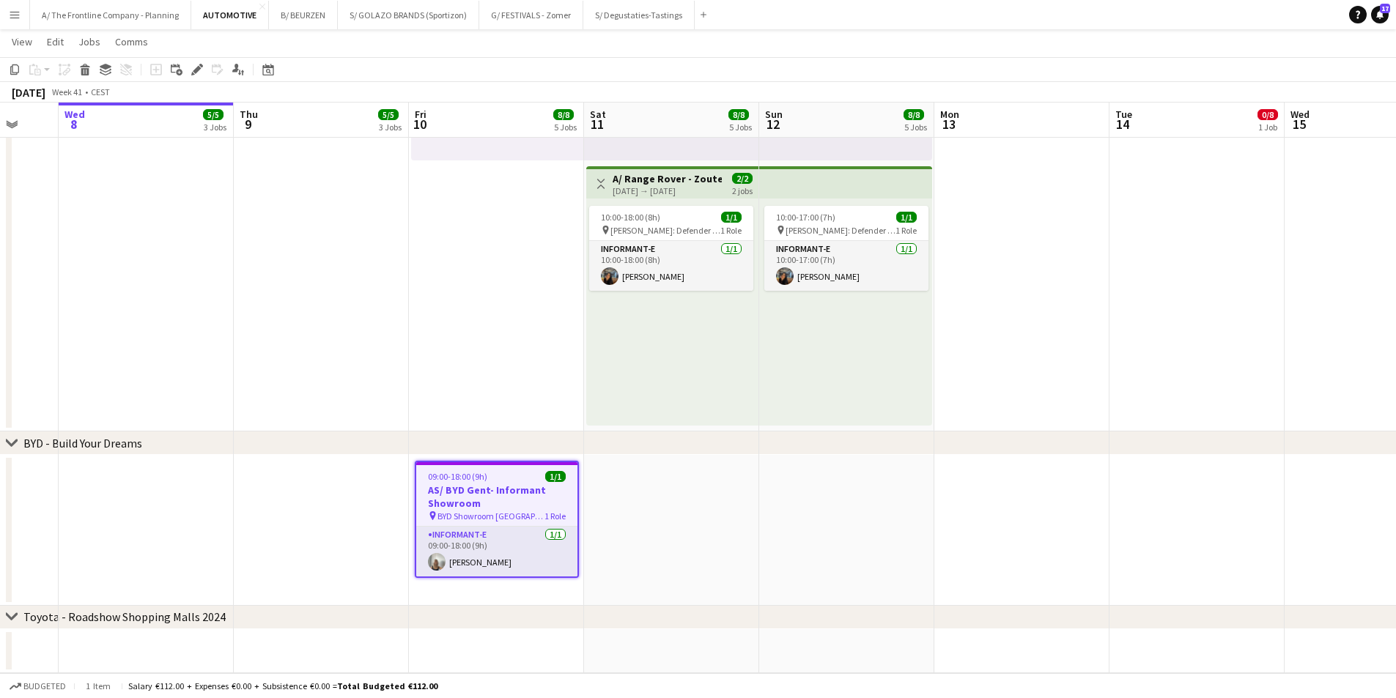
drag, startPoint x: 931, startPoint y: 488, endPoint x: 409, endPoint y: 465, distance: 523.0
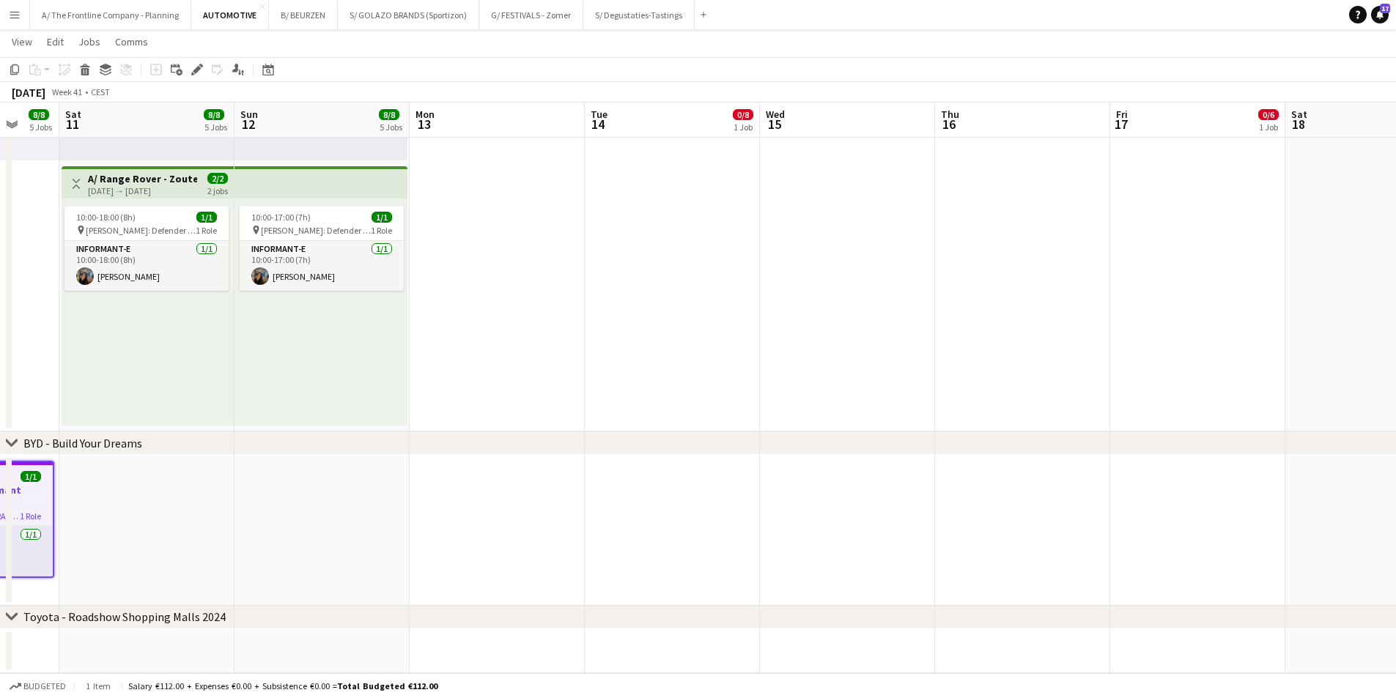
scroll to position [0, 481]
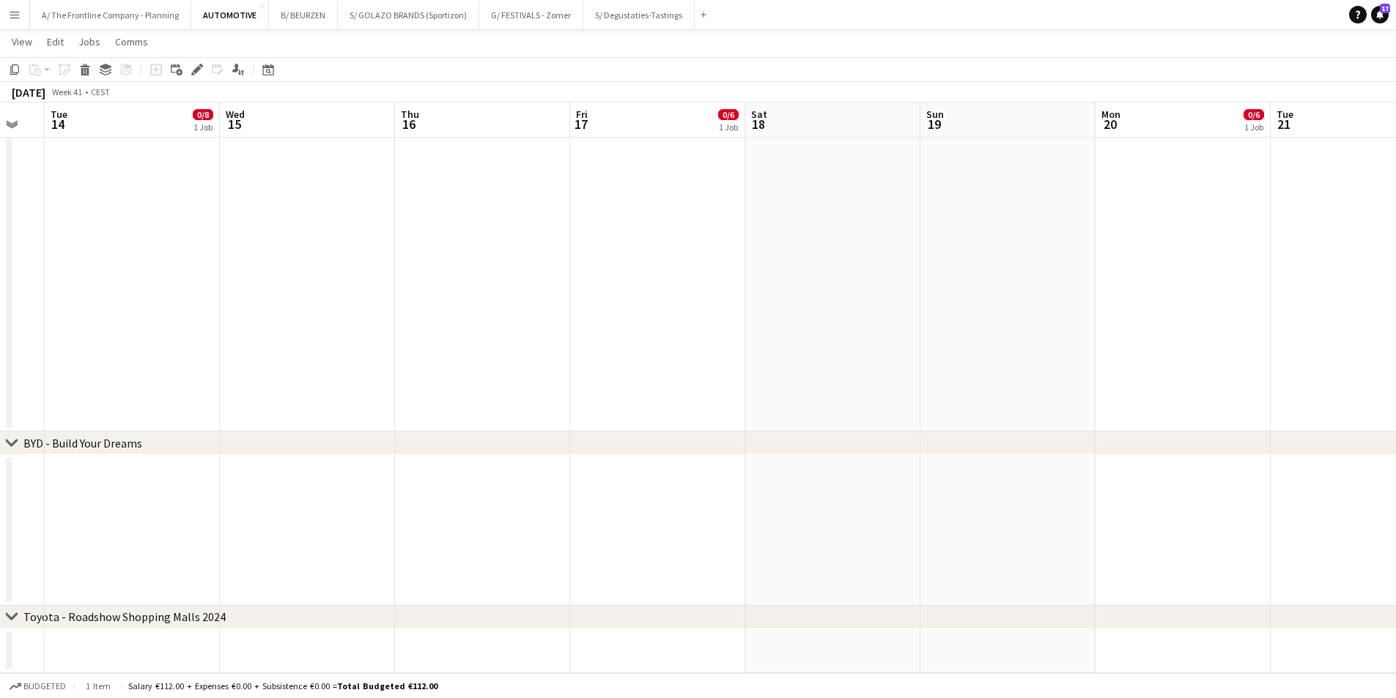
drag, startPoint x: 651, startPoint y: 466, endPoint x: 535, endPoint y: 451, distance: 116.7
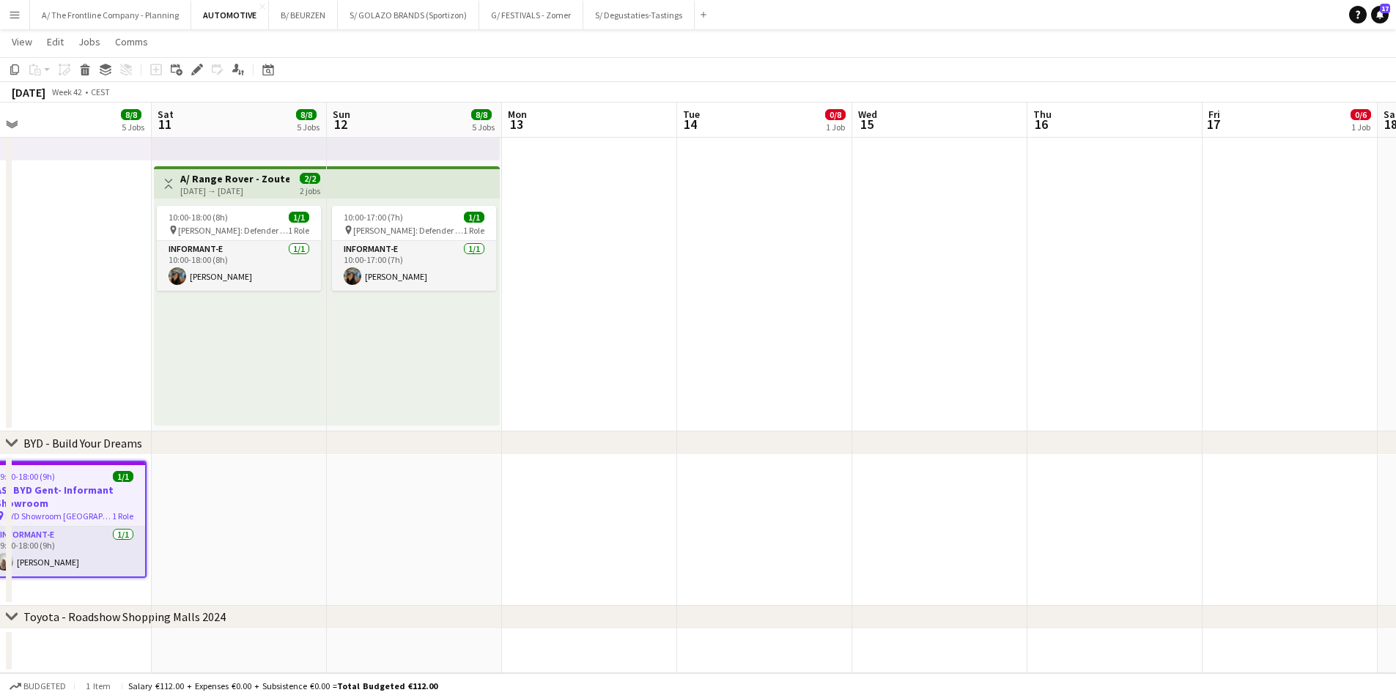
scroll to position [0, 307]
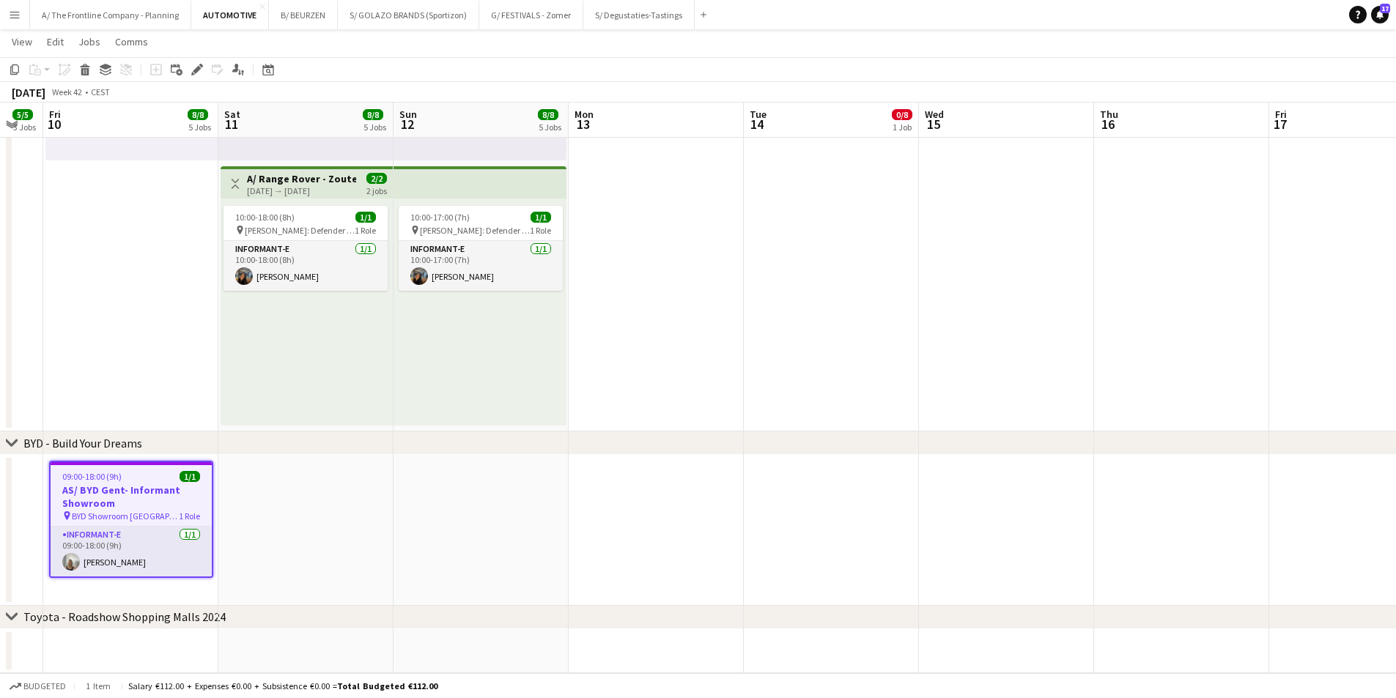
drag, startPoint x: 399, startPoint y: 483, endPoint x: 1082, endPoint y: 470, distance: 683.8
click at [140, 492] on h3 "AS/ BYD Gent- Informant Showroom" at bounding box center [131, 497] width 161 height 26
